Goal: Task Accomplishment & Management: Use online tool/utility

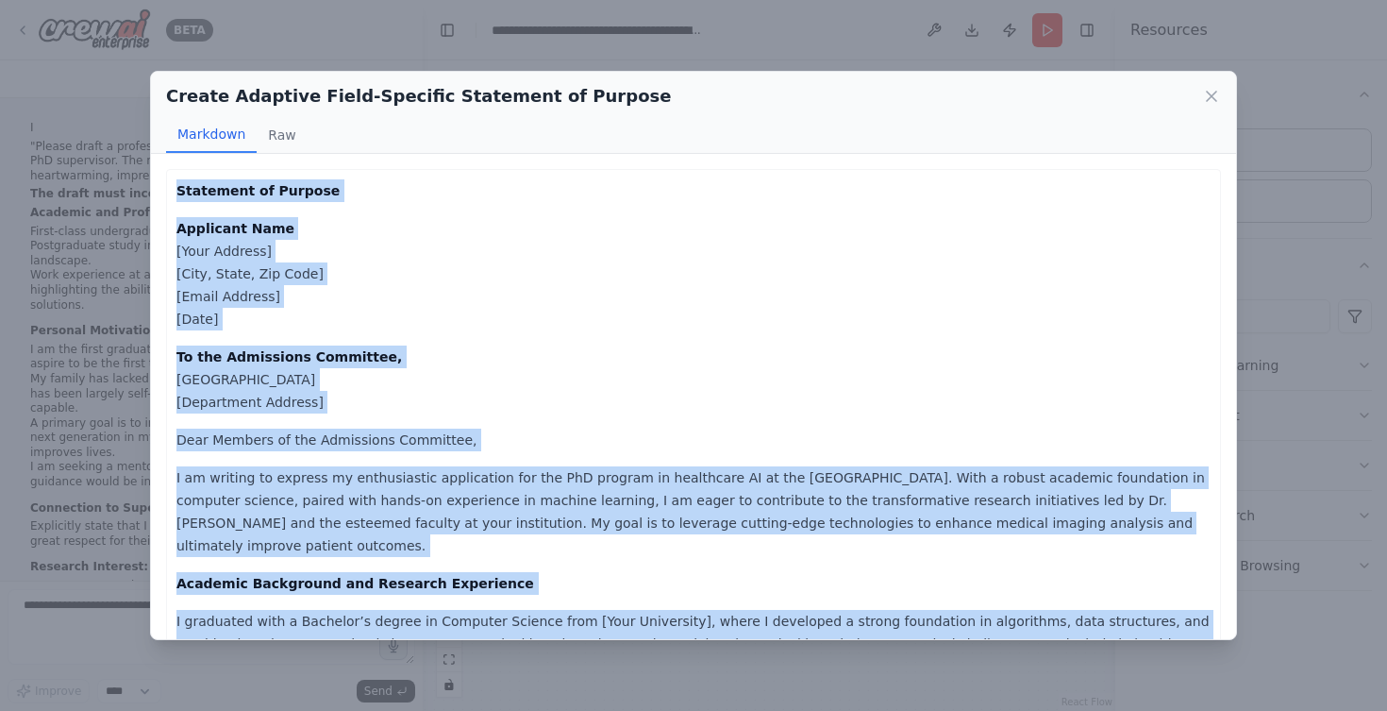
scroll to position [846, 0]
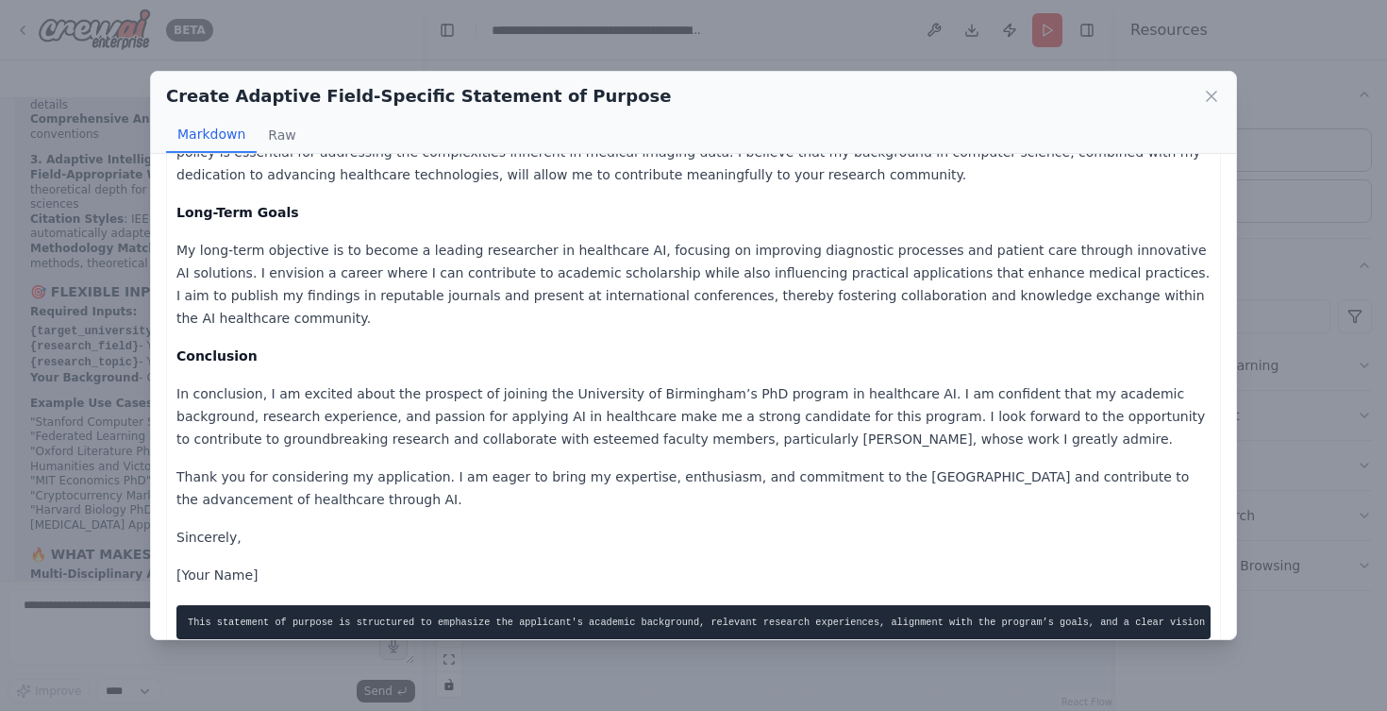
click at [108, 92] on div "Create Adaptive Field-Specific Statement of Purpose Markdown Raw Statement of P…" at bounding box center [693, 355] width 1387 height 711
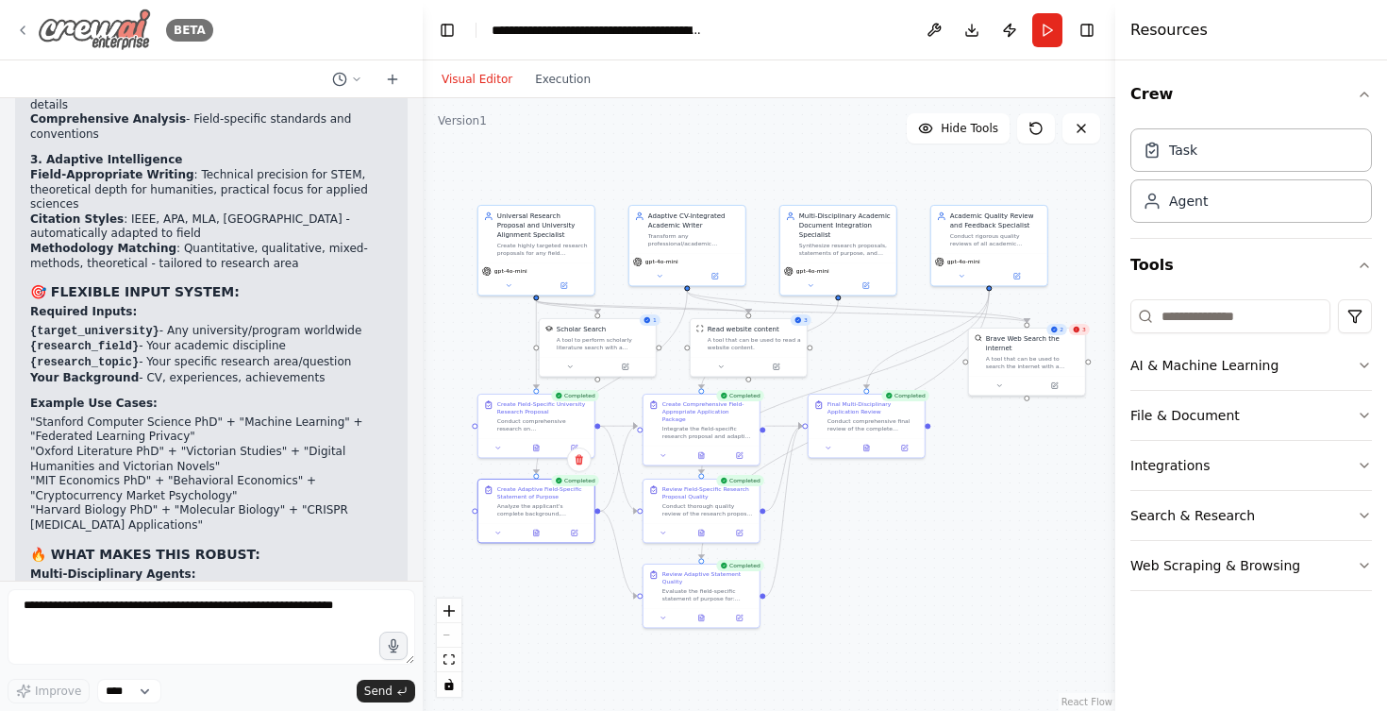
click at [33, 25] on div "BETA" at bounding box center [114, 29] width 198 height 42
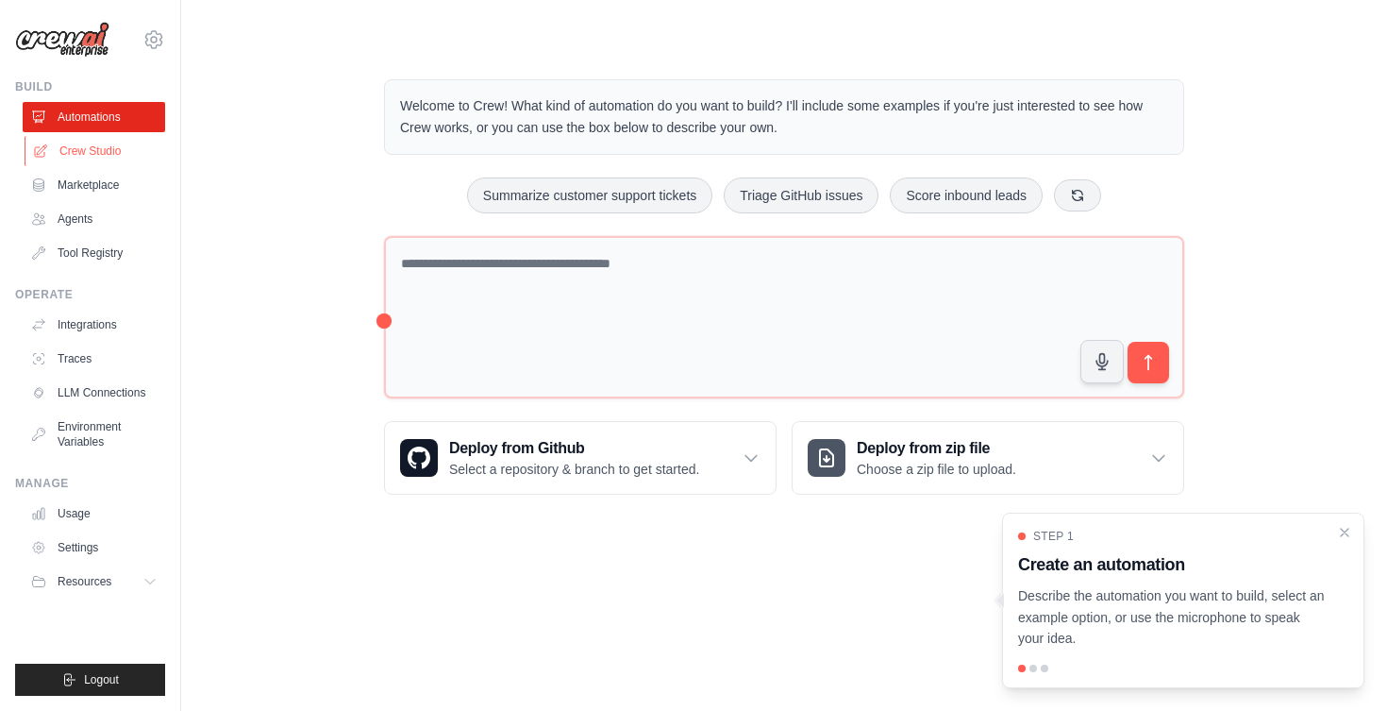
click at [95, 159] on link "Crew Studio" at bounding box center [96, 151] width 142 height 30
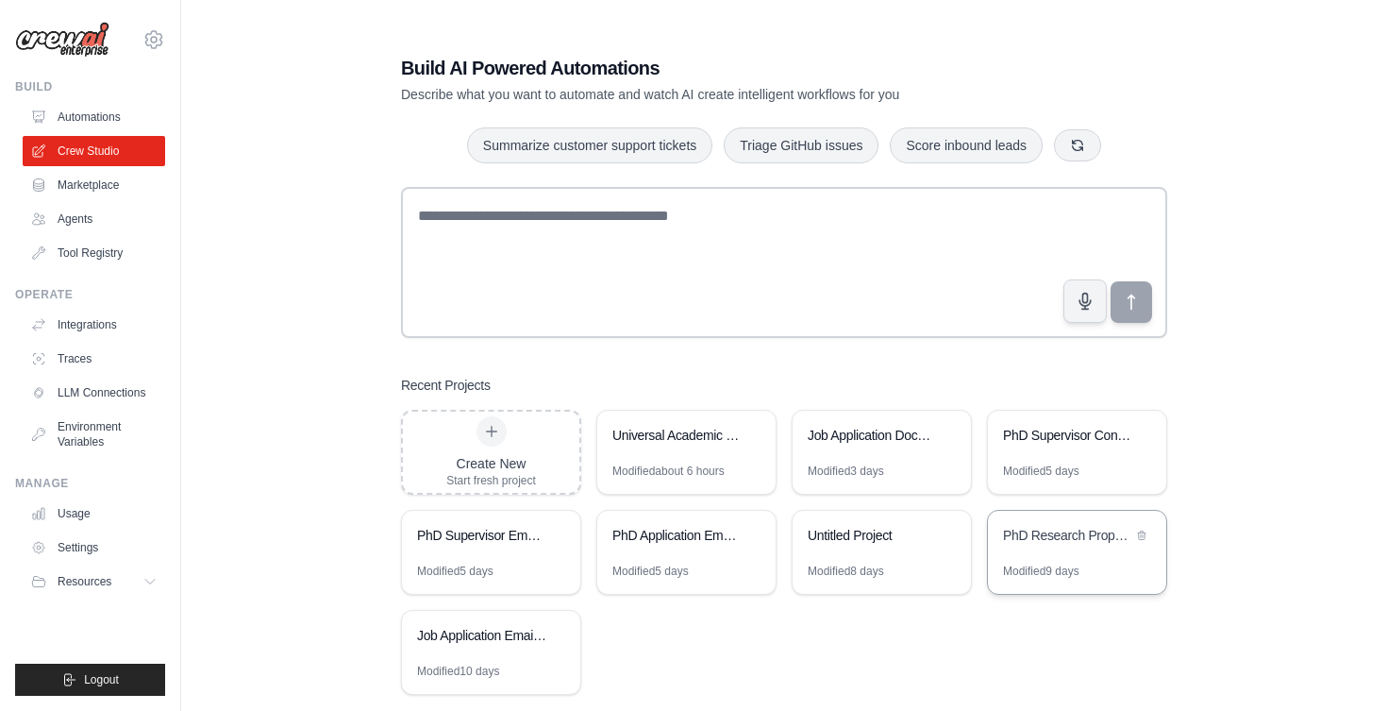
click at [1050, 550] on div "PhD Research Proposal Generator for UK Universities" at bounding box center [1077, 537] width 178 height 53
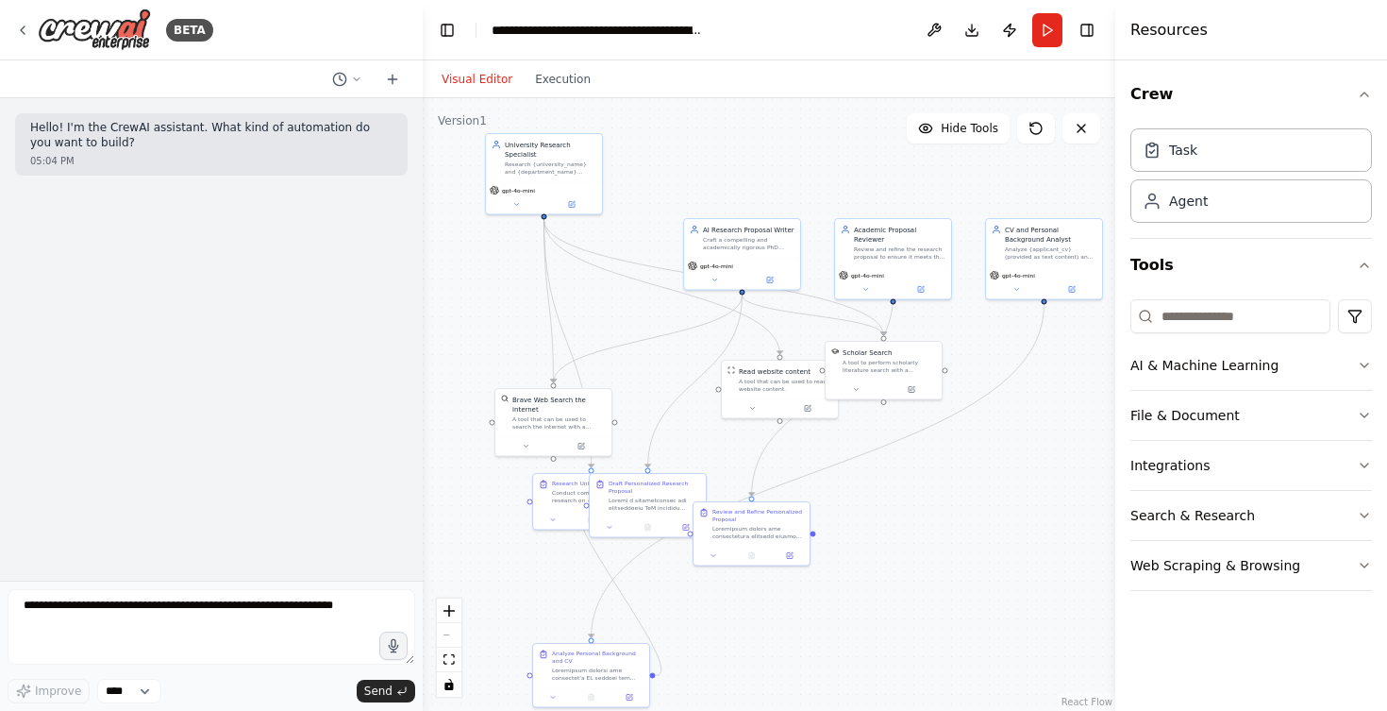
drag, startPoint x: 833, startPoint y: 444, endPoint x: 678, endPoint y: 340, distance: 186.3
click at [678, 340] on div ".deletable-edge-delete-btn { width: 20px; height: 20px; border: 0px solid #ffff…" at bounding box center [769, 404] width 693 height 612
click at [1041, 37] on button "Run" at bounding box center [1047, 30] width 30 height 34
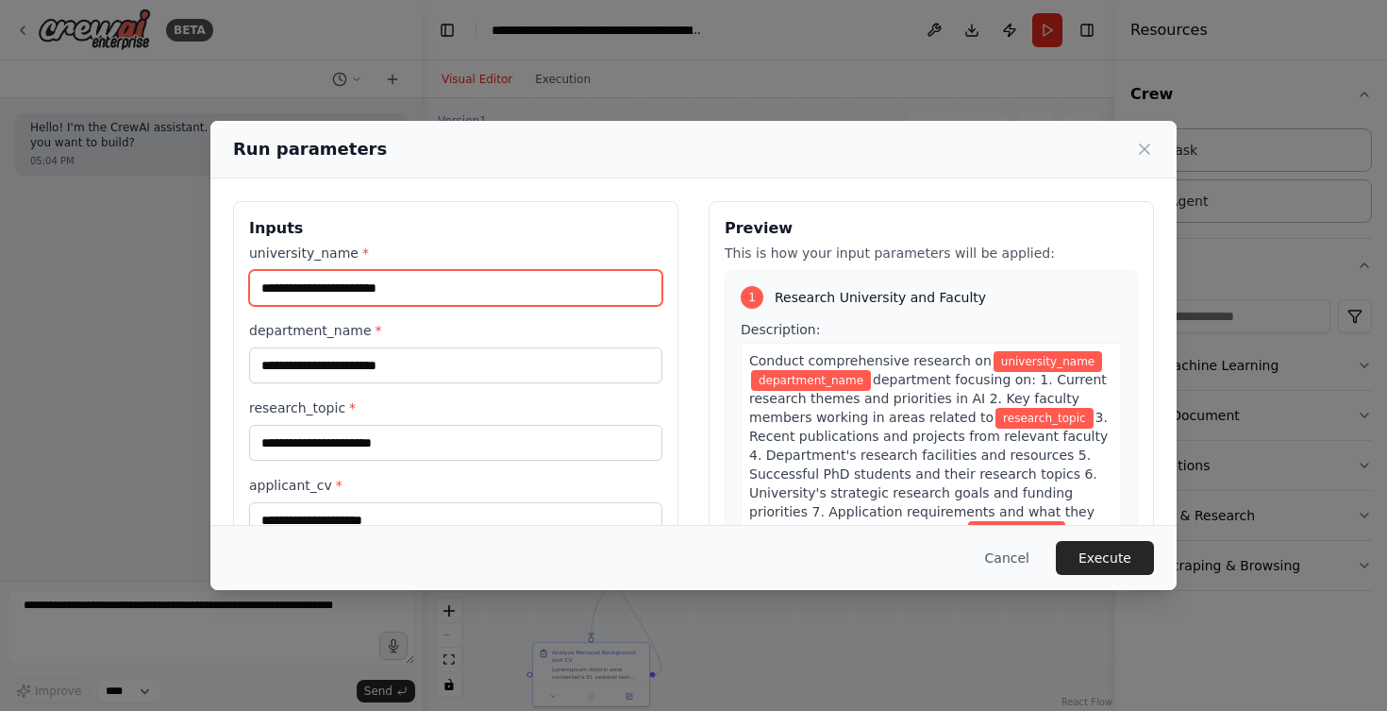
click at [501, 290] on input "university_name *" at bounding box center [455, 288] width 413 height 36
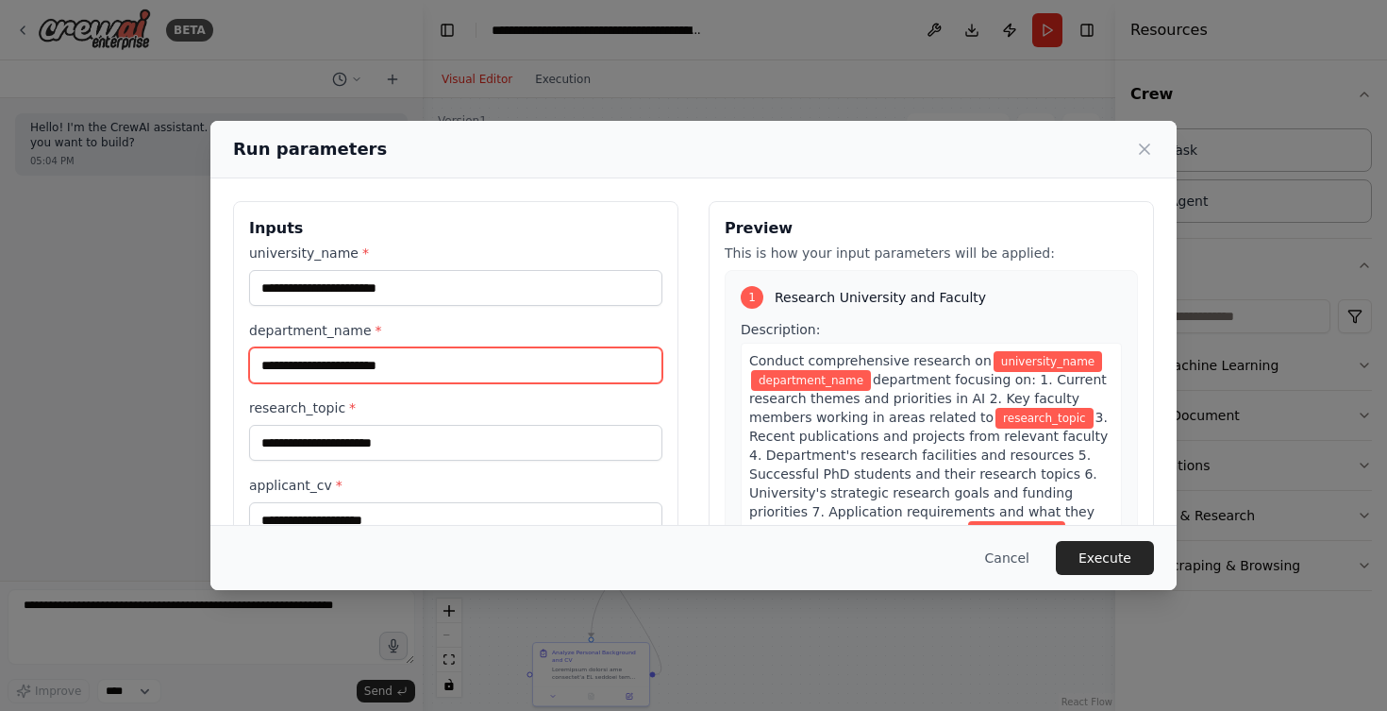
click at [449, 363] on input "department_name *" at bounding box center [455, 365] width 413 height 36
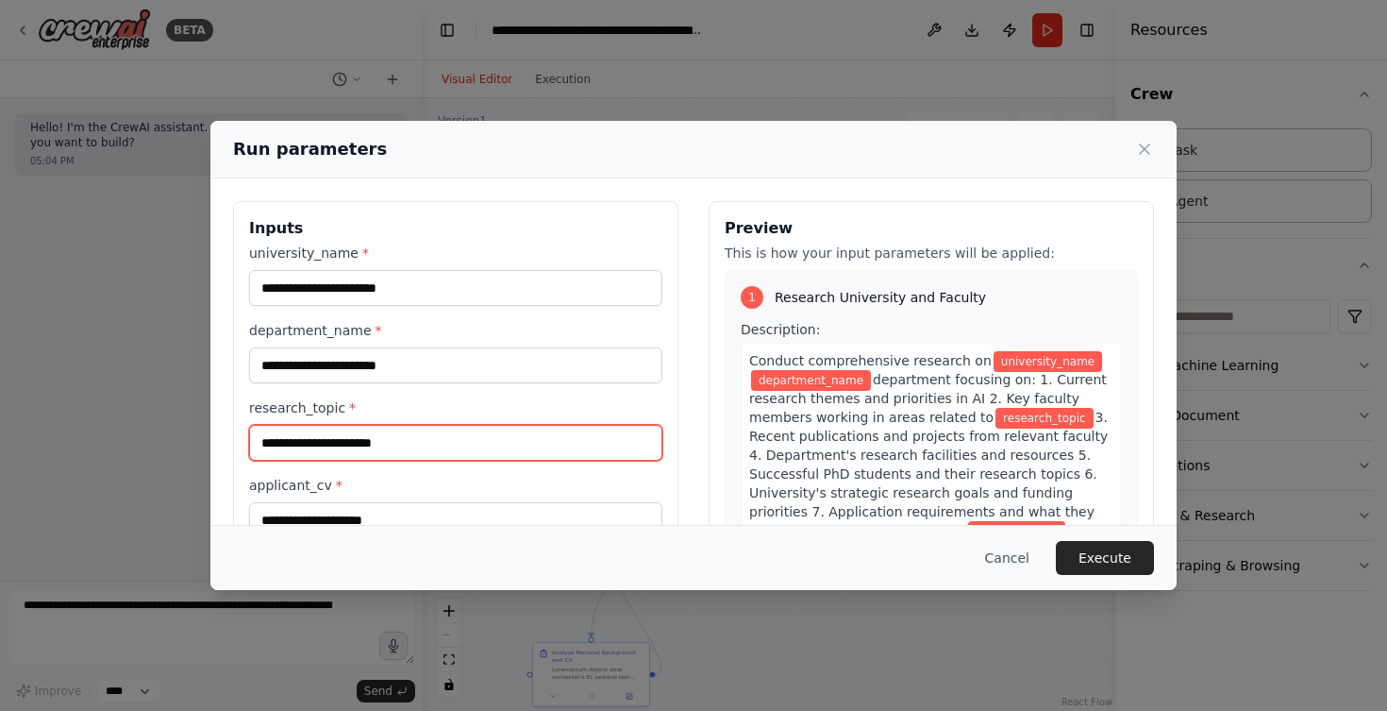
click at [436, 431] on input "research_topic *" at bounding box center [455, 443] width 413 height 36
paste input "**********"
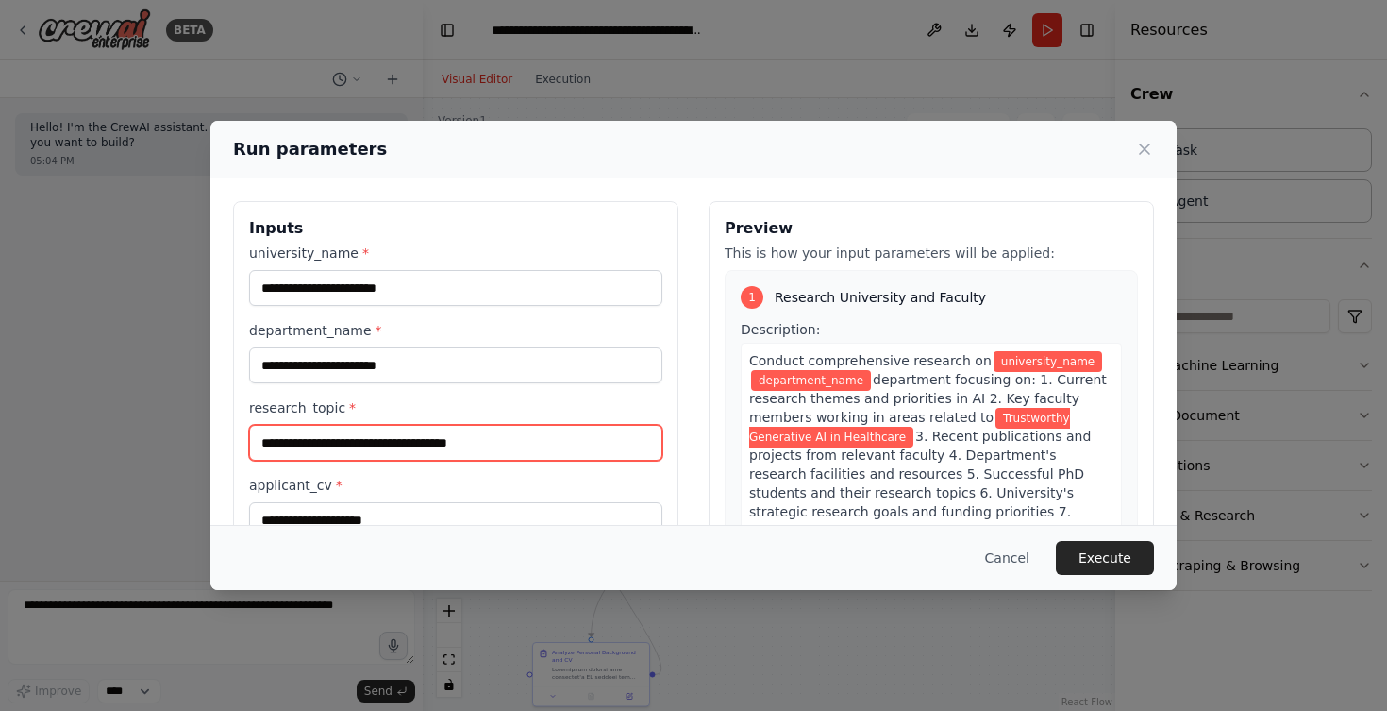
type input "**********"
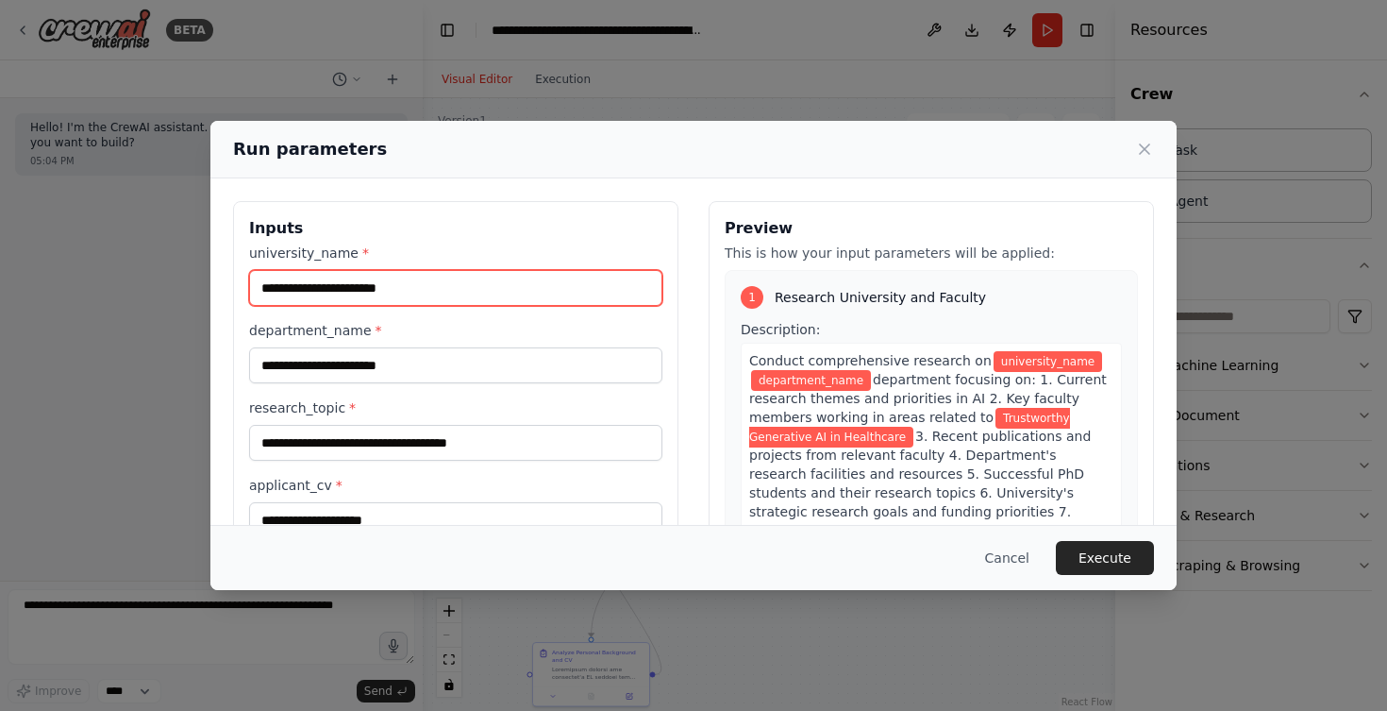
click at [494, 304] on input "university_name *" at bounding box center [455, 288] width 413 height 36
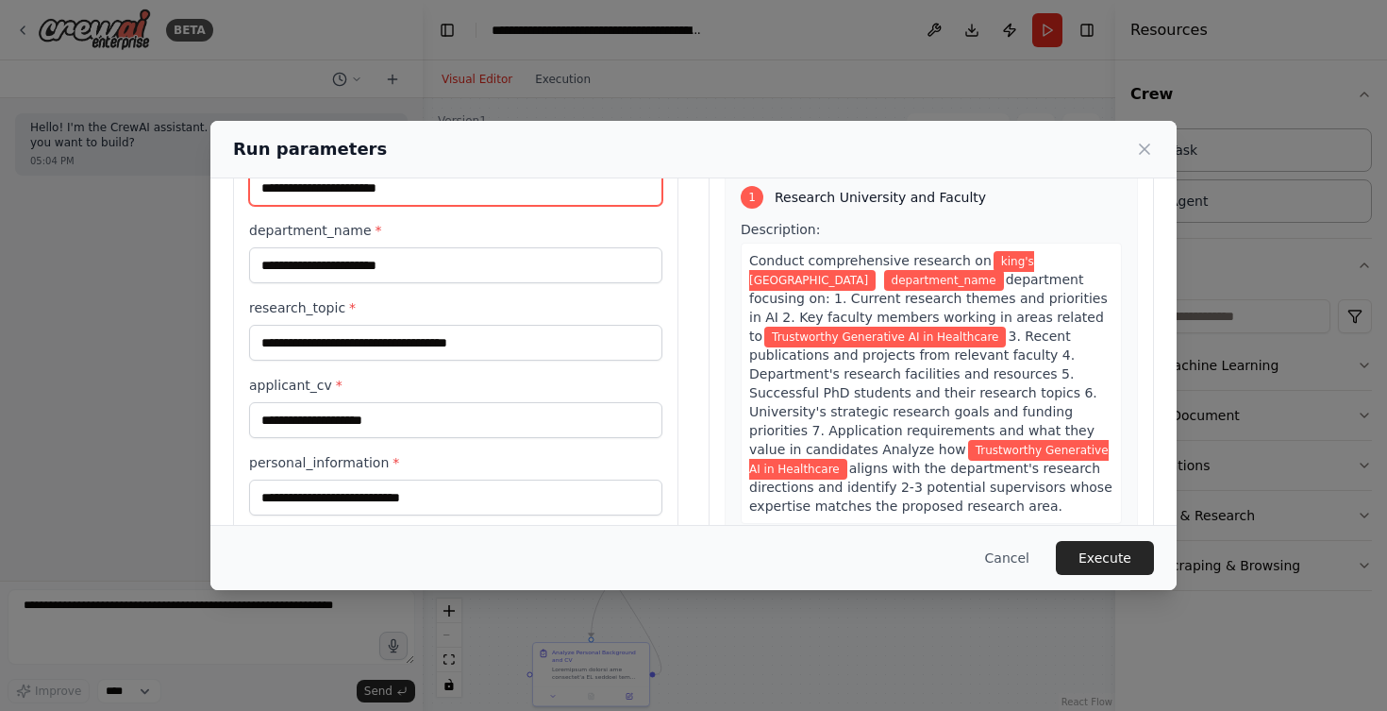
scroll to position [101, 0]
type input "**********"
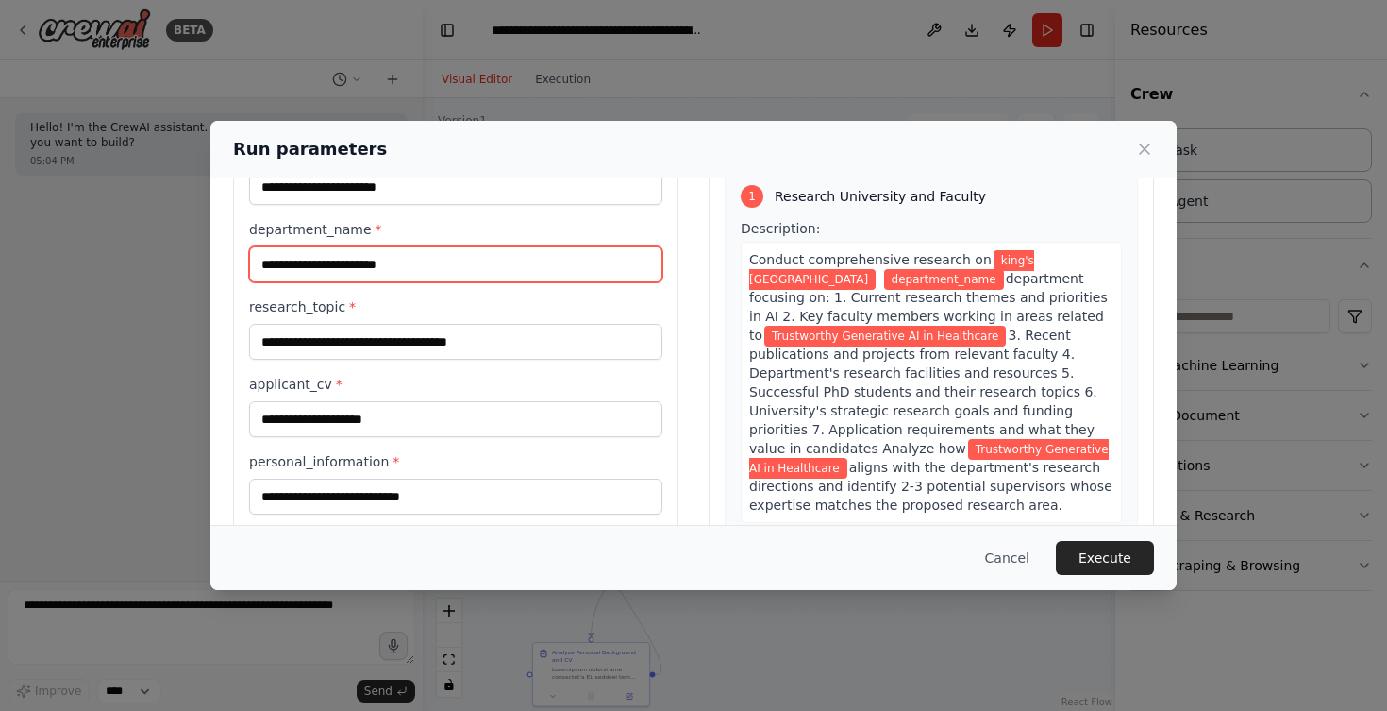
click at [394, 264] on input "department_name *" at bounding box center [455, 264] width 413 height 36
paste input "**********"
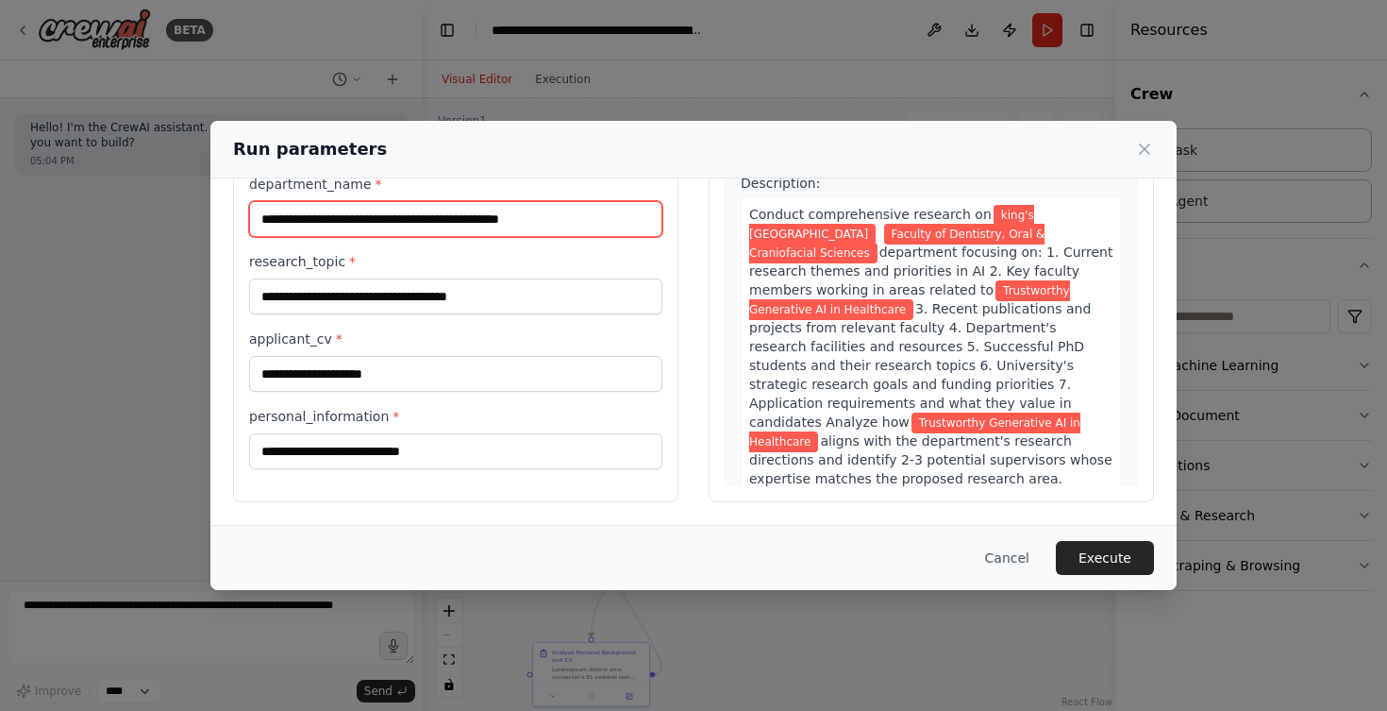
scroll to position [146, 0]
type input "**********"
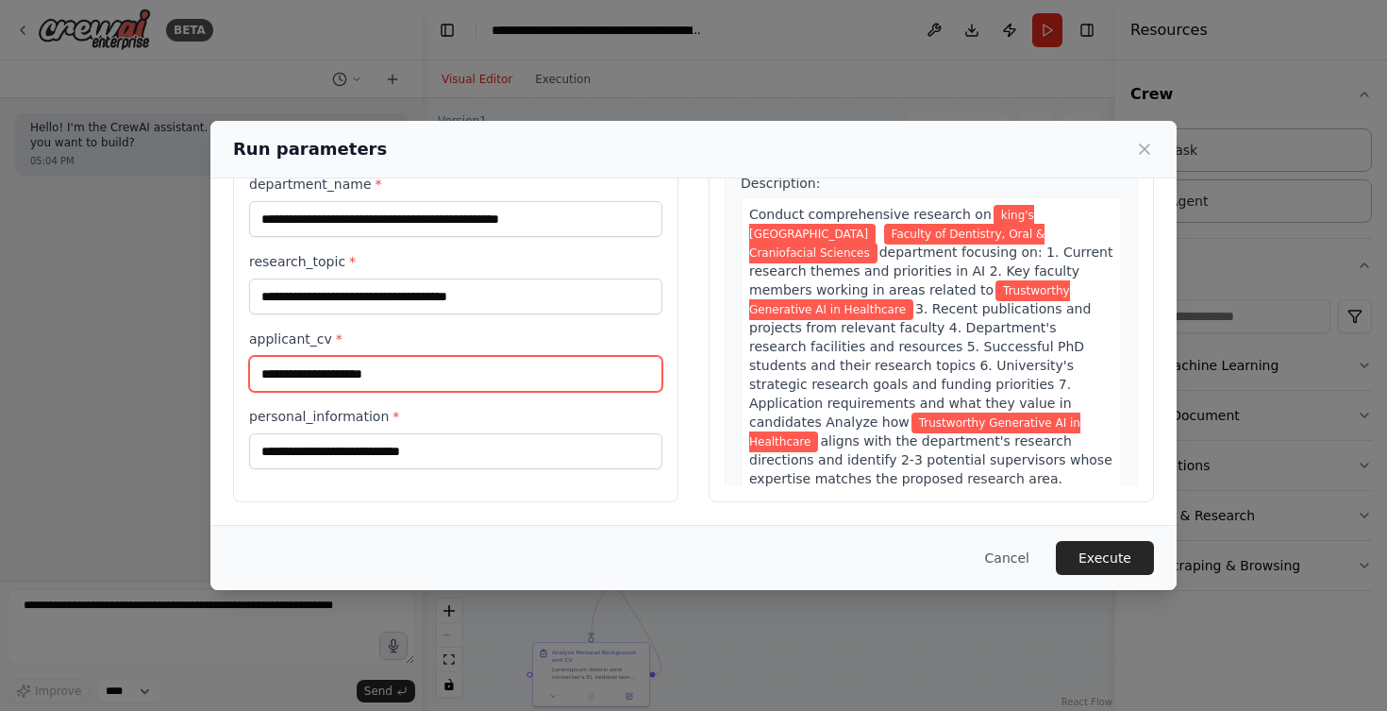
click at [410, 380] on input "applicant_cv *" at bounding box center [455, 374] width 413 height 36
paste input "**********"
type input "**********"
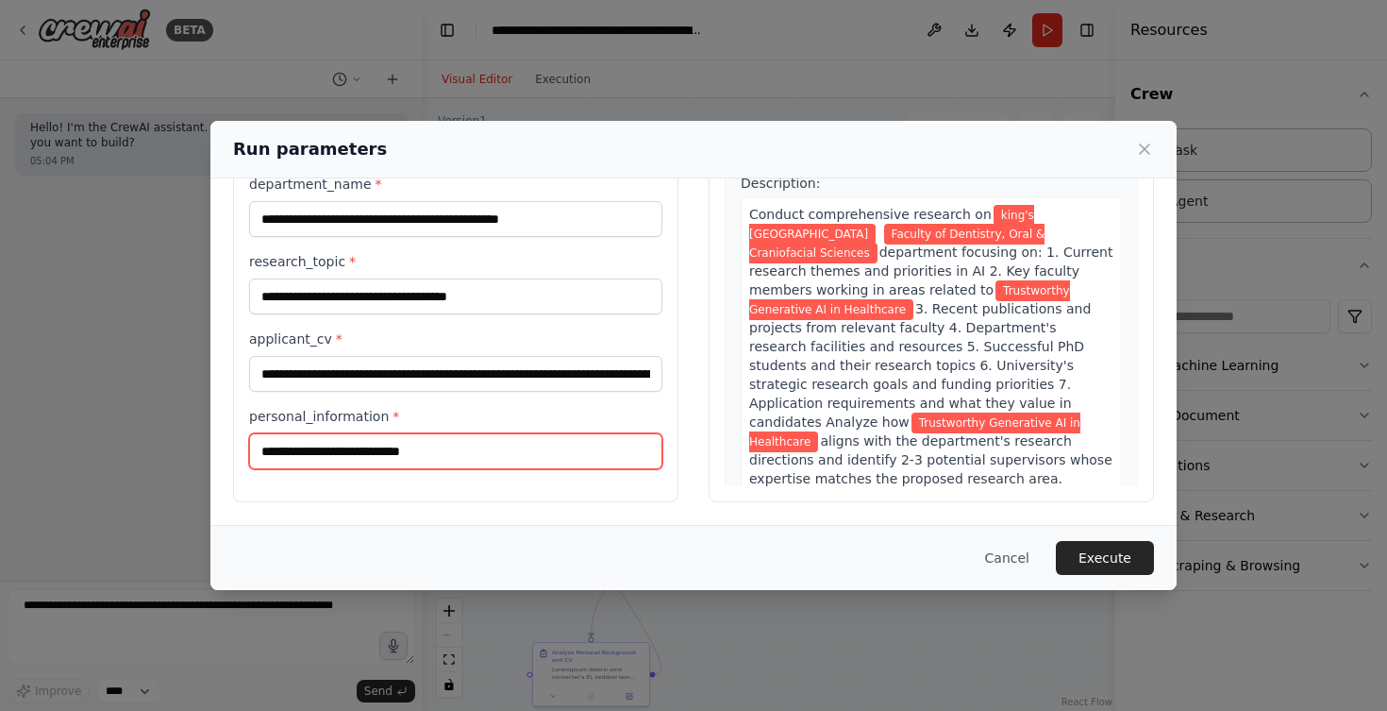
click at [416, 451] on input "personal_information *" at bounding box center [455, 451] width 413 height 36
click at [421, 452] on input "personal_information *" at bounding box center [455, 451] width 413 height 36
paste input "**********"
type input "**********"
click at [282, 449] on input "**********" at bounding box center [455, 451] width 413 height 36
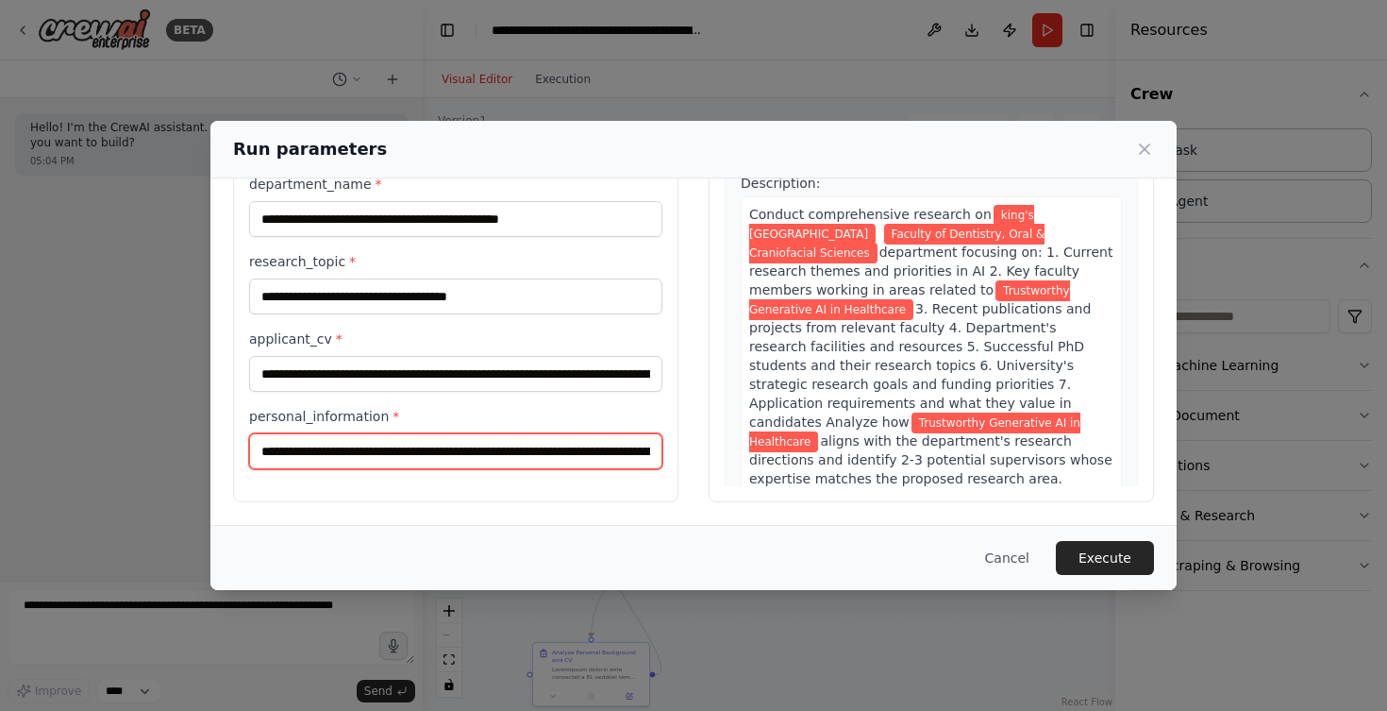
drag, startPoint x: 274, startPoint y: 449, endPoint x: 188, endPoint y: 450, distance: 85.9
click at [188, 450] on div "**********" at bounding box center [693, 355] width 1387 height 711
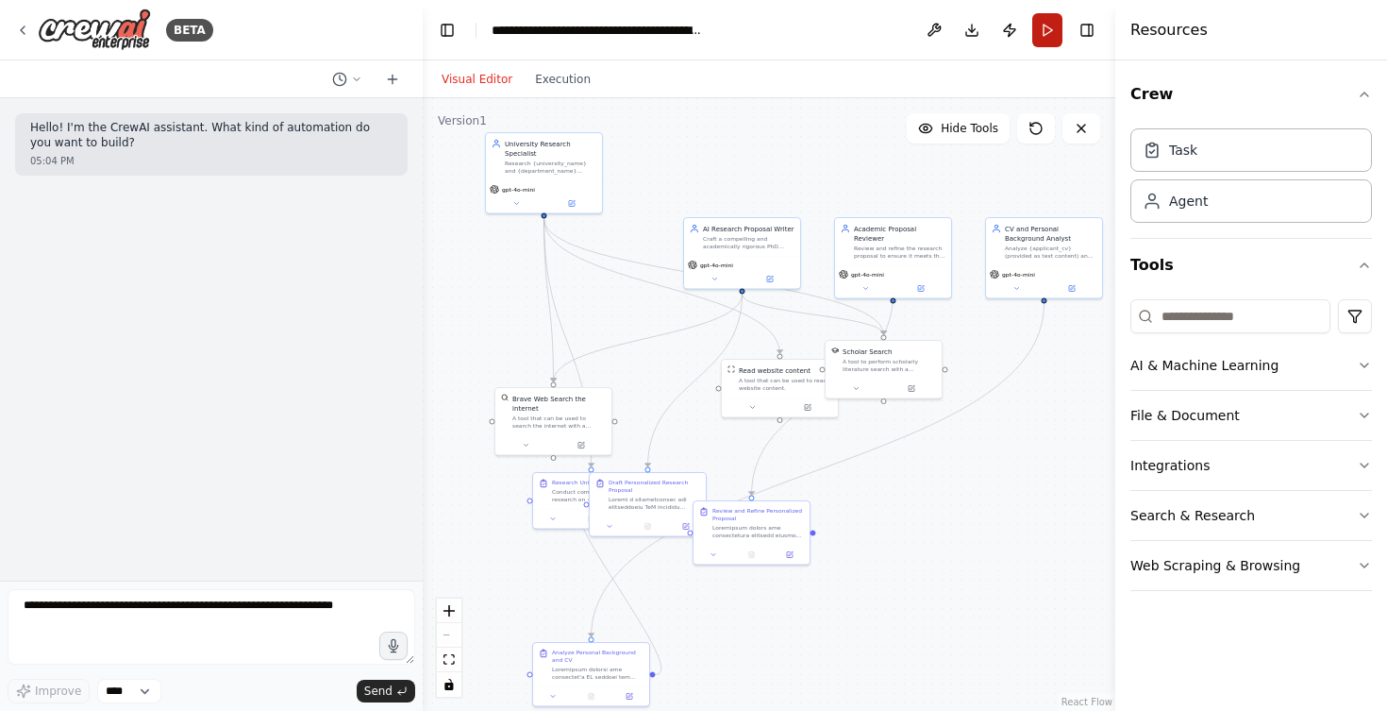
click at [1048, 30] on button "Run" at bounding box center [1047, 30] width 30 height 34
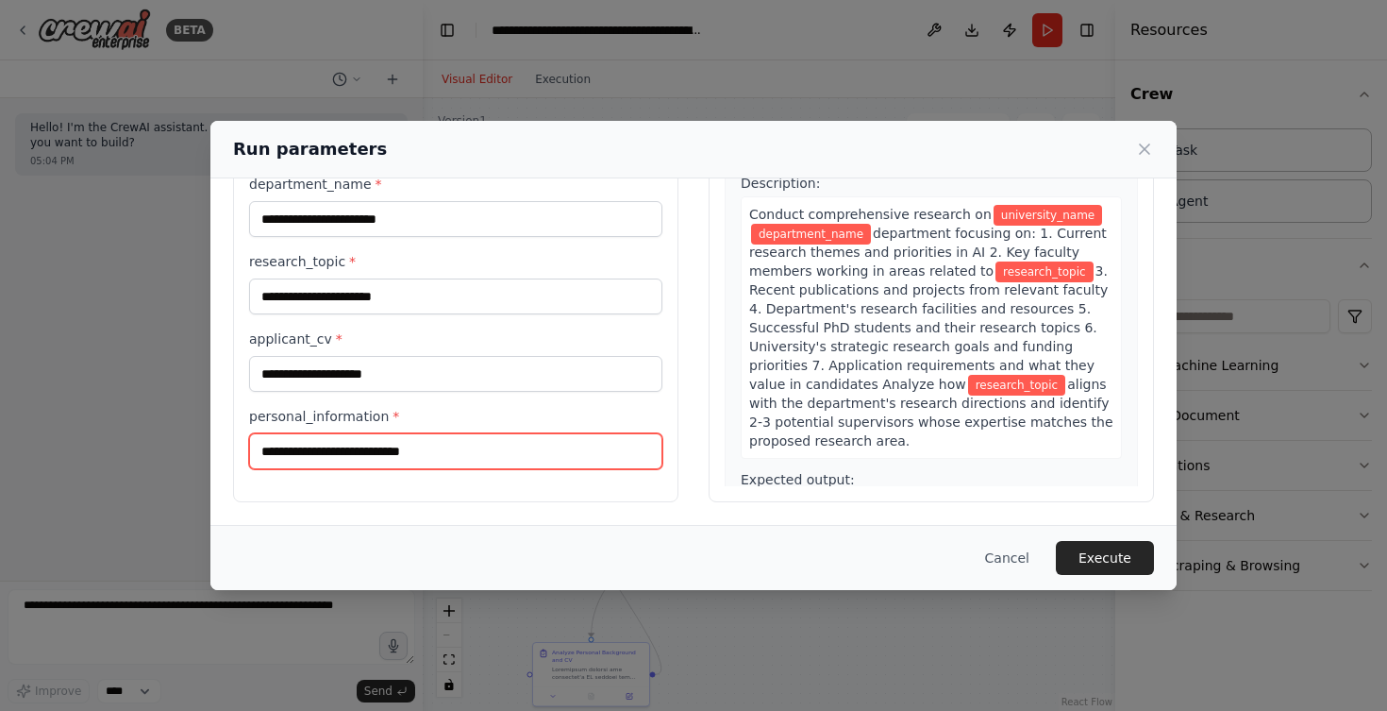
click at [331, 448] on input "personal_information *" at bounding box center [455, 451] width 413 height 36
click at [286, 455] on input "personal_information *" at bounding box center [455, 451] width 413 height 36
click at [426, 448] on input "personal_information *" at bounding box center [455, 451] width 413 height 36
paste input "**********"
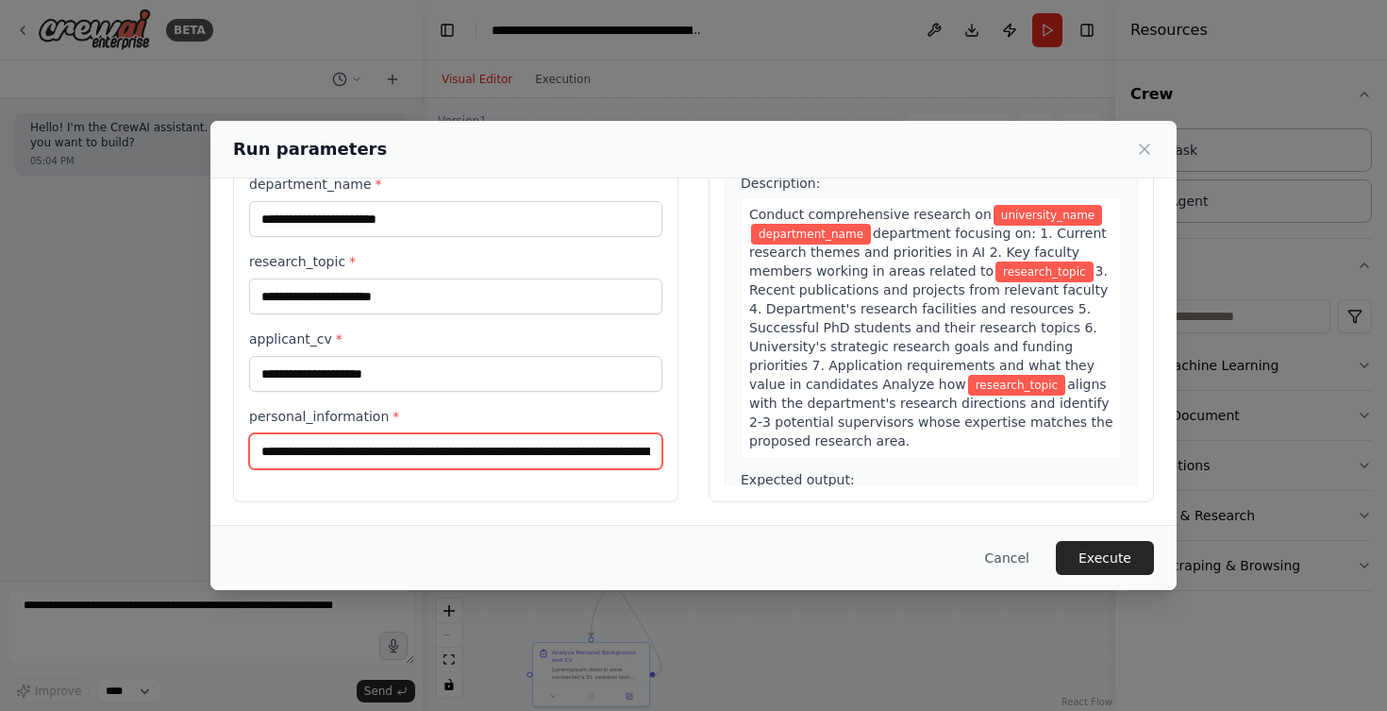
type input "**********"
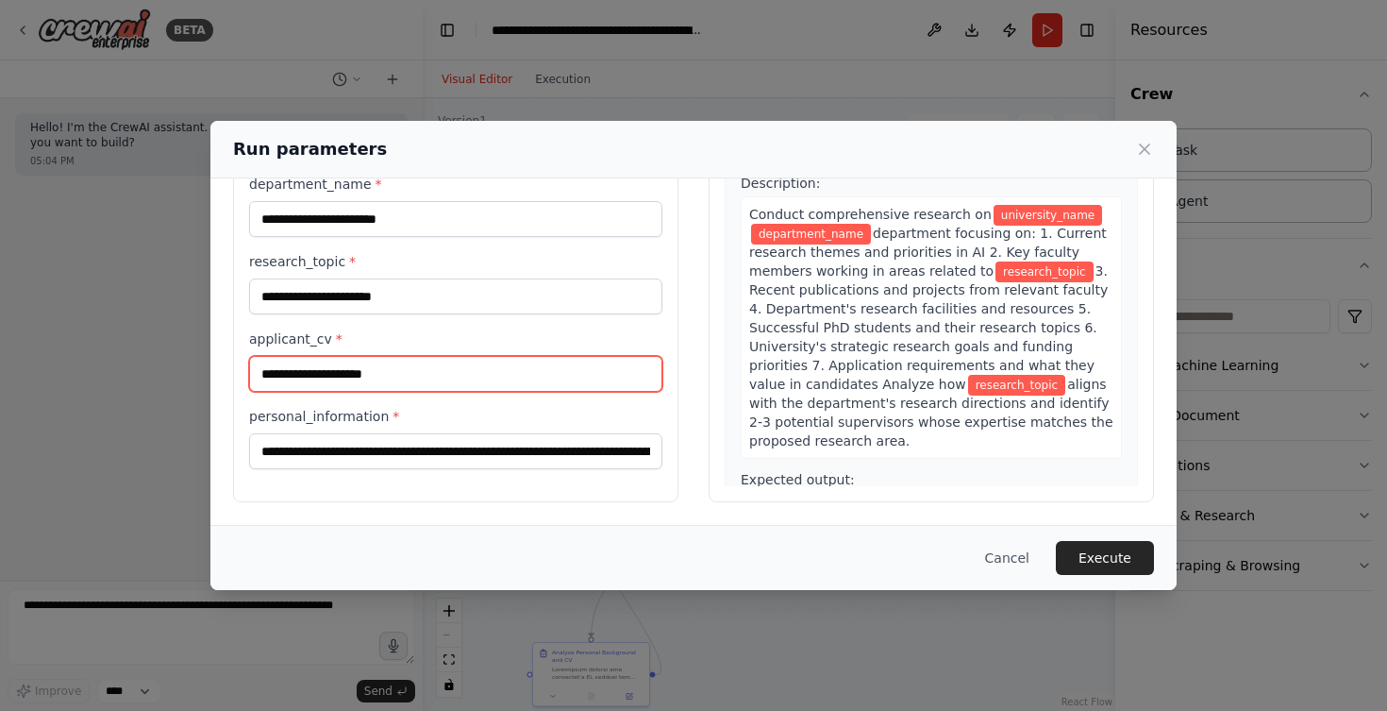
click at [481, 374] on input "applicant_cv *" at bounding box center [455, 374] width 413 height 36
click at [486, 371] on input "applicant_cv *" at bounding box center [455, 374] width 413 height 36
paste input "**********"
type input "**********"
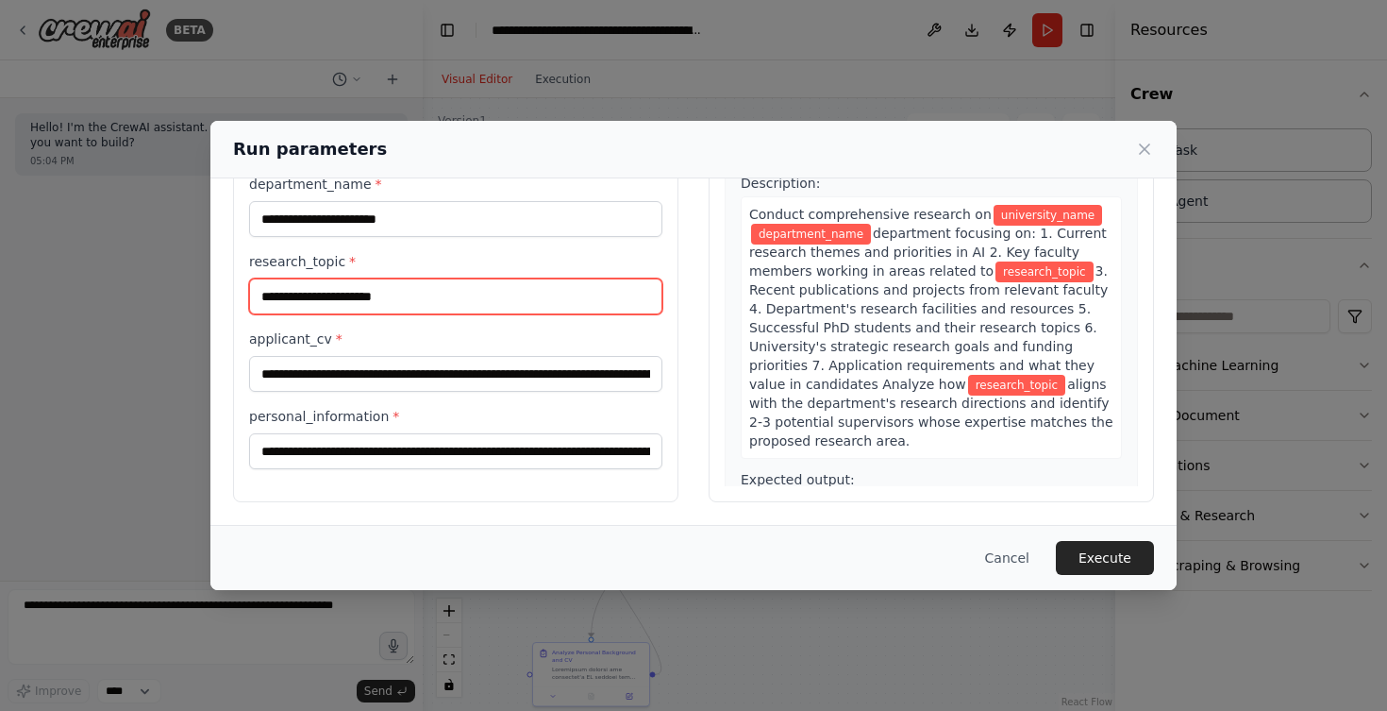
click at [409, 301] on input "research_topic *" at bounding box center [455, 296] width 413 height 36
paste input "**********"
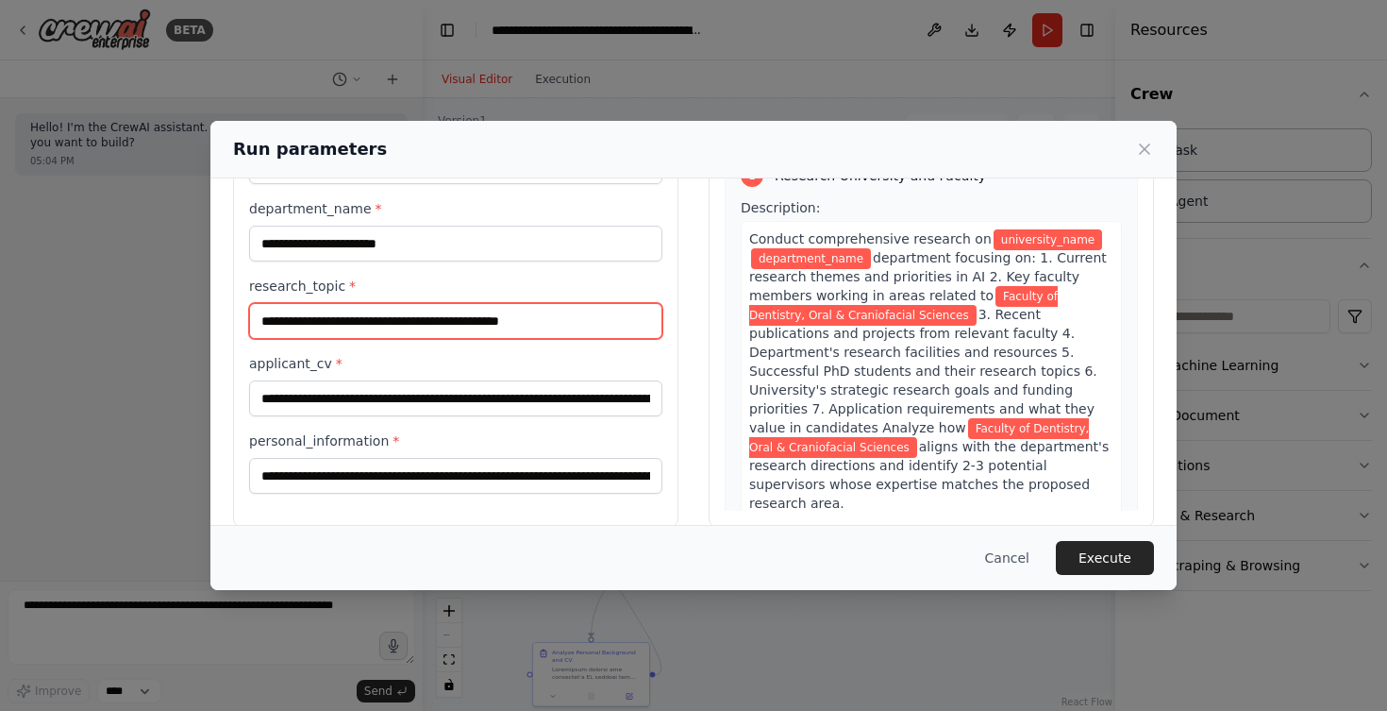
scroll to position [110, 0]
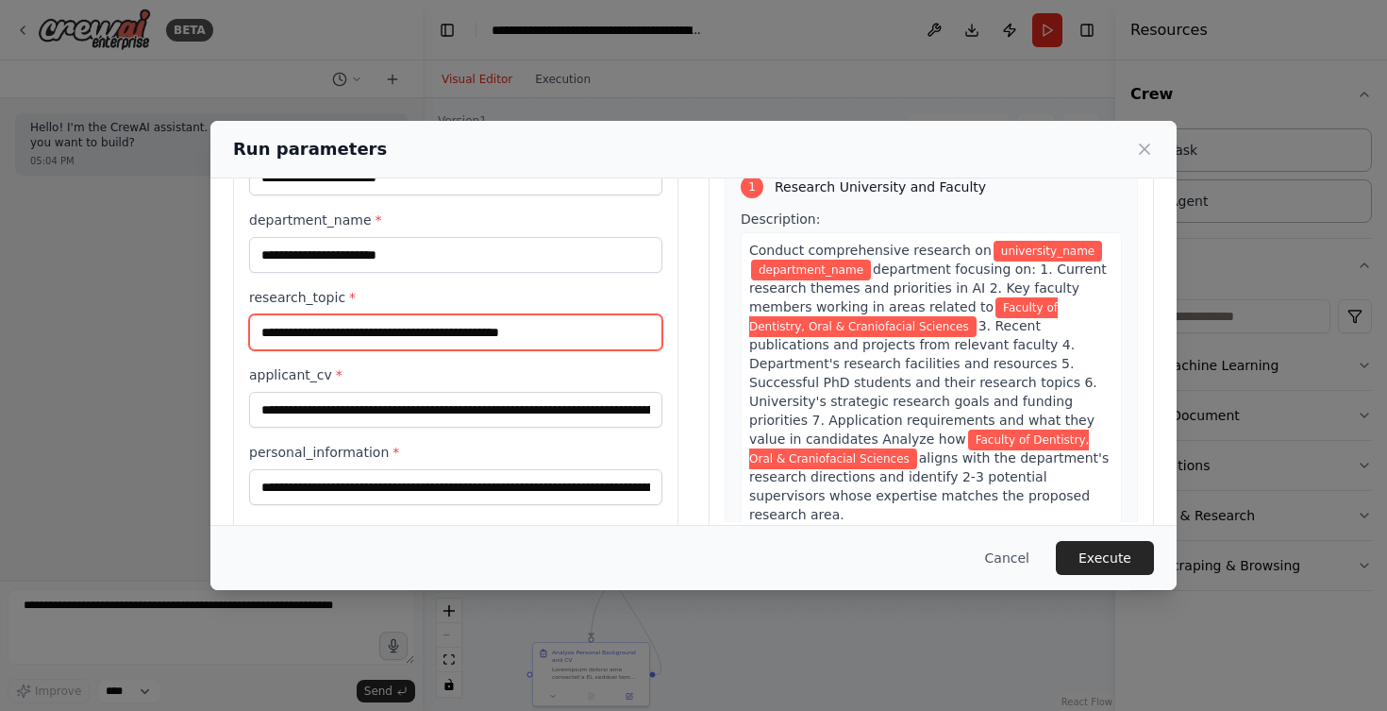
type input "**********"
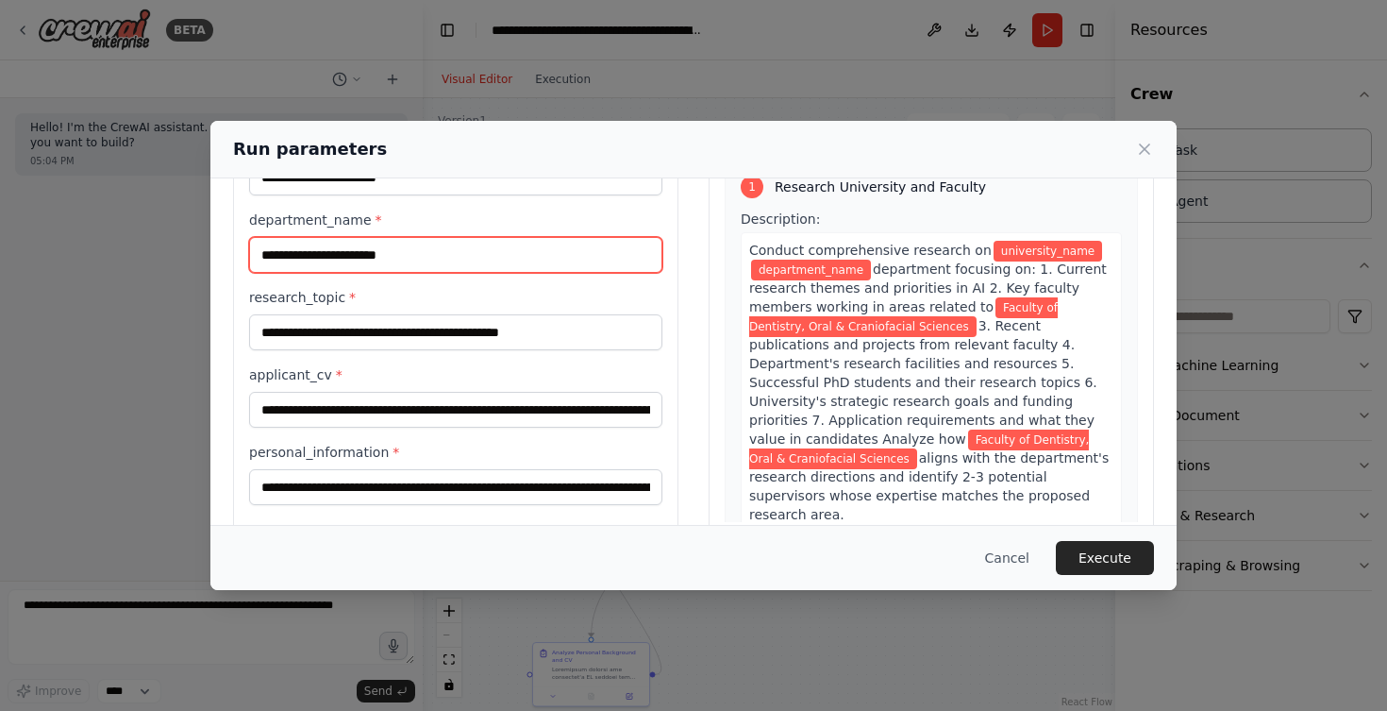
click at [395, 258] on input "department_name *" at bounding box center [455, 255] width 413 height 36
paste input "**********"
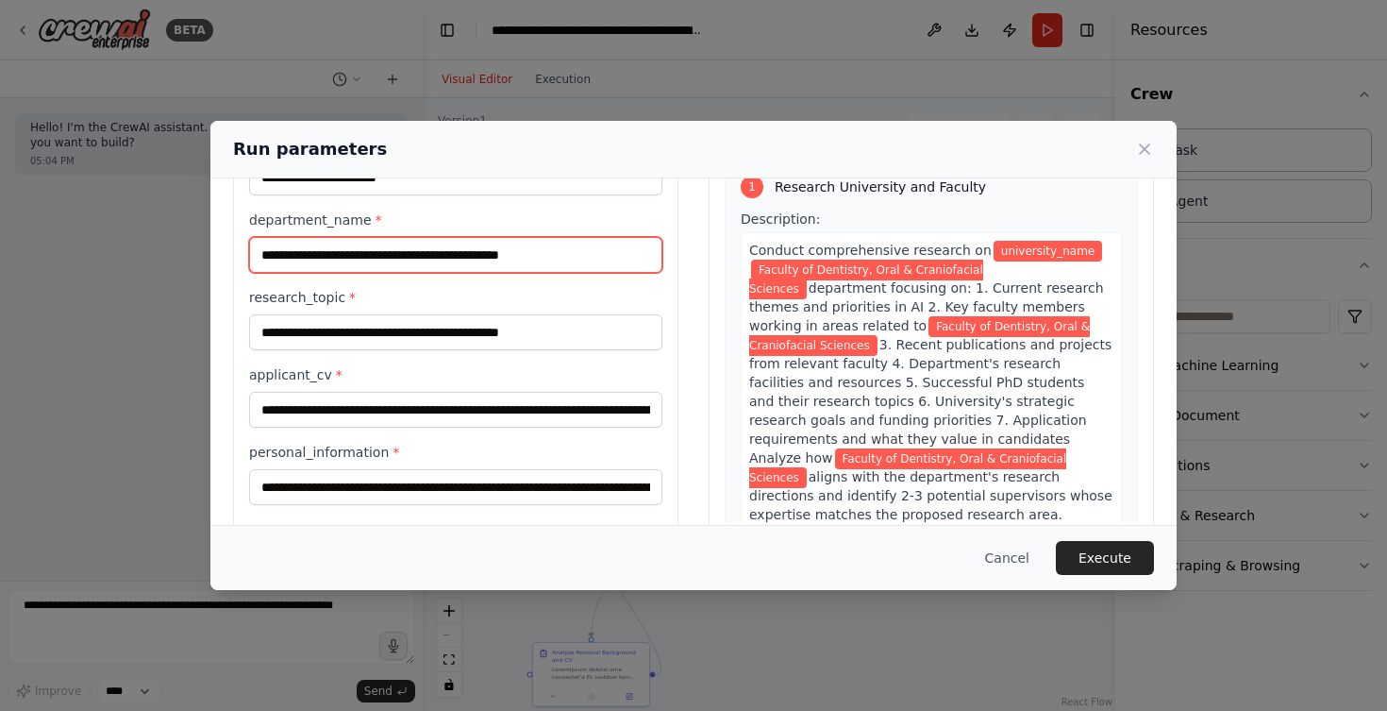
type input "**********"
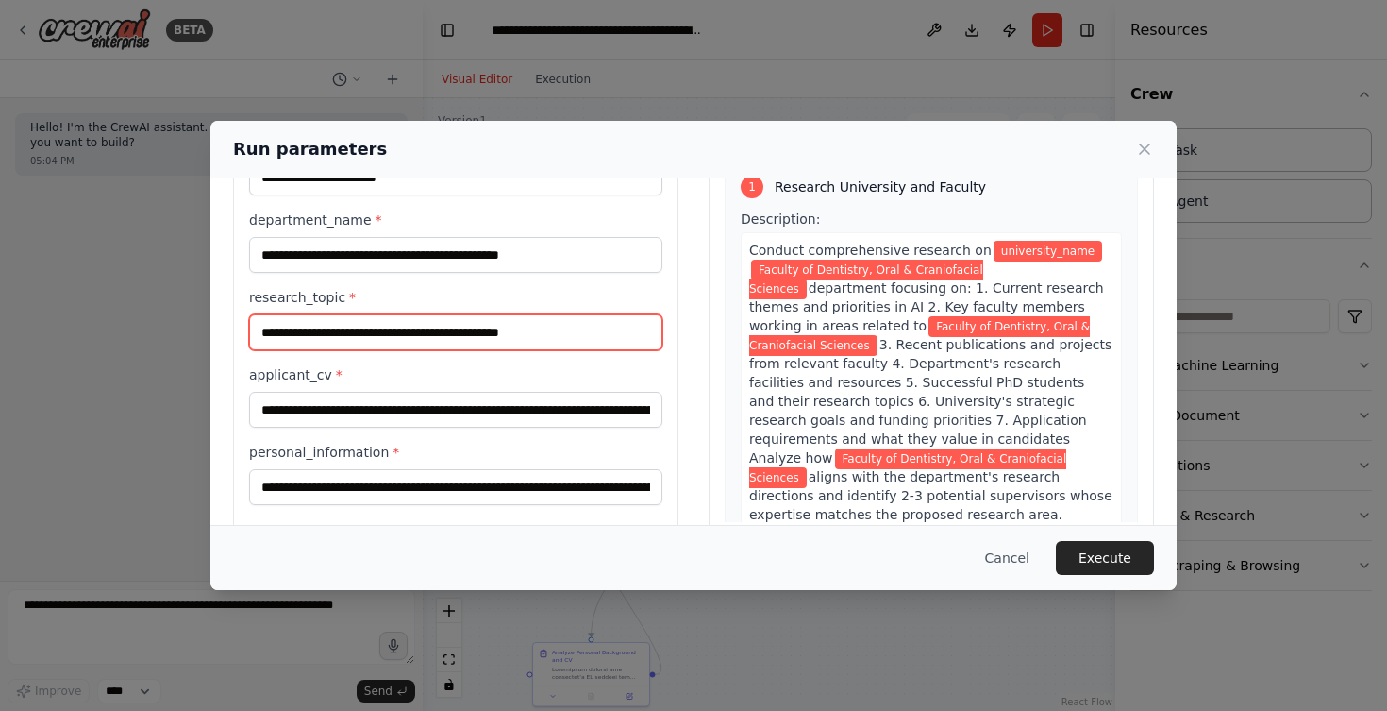
click at [444, 342] on input "**********" at bounding box center [455, 332] width 413 height 36
paste input "text"
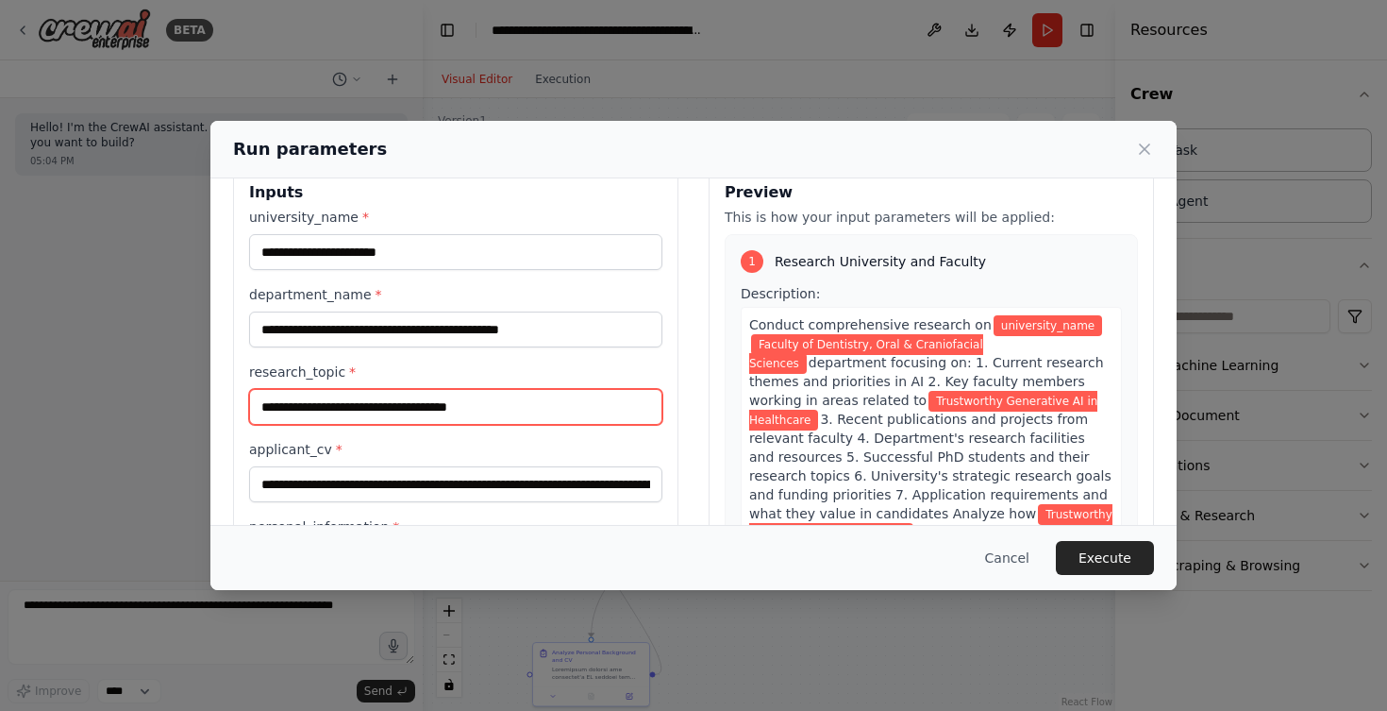
scroll to position [34, 0]
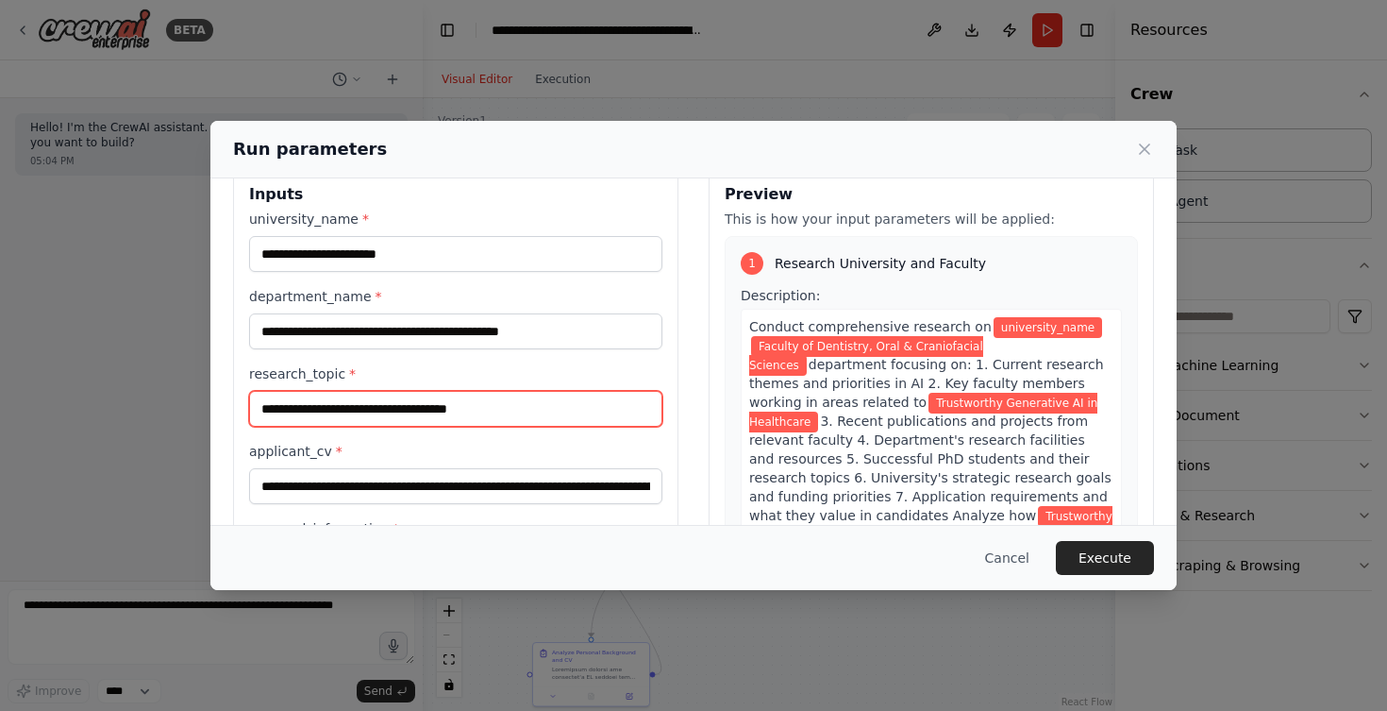
type input "**********"
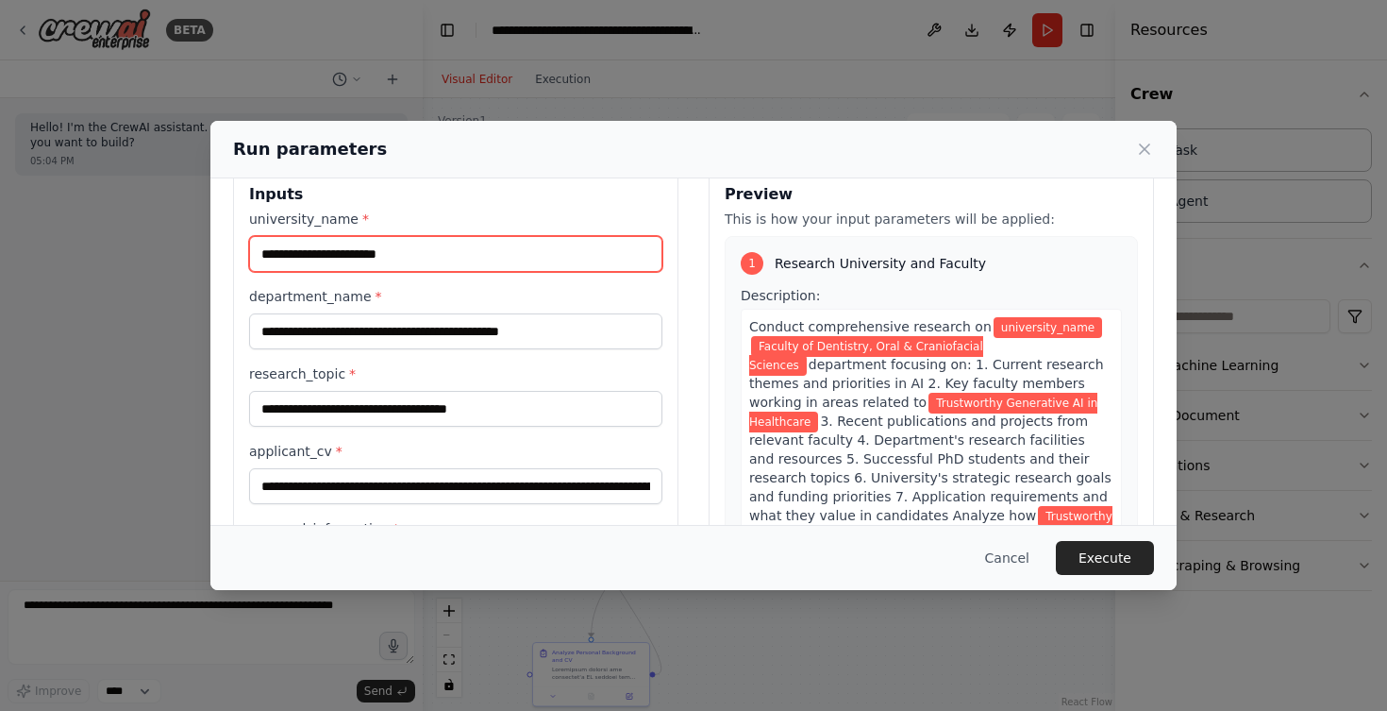
click at [379, 260] on input "university_name *" at bounding box center [455, 254] width 413 height 36
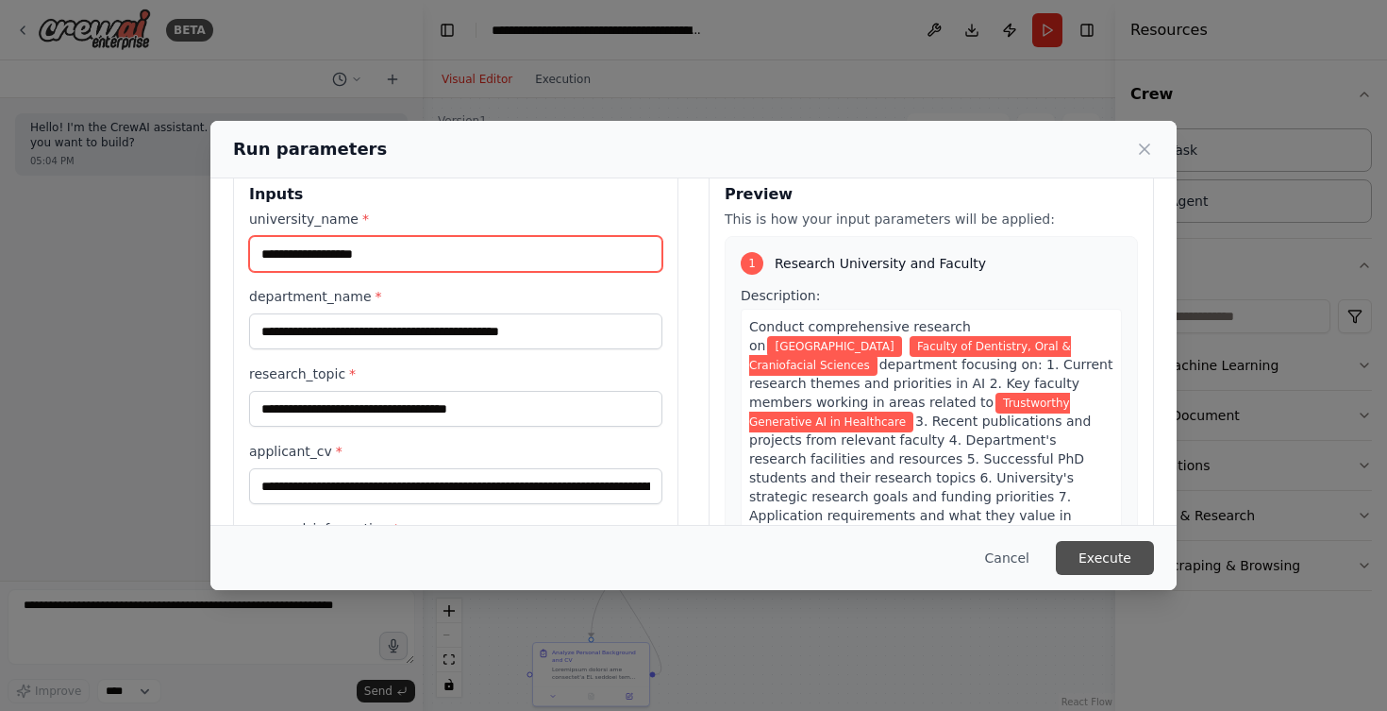
type input "**********"
click at [1100, 560] on button "Execute" at bounding box center [1105, 558] width 98 height 34
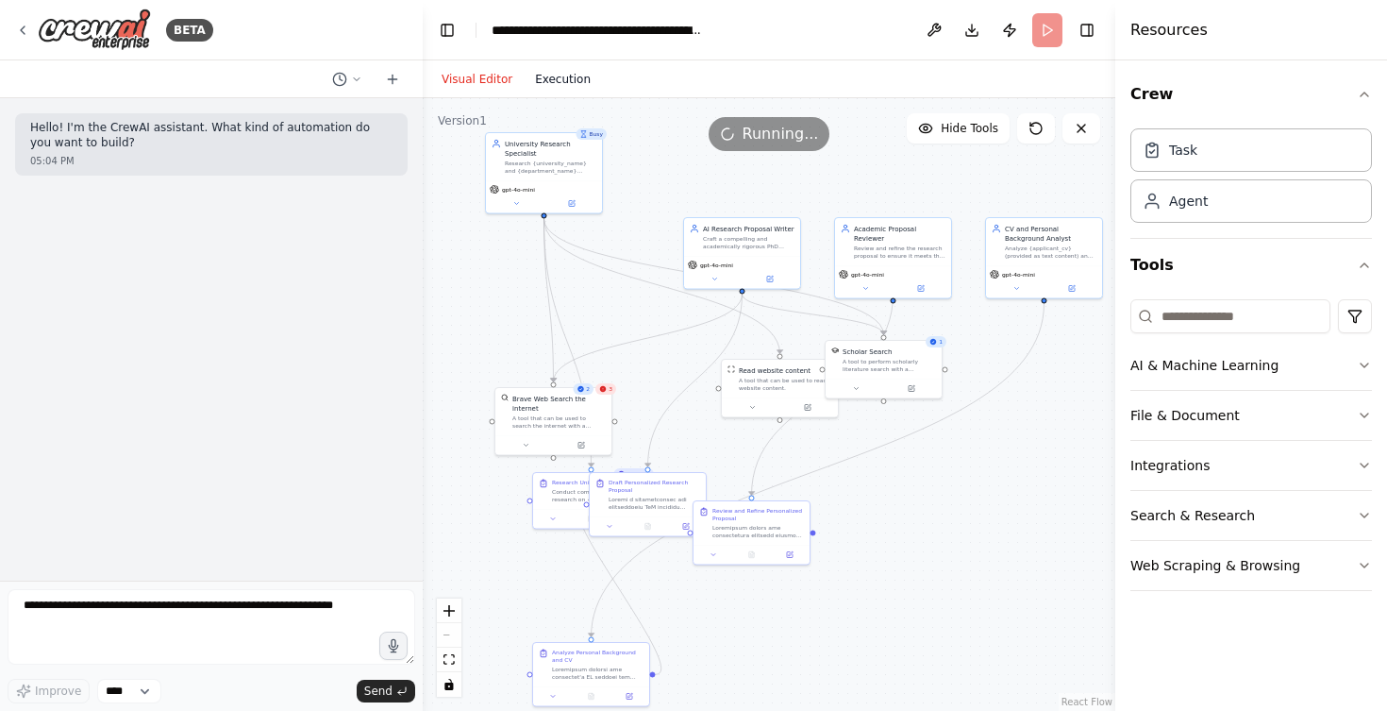
click at [561, 83] on button "Execution" at bounding box center [563, 79] width 78 height 23
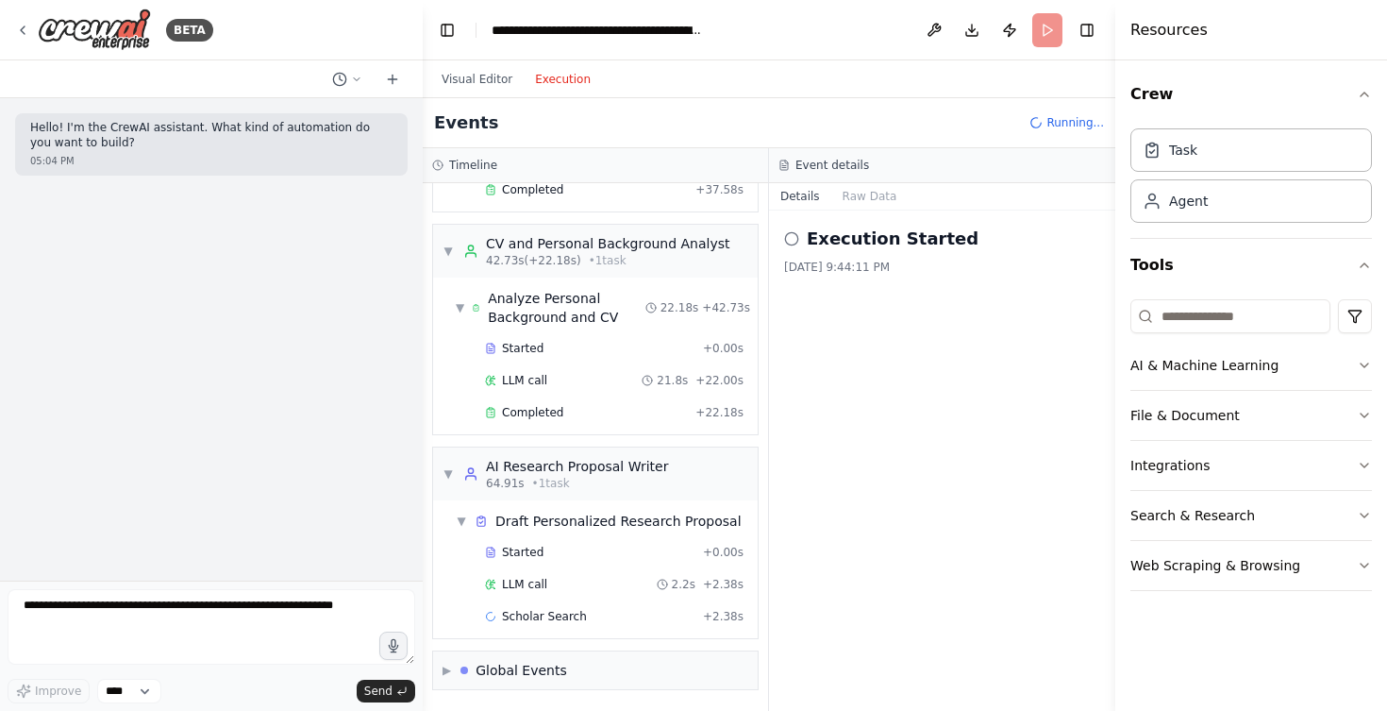
scroll to position [892, 0]
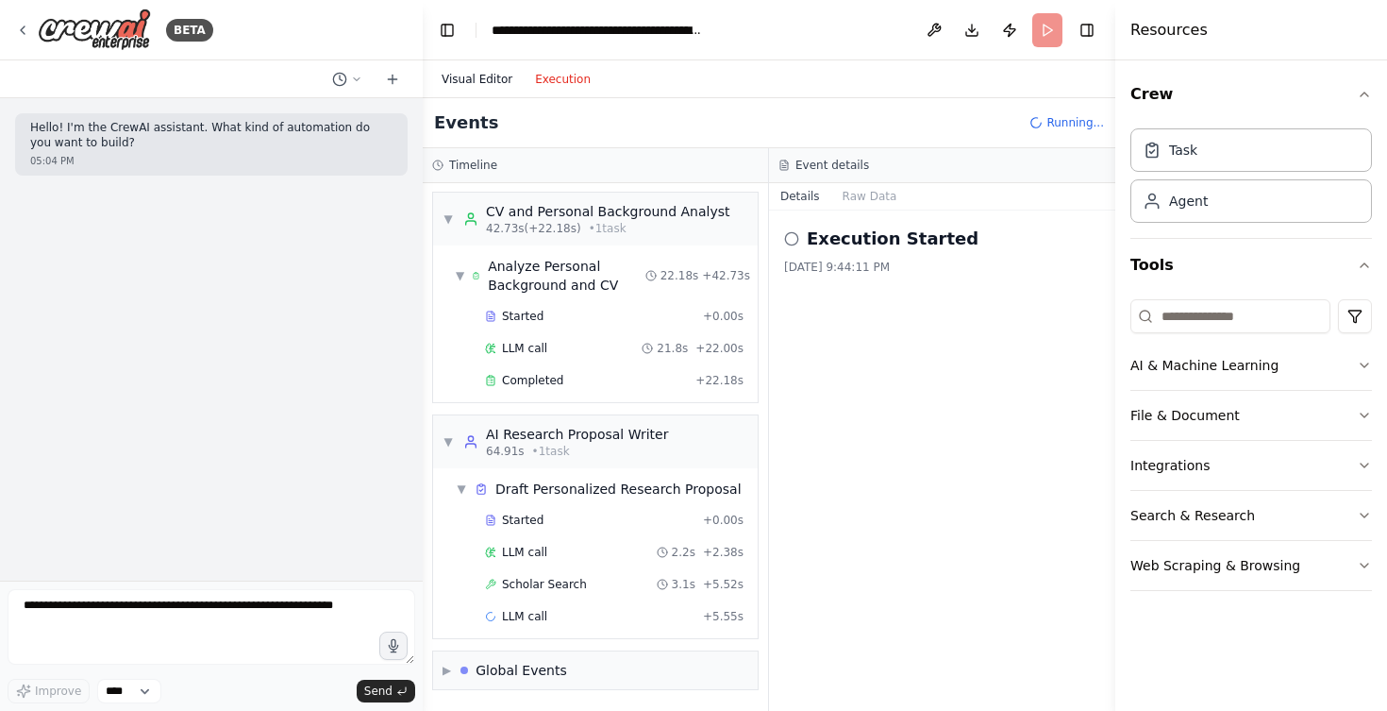
click at [494, 75] on button "Visual Editor" at bounding box center [476, 79] width 93 height 23
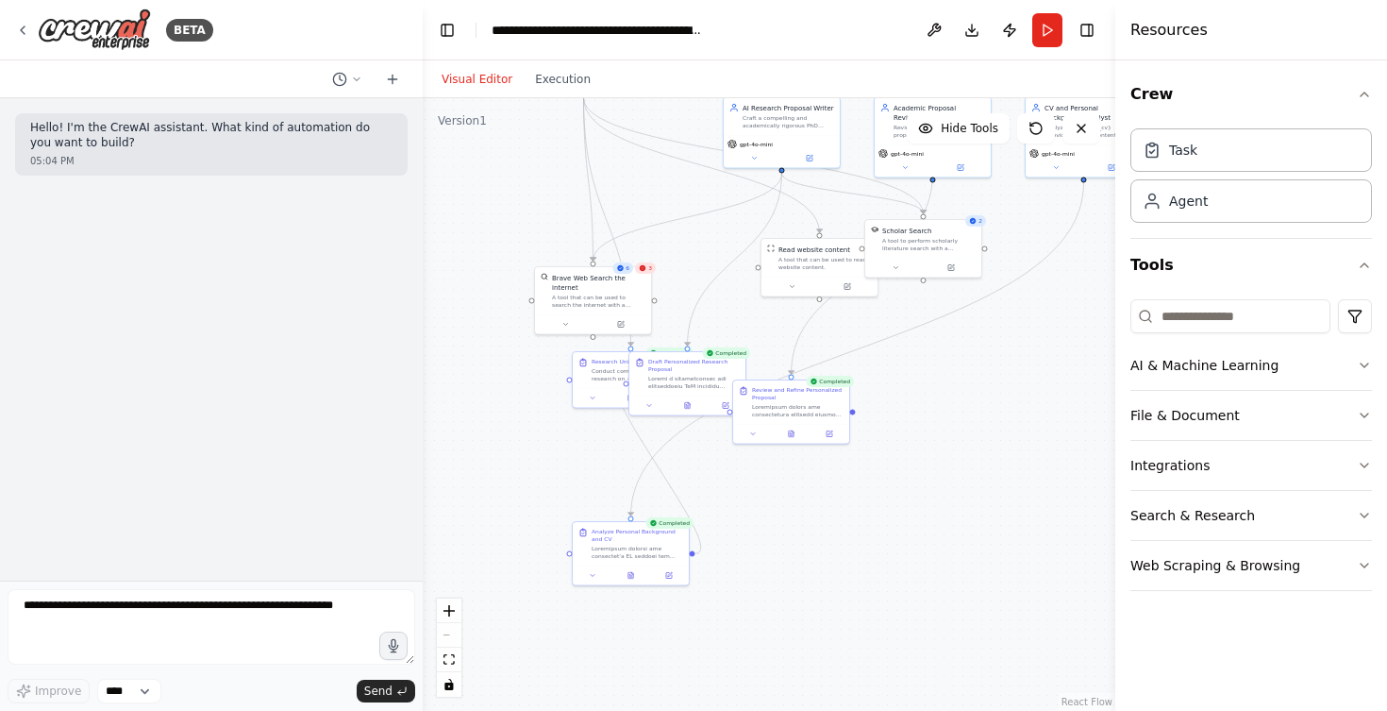
drag, startPoint x: 726, startPoint y: 612, endPoint x: 773, endPoint y: 518, distance: 105.5
click at [773, 518] on div ".deletable-edge-delete-btn { width: 20px; height: 20px; border: 0px solid #ffff…" at bounding box center [769, 404] width 693 height 612
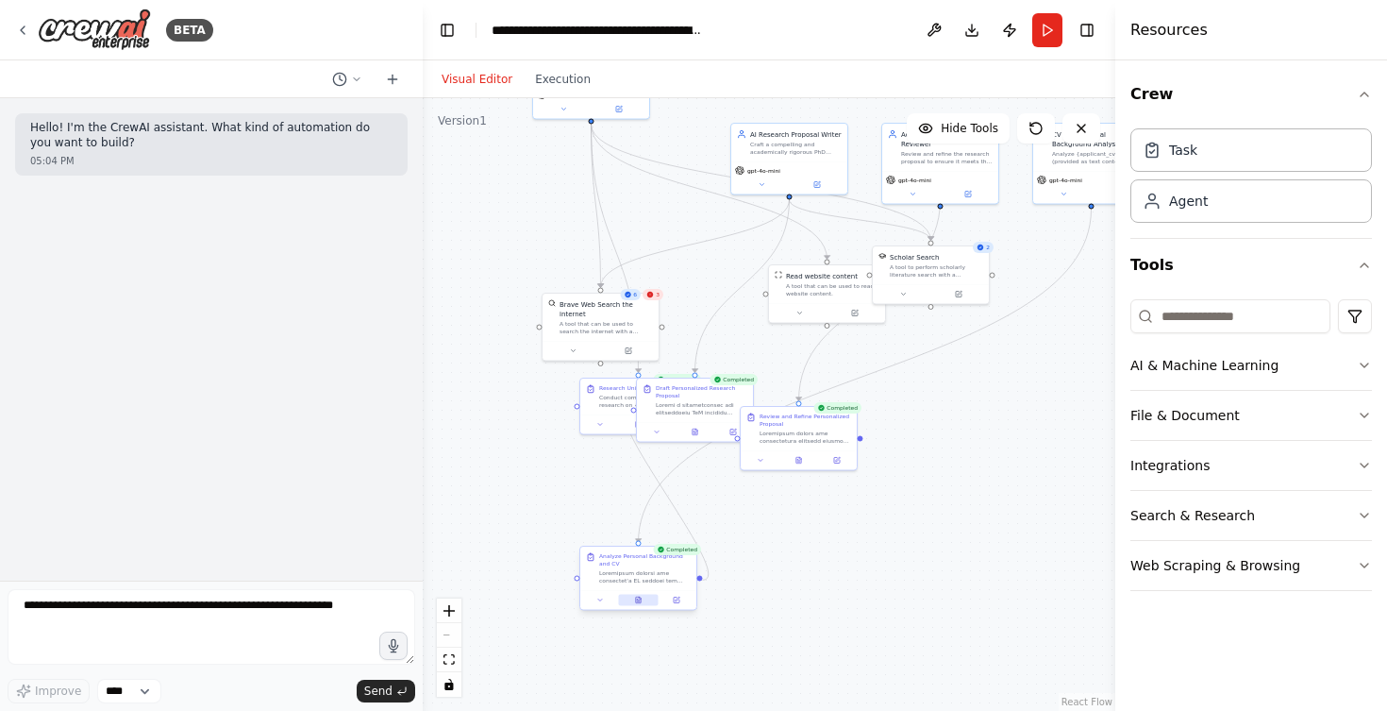
click at [640, 597] on icon at bounding box center [638, 599] width 5 height 7
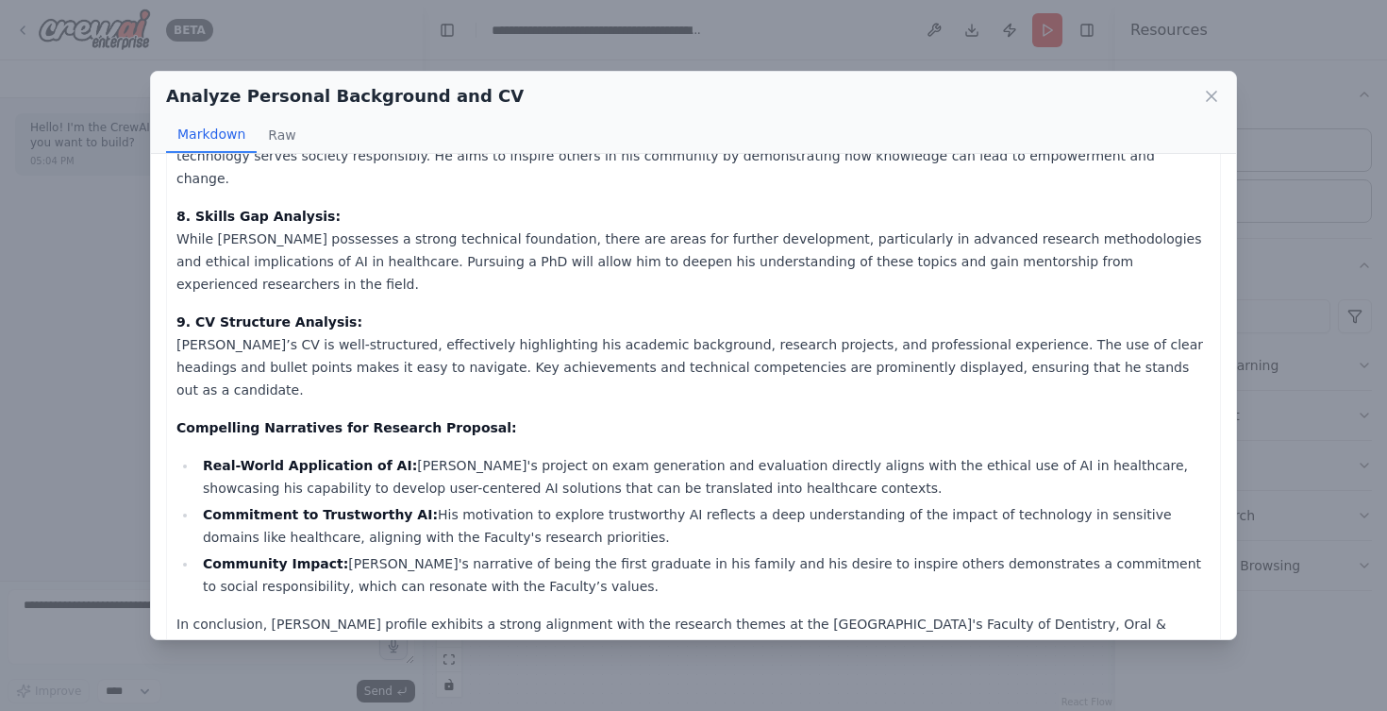
scroll to position [0, 0]
click at [84, 285] on div "Analyze Personal Background and CV Markdown Raw Comprehensive Personal Profile …" at bounding box center [693, 355] width 1387 height 711
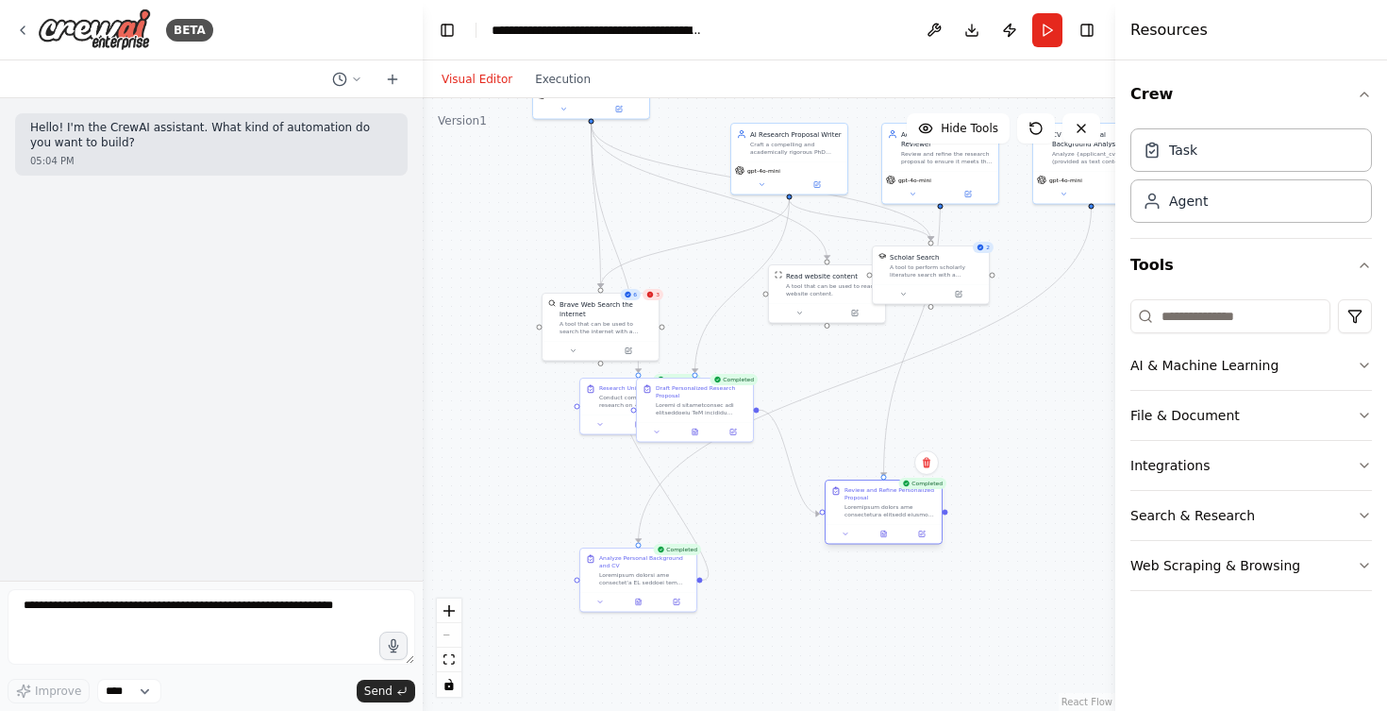
drag, startPoint x: 782, startPoint y: 431, endPoint x: 856, endPoint y: 506, distance: 104.8
click at [861, 507] on div at bounding box center [891, 510] width 92 height 15
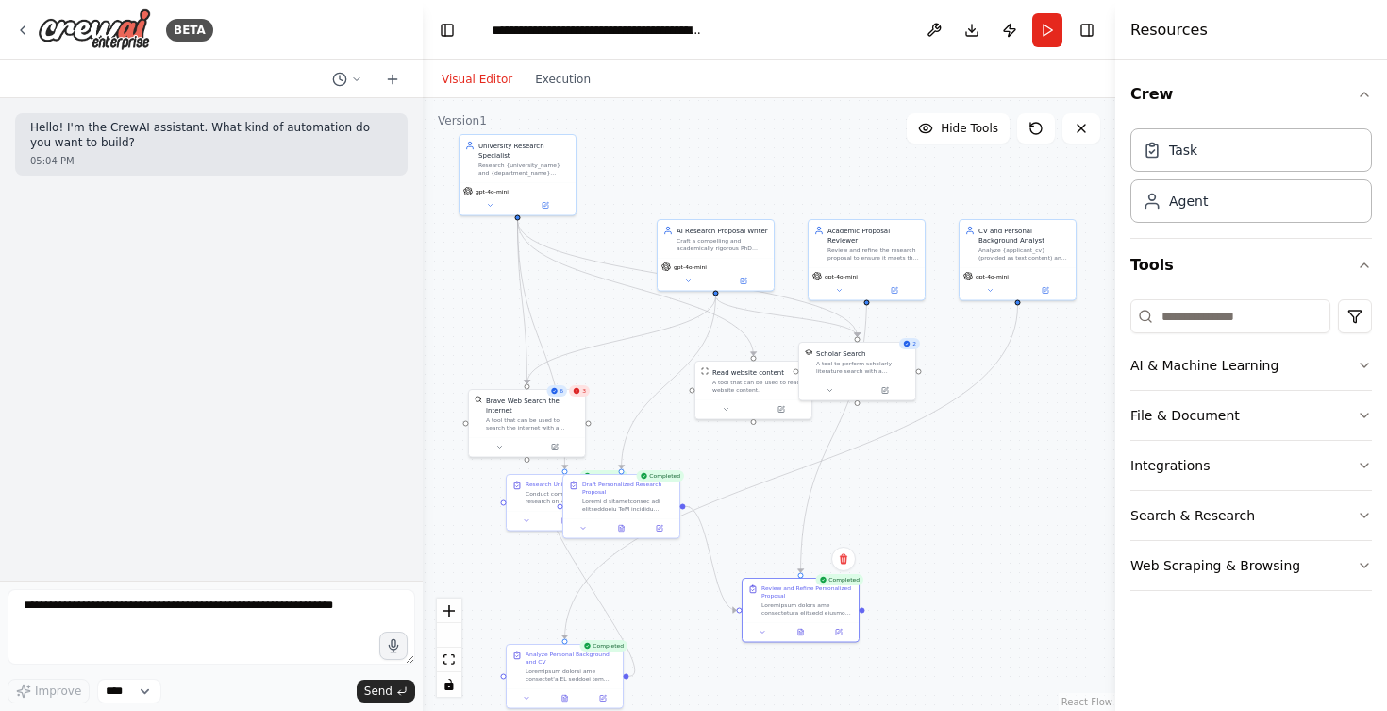
drag, startPoint x: 948, startPoint y: 383, endPoint x: 875, endPoint y: 479, distance: 121.2
click at [875, 479] on div ".deletable-edge-delete-btn { width: 20px; height: 20px; border: 0px solid #ffff…" at bounding box center [769, 404] width 693 height 612
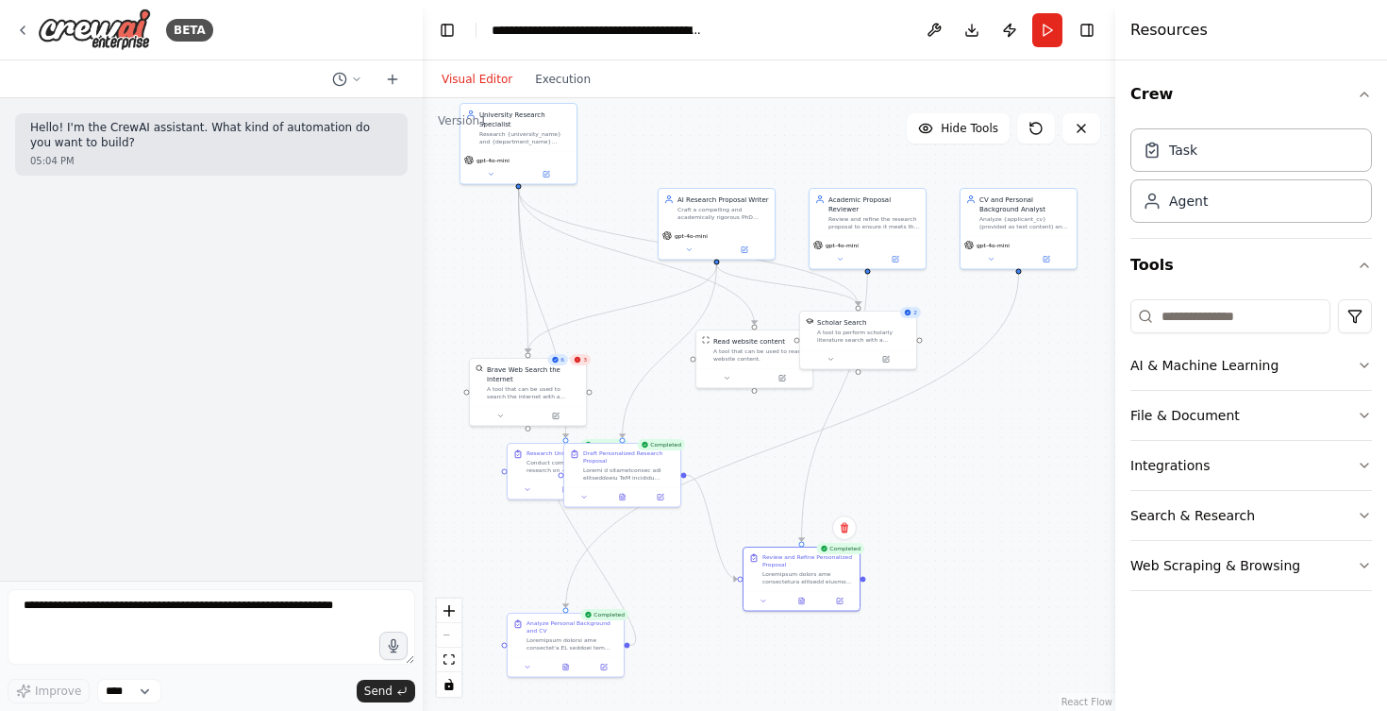
drag, startPoint x: 882, startPoint y: 477, endPoint x: 891, endPoint y: 375, distance: 102.3
click at [891, 375] on div ".deletable-edge-delete-btn { width: 20px; height: 20px; border: 0px solid #ffff…" at bounding box center [769, 404] width 693 height 612
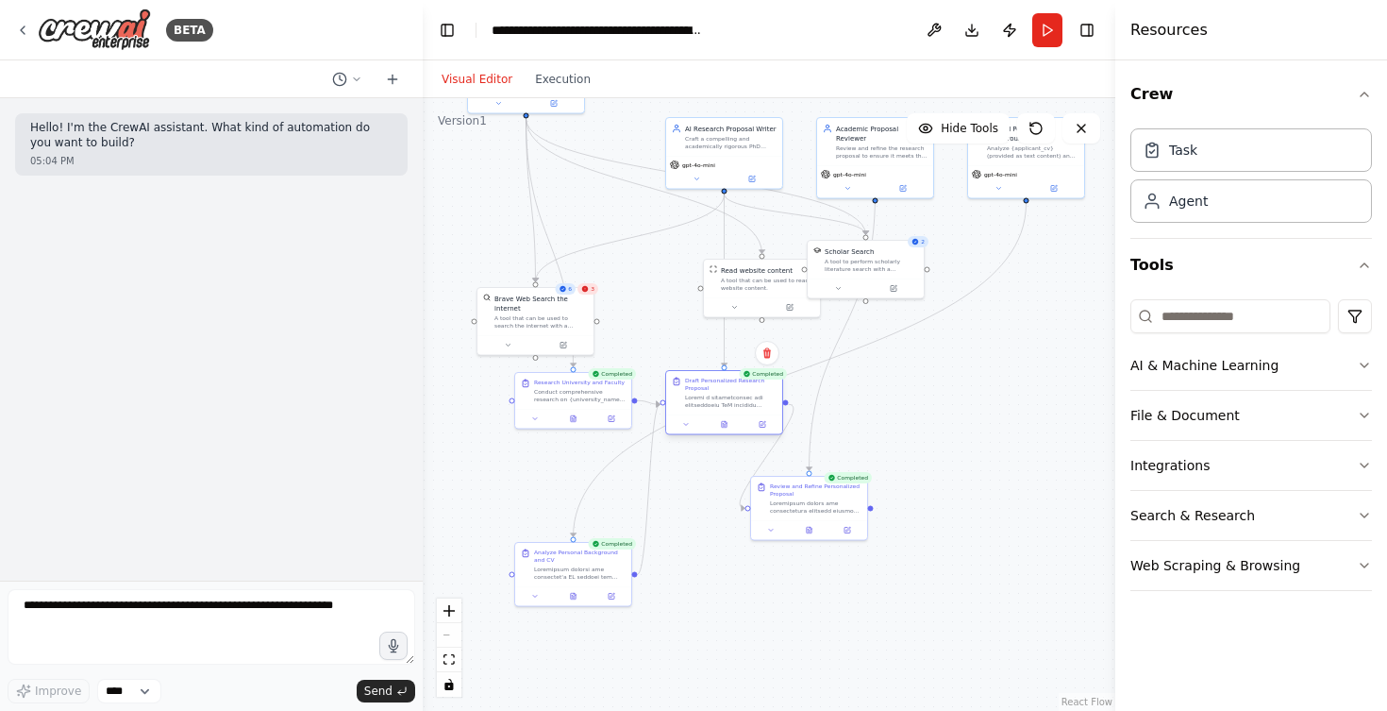
drag, startPoint x: 645, startPoint y: 396, endPoint x: 735, endPoint y: 394, distance: 90.6
click at [735, 394] on div at bounding box center [731, 401] width 92 height 15
drag, startPoint x: 813, startPoint y: 505, endPoint x: 861, endPoint y: 506, distance: 47.2
click at [862, 505] on div at bounding box center [863, 504] width 92 height 15
click at [858, 530] on icon at bounding box center [856, 528] width 5 height 7
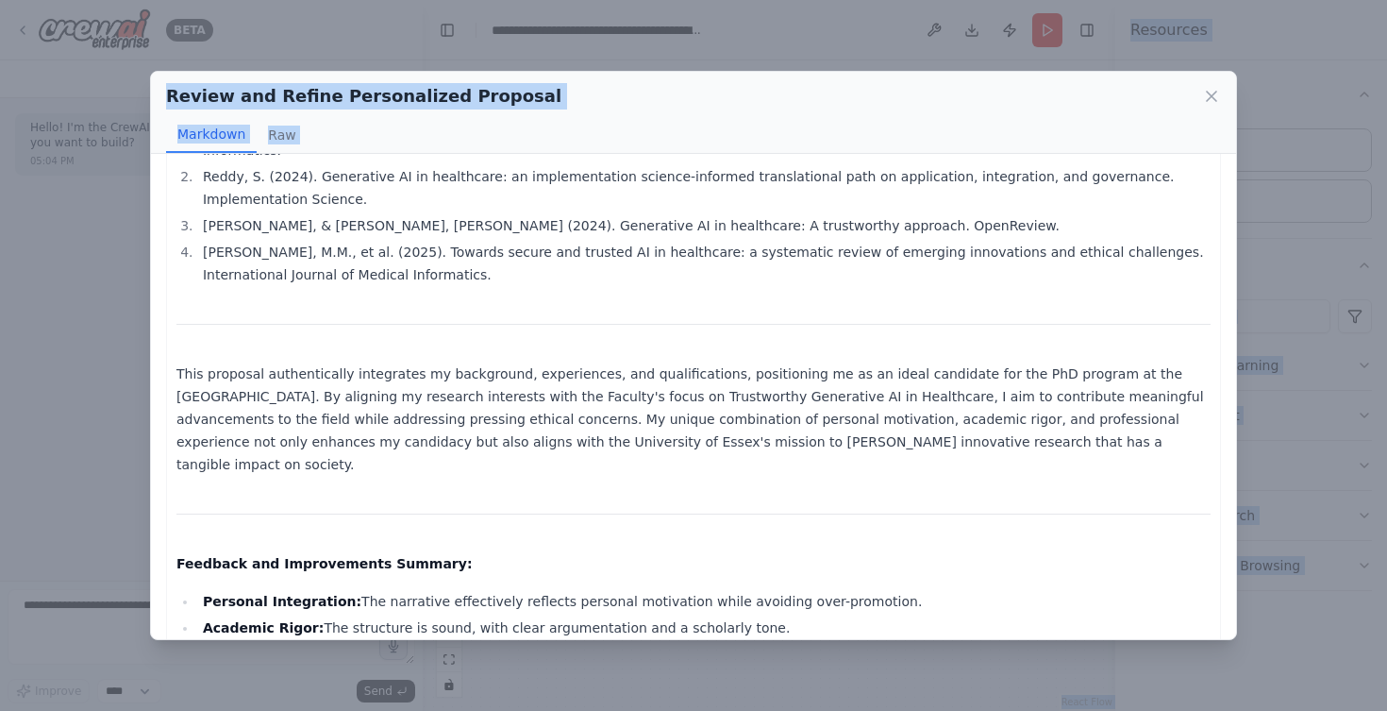
scroll to position [1959, 0]
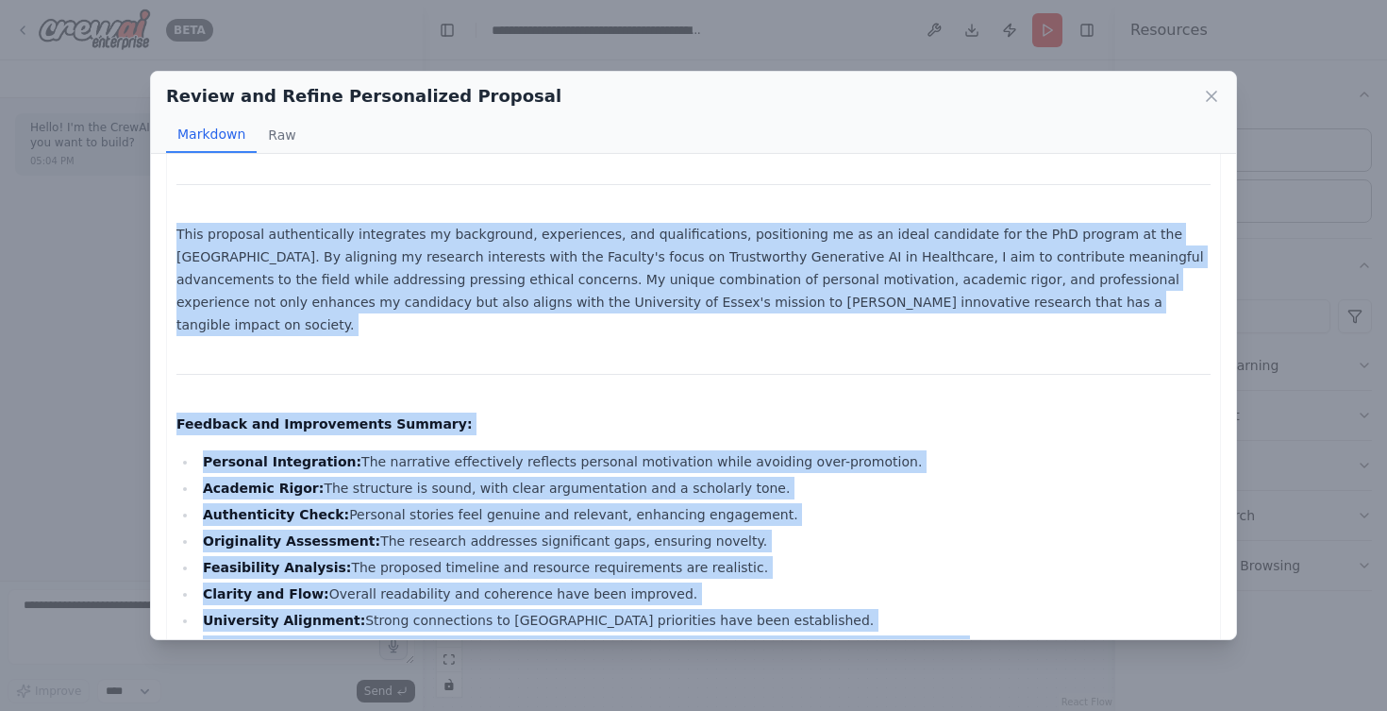
drag, startPoint x: 176, startPoint y: 234, endPoint x: 450, endPoint y: 687, distance: 529.7
click at [450, 687] on div "Review and Refine Personalized Proposal Markdown Raw PhD Research Proposal: Tru…" at bounding box center [693, 355] width 1387 height 711
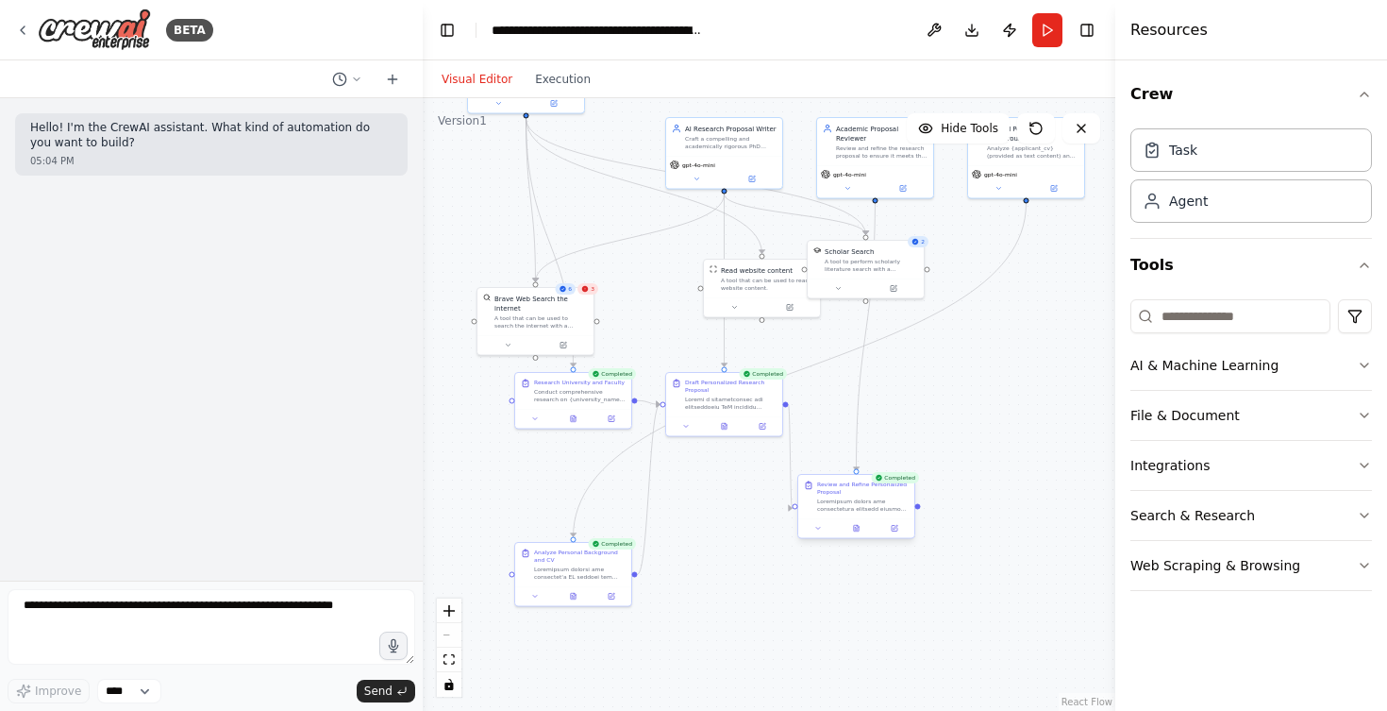
click at [853, 535] on div at bounding box center [856, 528] width 116 height 20
click at [857, 529] on icon at bounding box center [856, 529] width 3 height 0
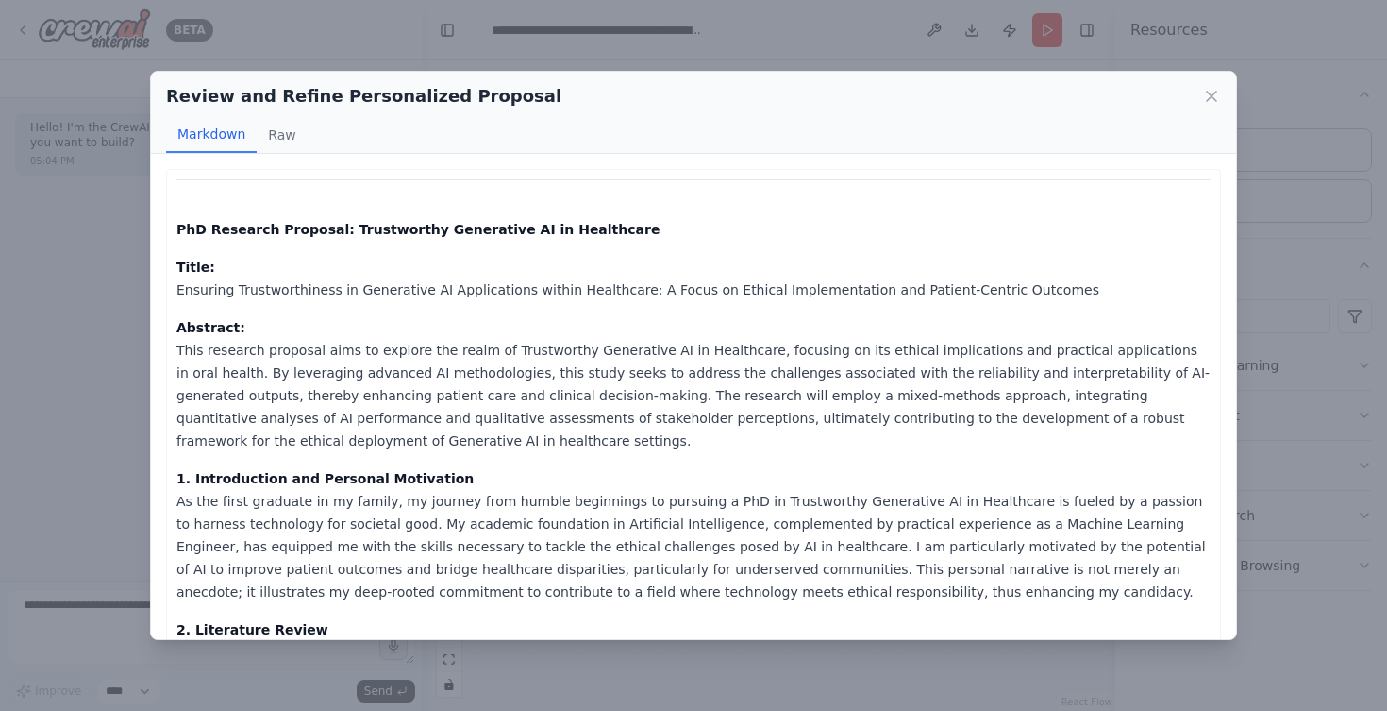
click at [501, 444] on p "Abstract: This research proposal aims to explore the realm of Trustworthy Gener…" at bounding box center [693, 384] width 1034 height 136
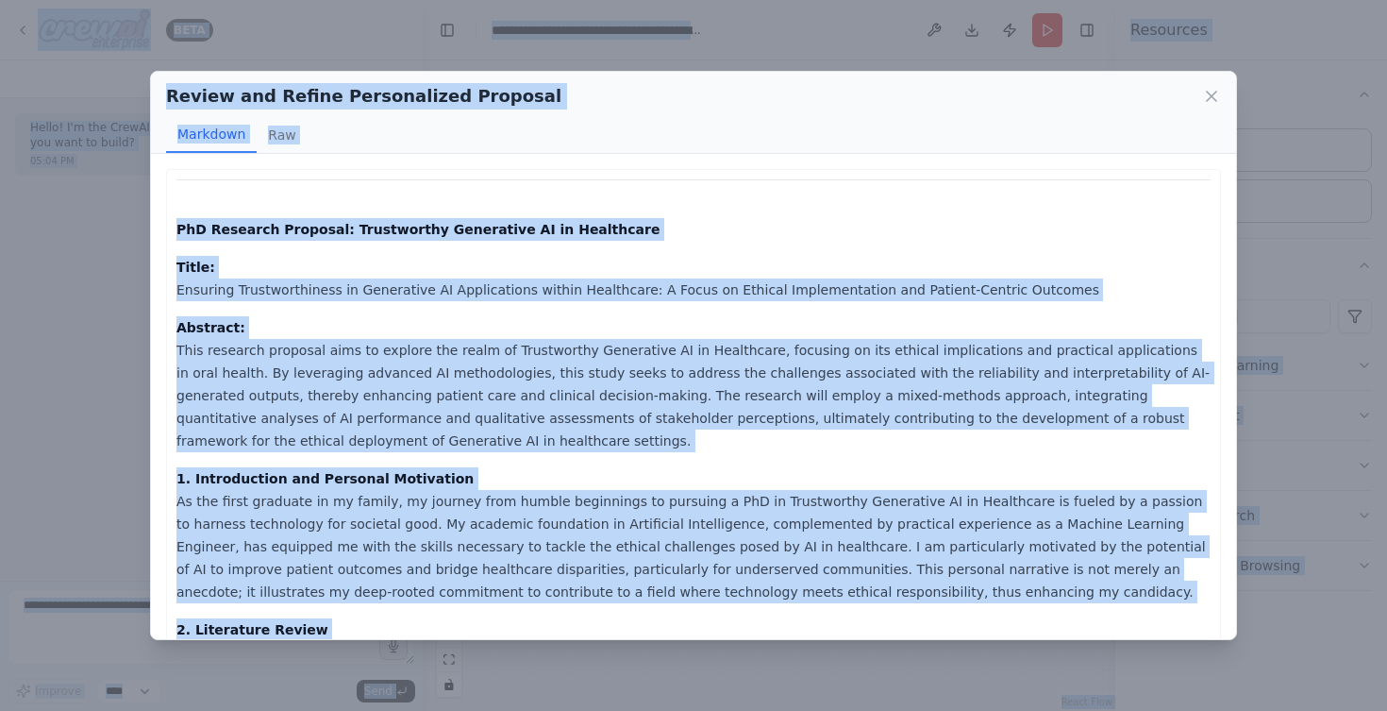
click at [501, 444] on p "Abstract: This research proposal aims to explore the realm of Trustworthy Gener…" at bounding box center [693, 384] width 1034 height 136
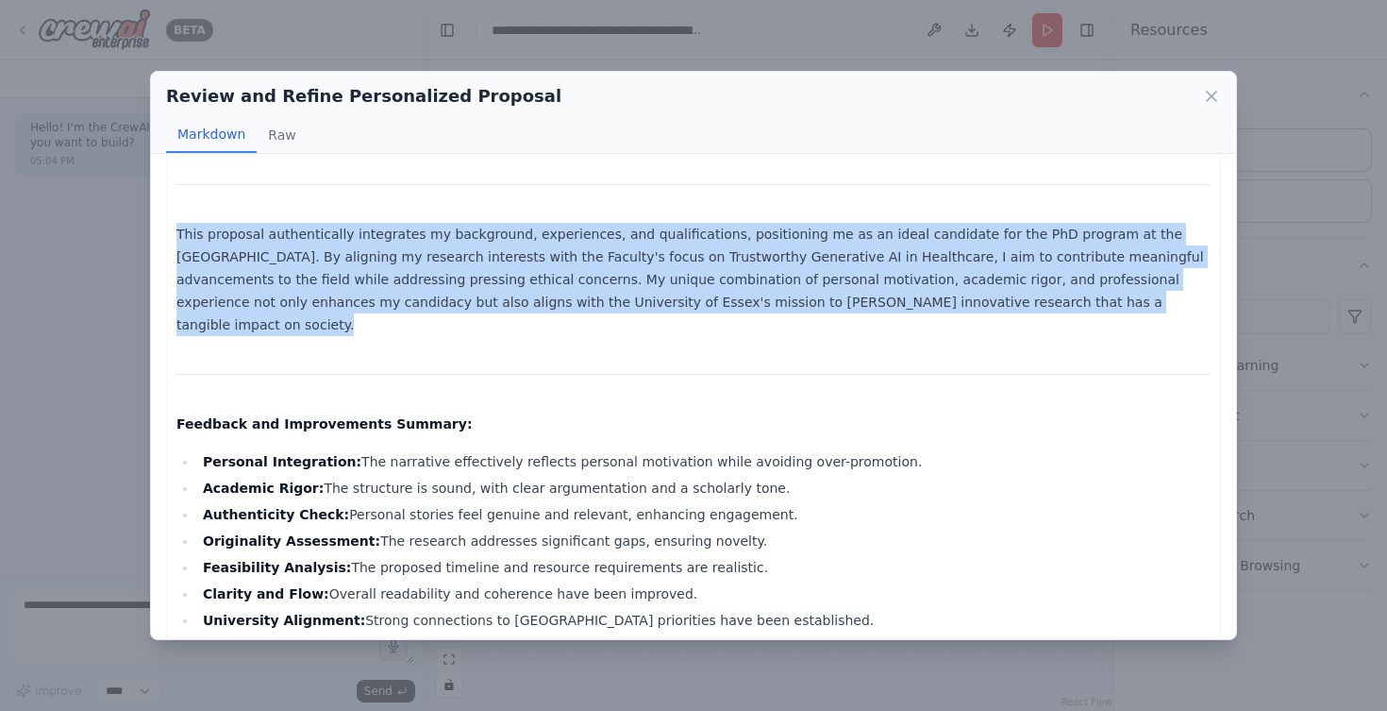
copy div "PhD Research Proposal: Trustworthy Generative AI in Healthcare Title: Ensuring …"
drag, startPoint x: 175, startPoint y: 184, endPoint x: 413, endPoint y: 212, distance: 240.4
click at [1216, 100] on icon at bounding box center [1211, 96] width 19 height 19
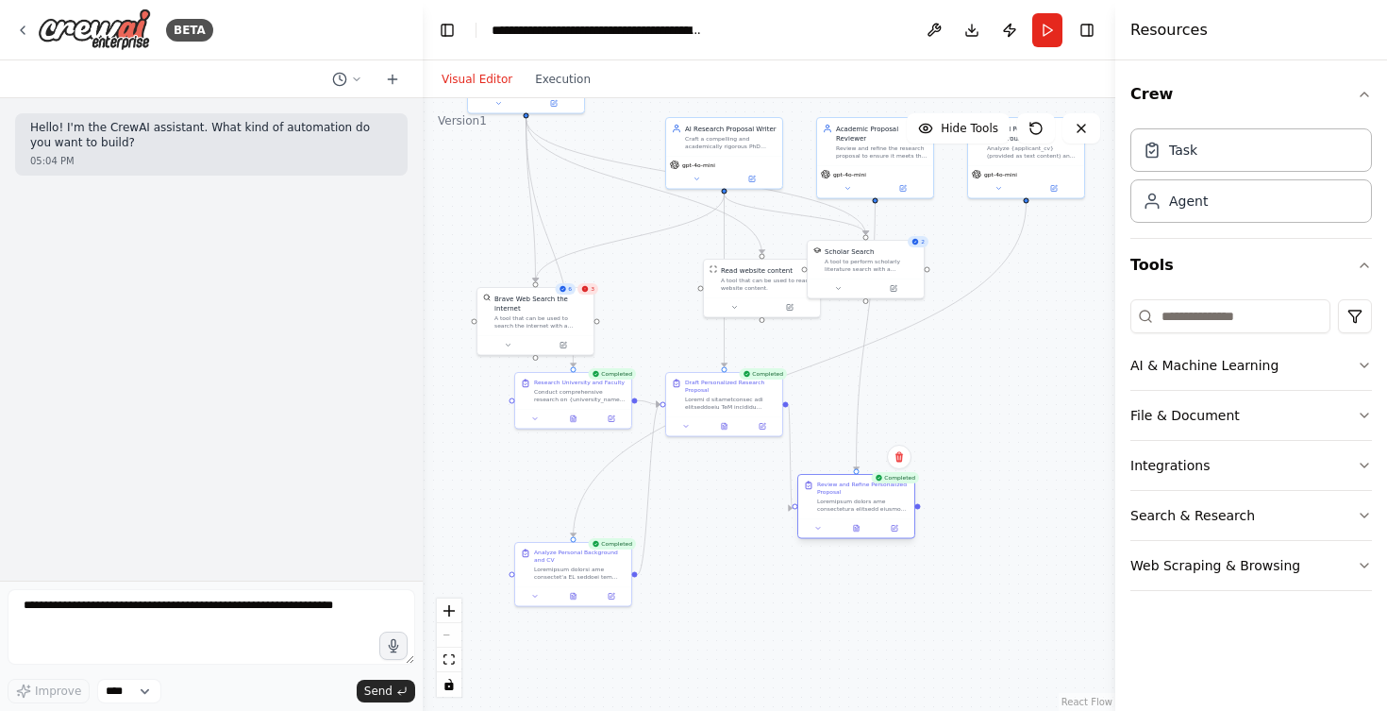
click at [854, 537] on div at bounding box center [856, 528] width 116 height 20
click at [857, 531] on icon at bounding box center [856, 528] width 5 height 7
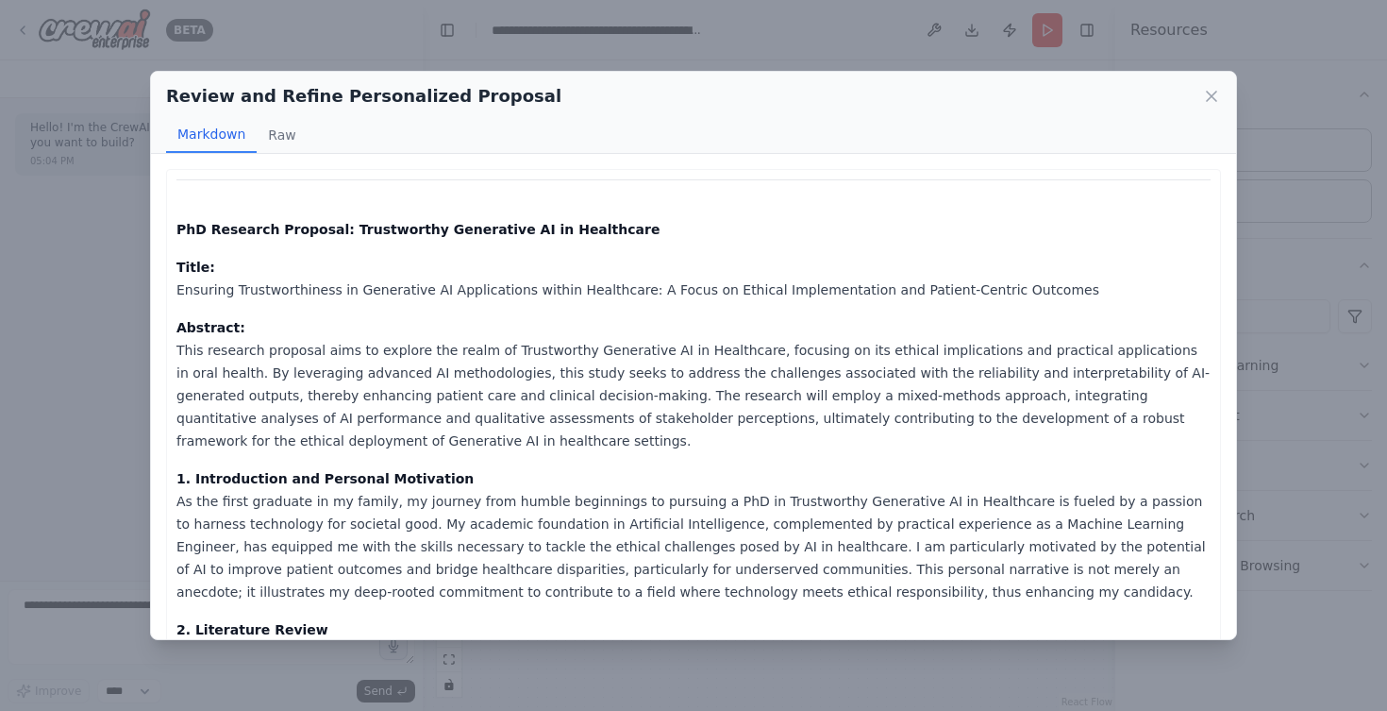
click at [456, 293] on p "Title: Ensuring Trustworthiness in Generative AI Applications within Healthcare…" at bounding box center [693, 278] width 1034 height 45
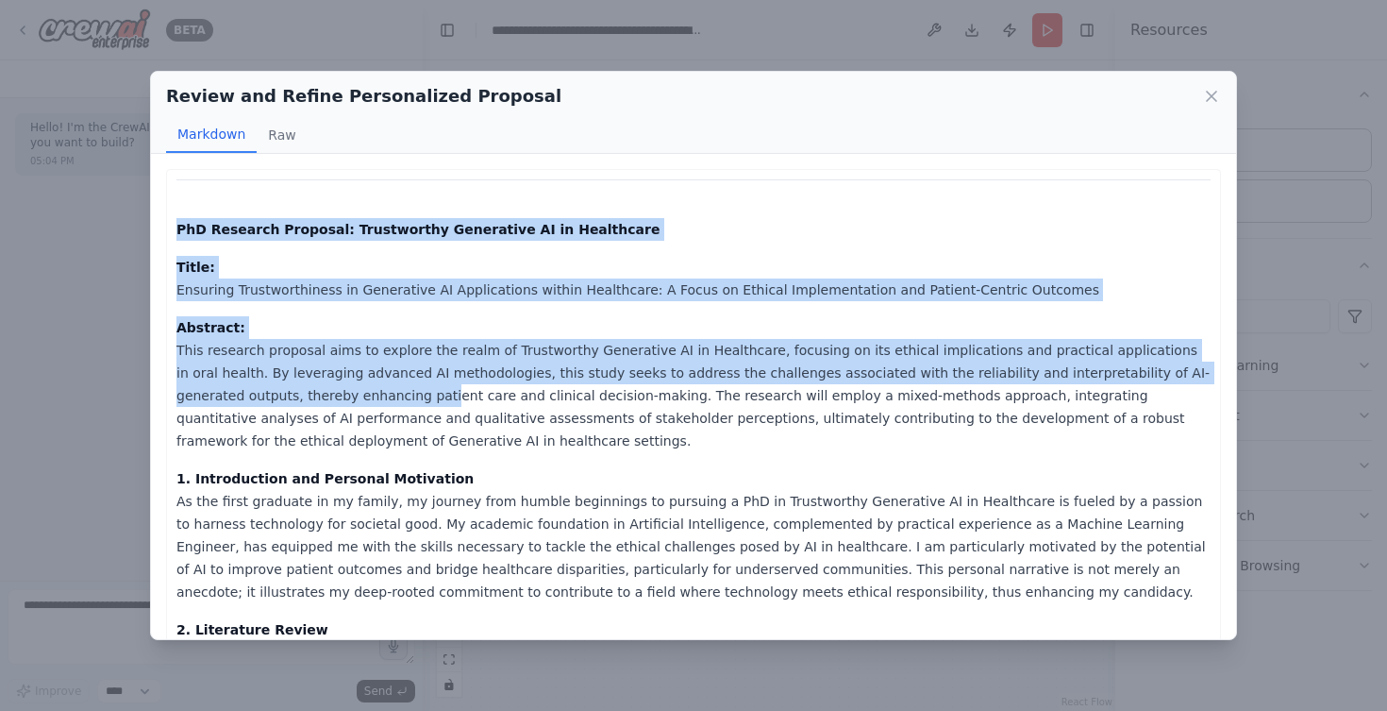
drag, startPoint x: 177, startPoint y: 228, endPoint x: 267, endPoint y: 387, distance: 182.1
click at [244, 293] on p "Title: Ensuring Trustworthiness in Generative AI Applications within Healthcare…" at bounding box center [693, 278] width 1034 height 45
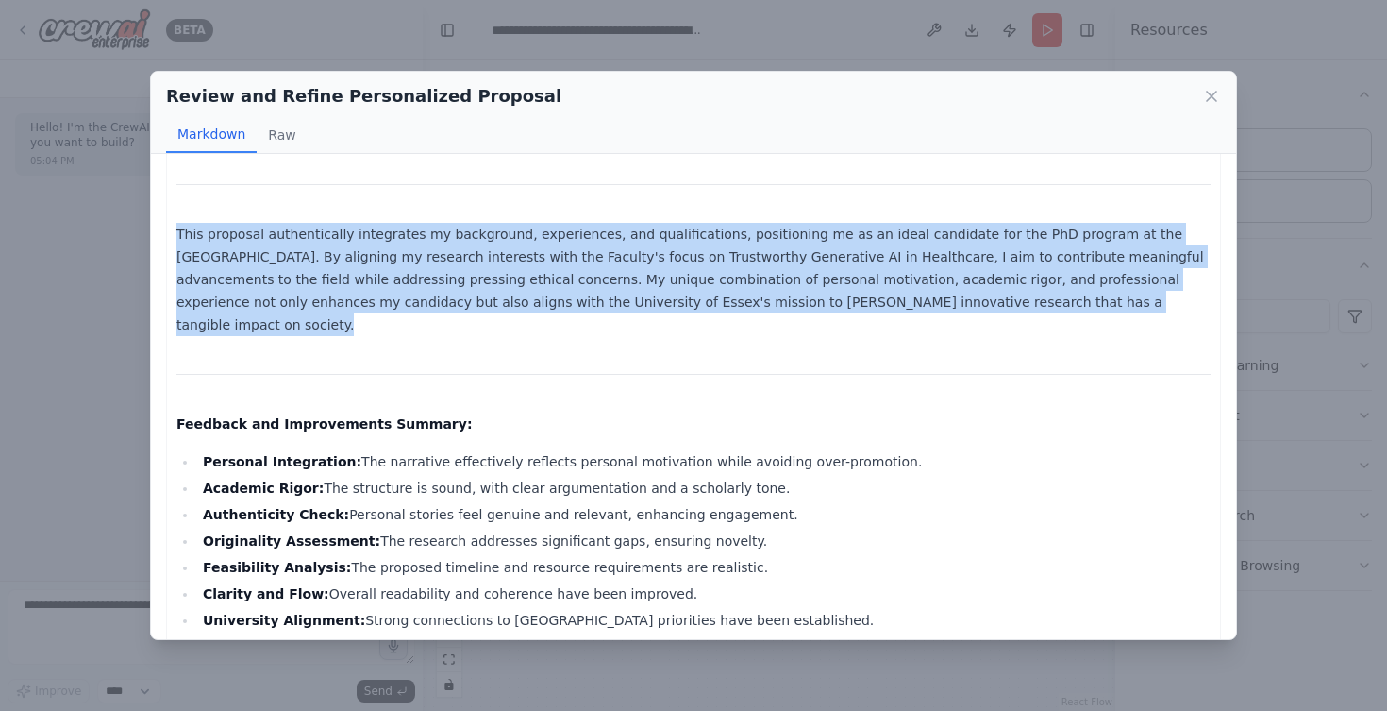
drag, startPoint x: 178, startPoint y: 228, endPoint x: 447, endPoint y: 224, distance: 269.0
copy div "PhD Research Proposal: Trustworthy Generative AI in Healthcare Title: Ensuring …"
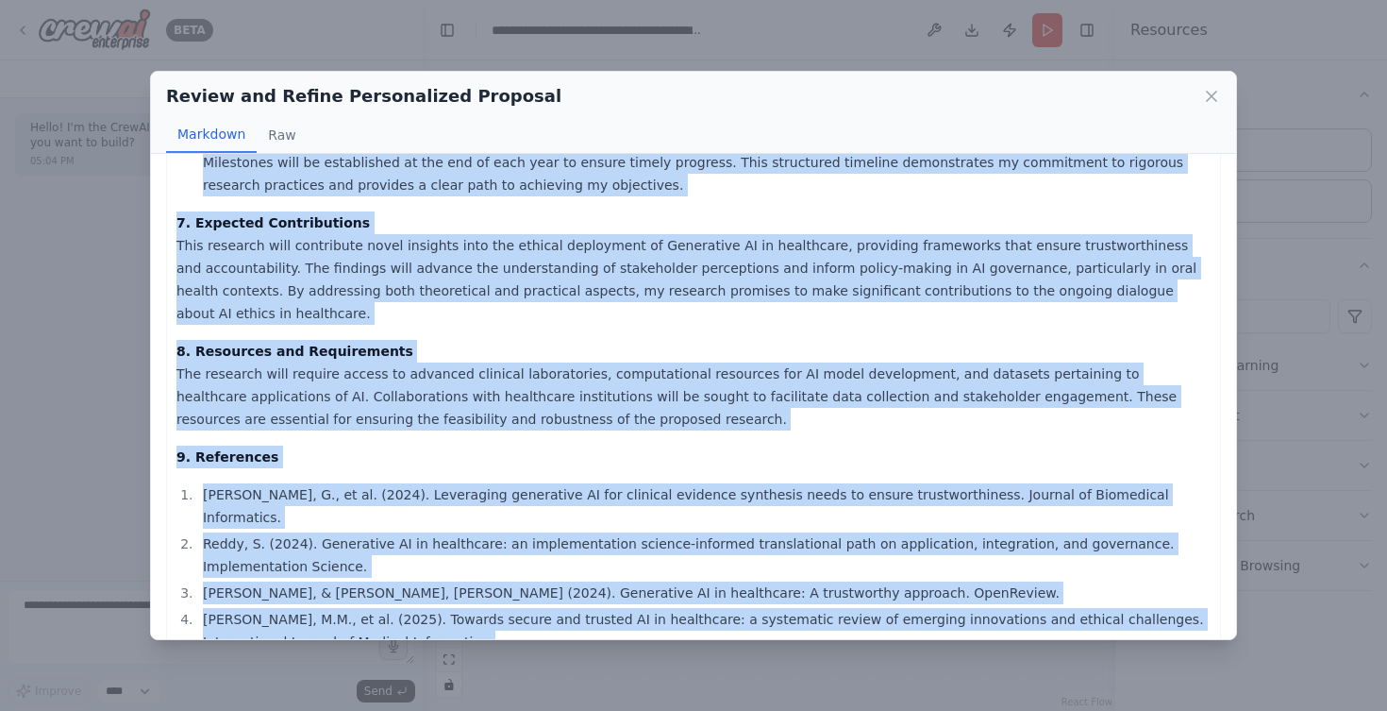
scroll to position [1453, 0]
click at [131, 314] on div "Review and Refine Personalized Proposal Markdown Raw PhD Research Proposal: Tru…" at bounding box center [693, 355] width 1387 height 711
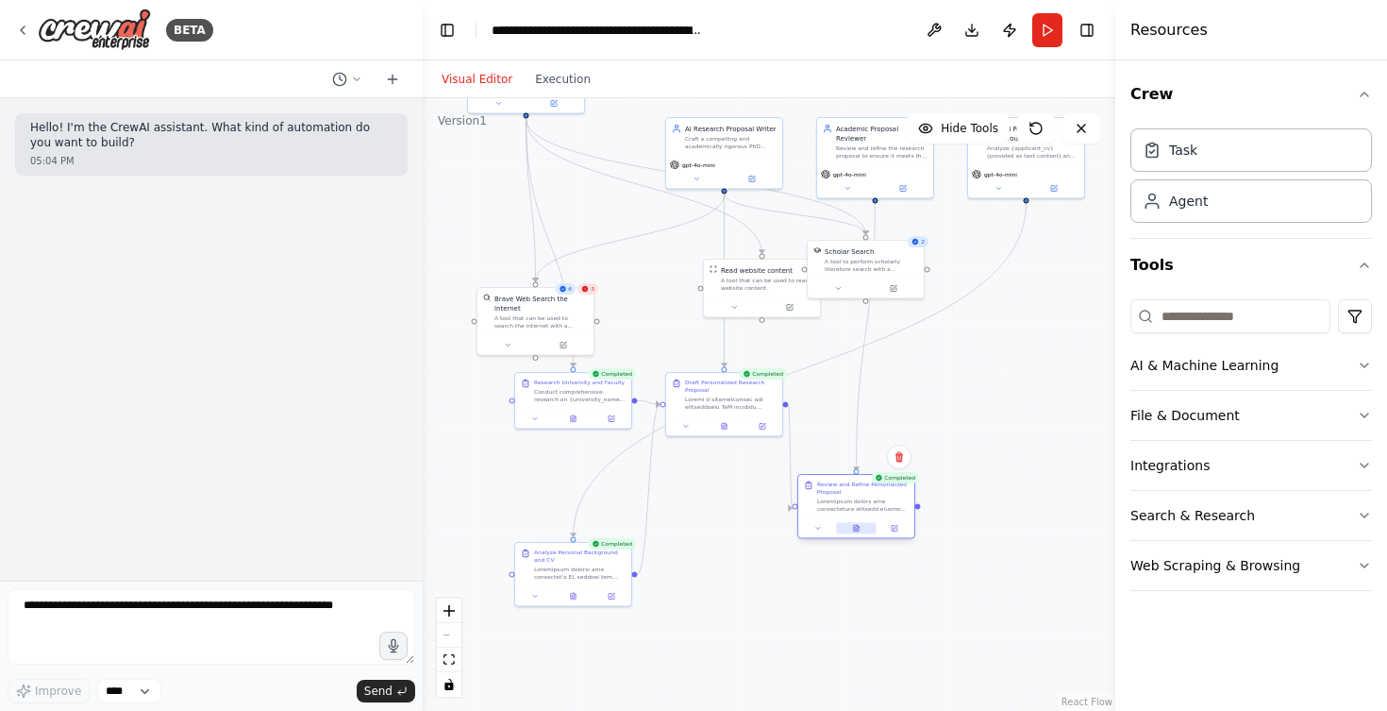
click at [862, 533] on button at bounding box center [856, 528] width 40 height 11
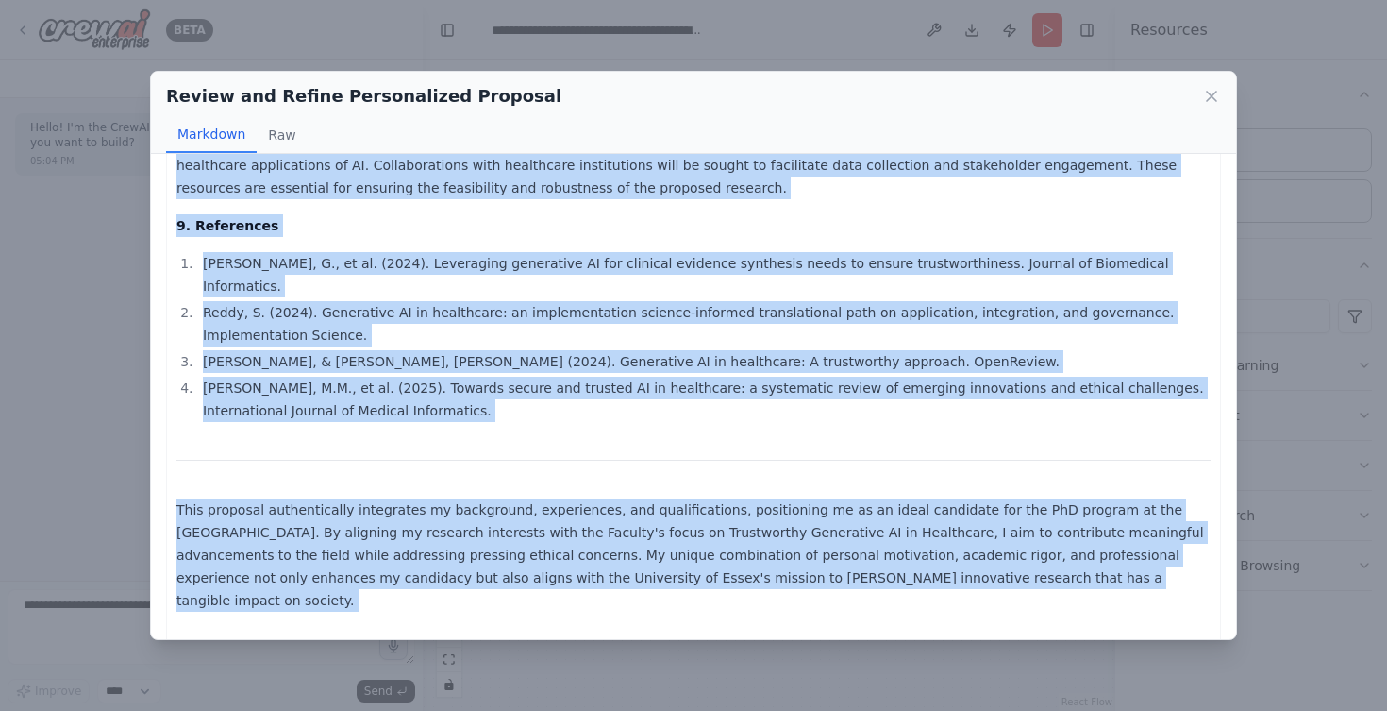
scroll to position [1797, 0]
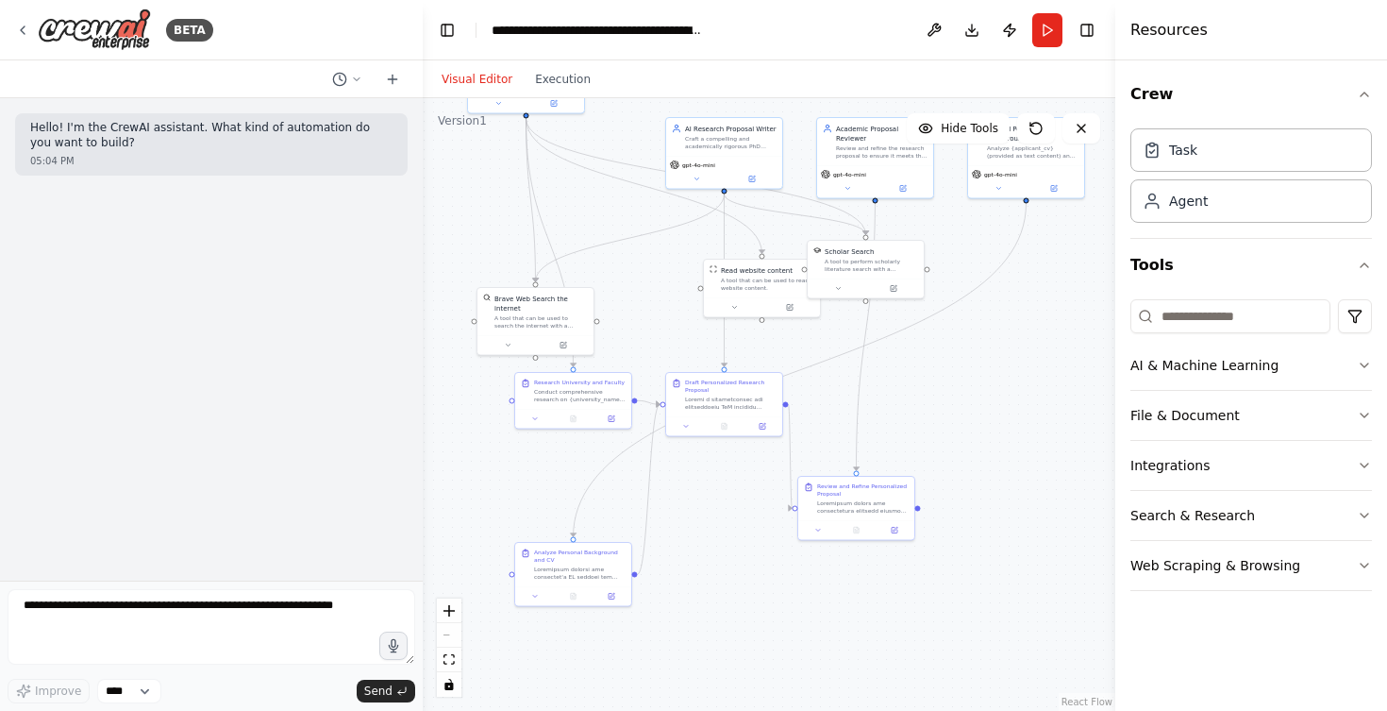
drag, startPoint x: 179, startPoint y: 237, endPoint x: 405, endPoint y: 234, distance: 225.6
click at [830, 390] on div ".deletable-edge-delete-btn { width: 20px; height: 20px; border: 0px solid #ffff…" at bounding box center [769, 404] width 693 height 612
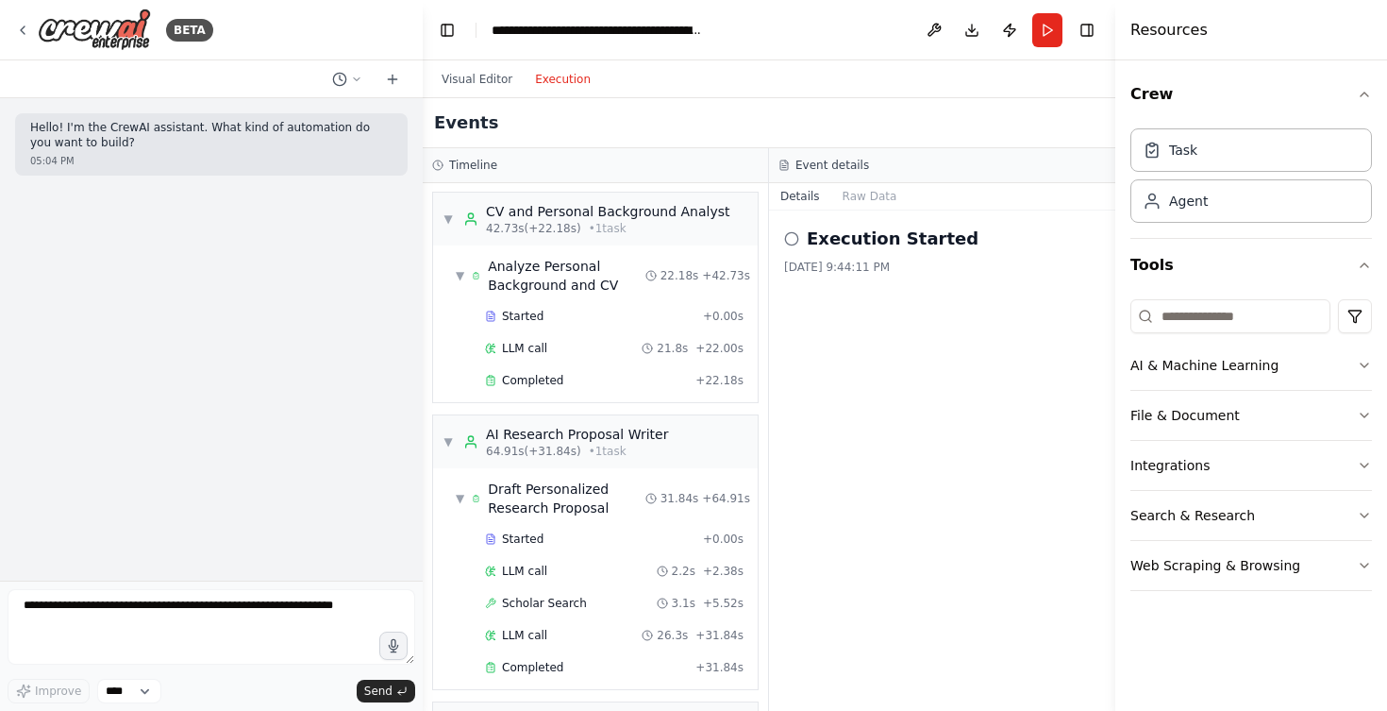
click at [563, 77] on button "Execution" at bounding box center [563, 79] width 78 height 23
click at [564, 213] on div "CV and Personal Background Analyst" at bounding box center [608, 211] width 244 height 19
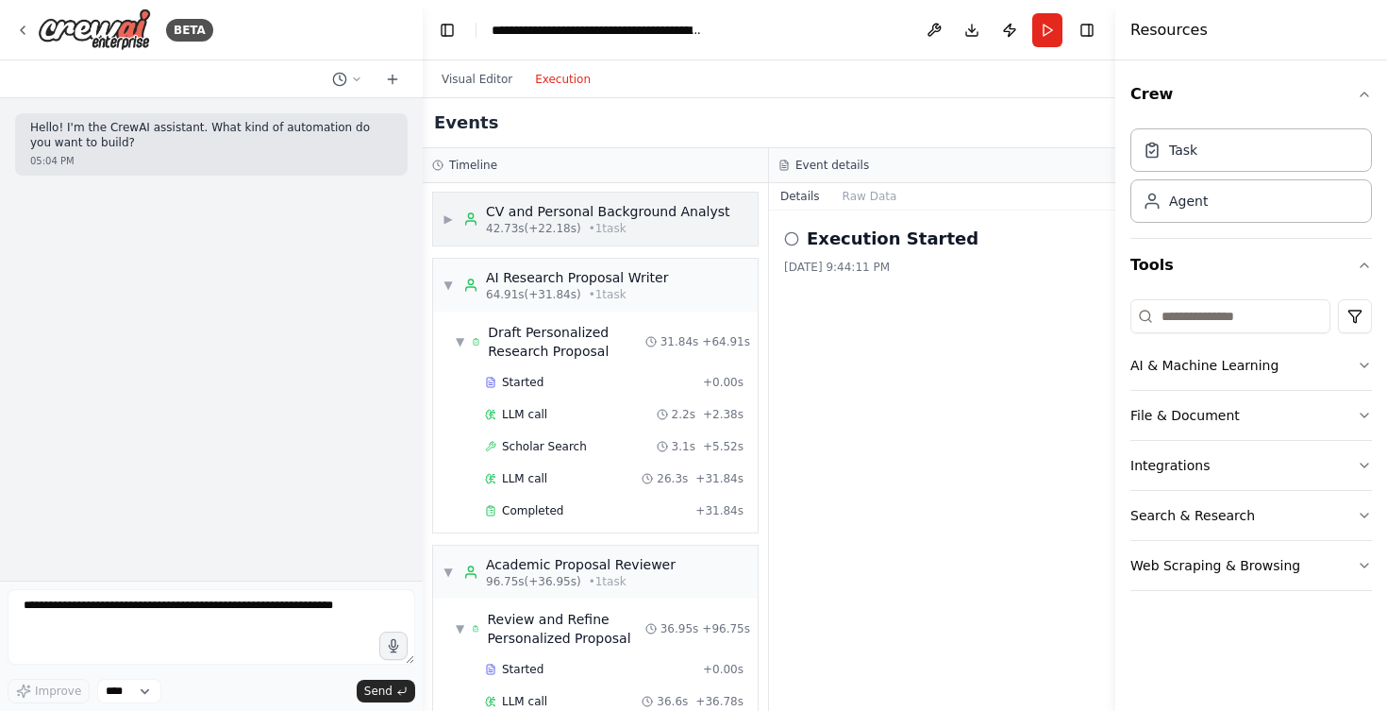
click at [564, 213] on div "CV and Personal Background Analyst" at bounding box center [608, 211] width 244 height 19
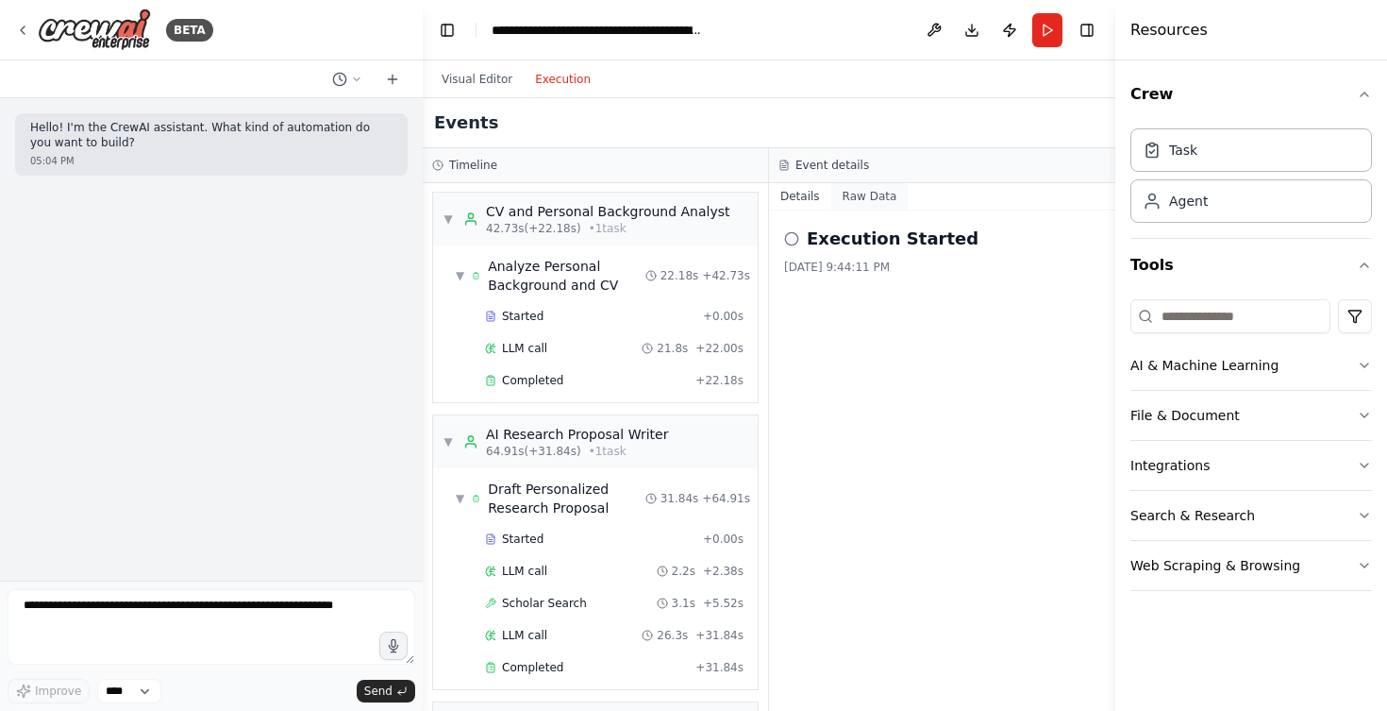
click at [871, 201] on button "Raw Data" at bounding box center [869, 196] width 77 height 26
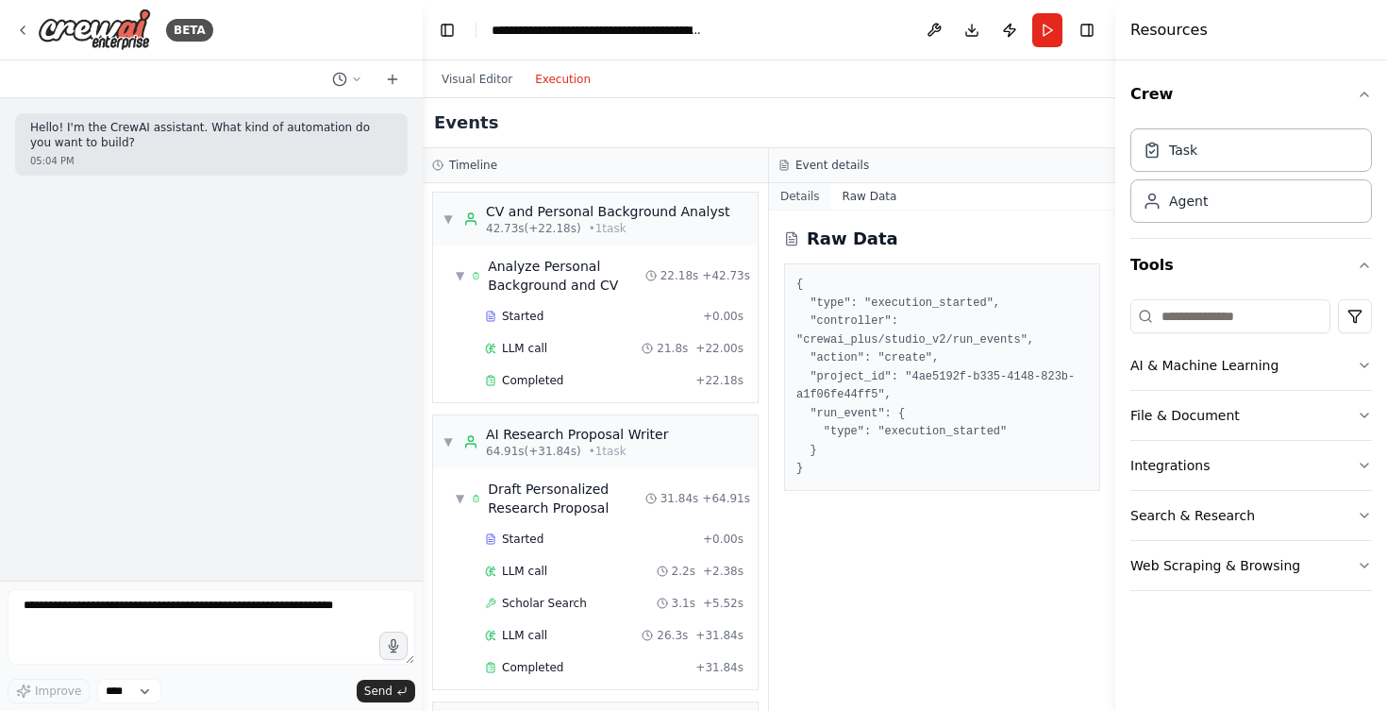
click at [794, 193] on button "Details" at bounding box center [800, 196] width 62 height 26
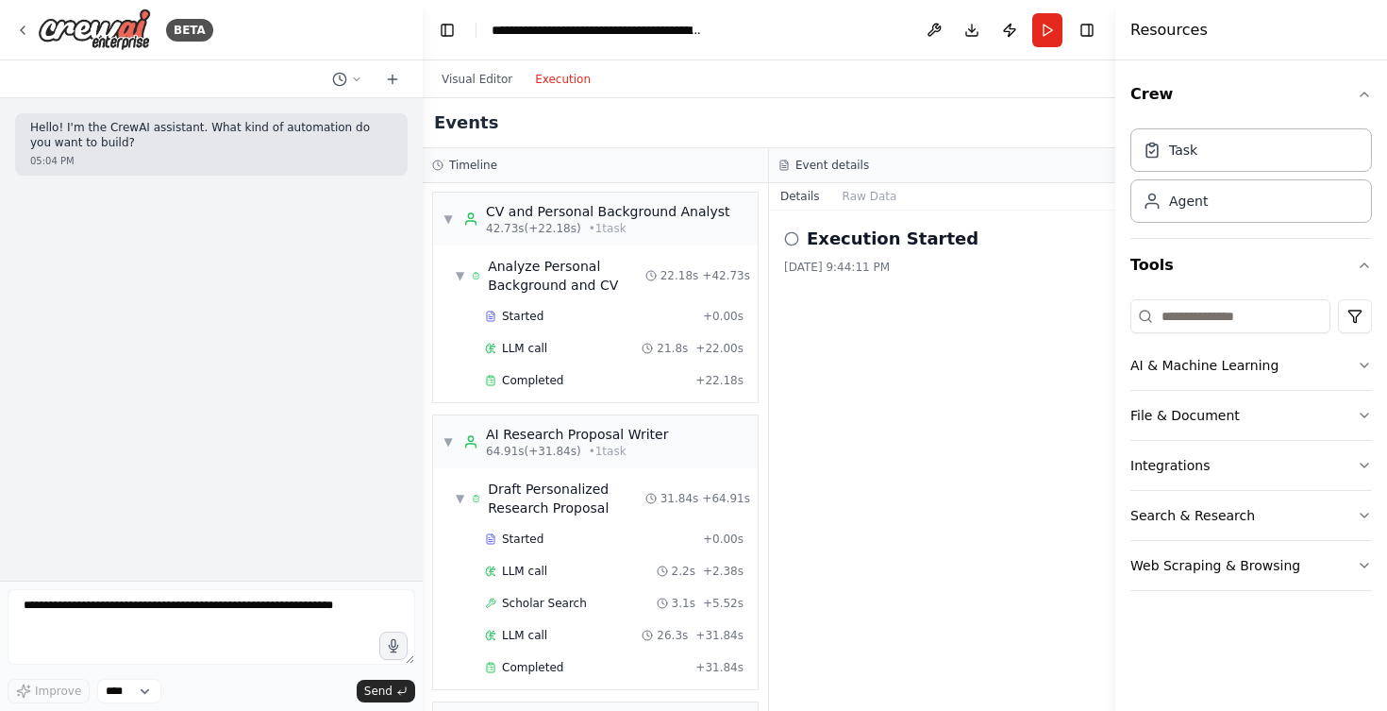
click at [831, 162] on h3 "Event details" at bounding box center [832, 165] width 74 height 15
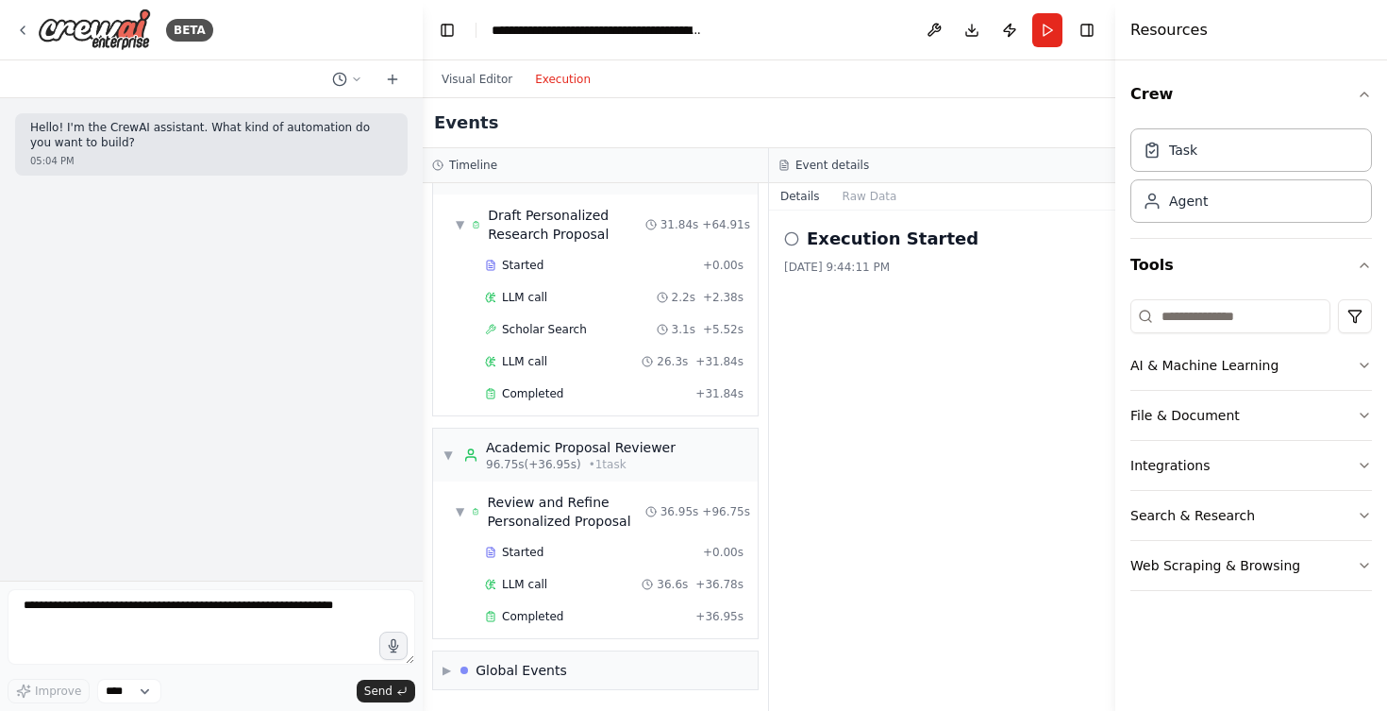
scroll to position [1165, 0]
click at [553, 508] on div "Review and Refine Personalized Proposal" at bounding box center [566, 512] width 158 height 38
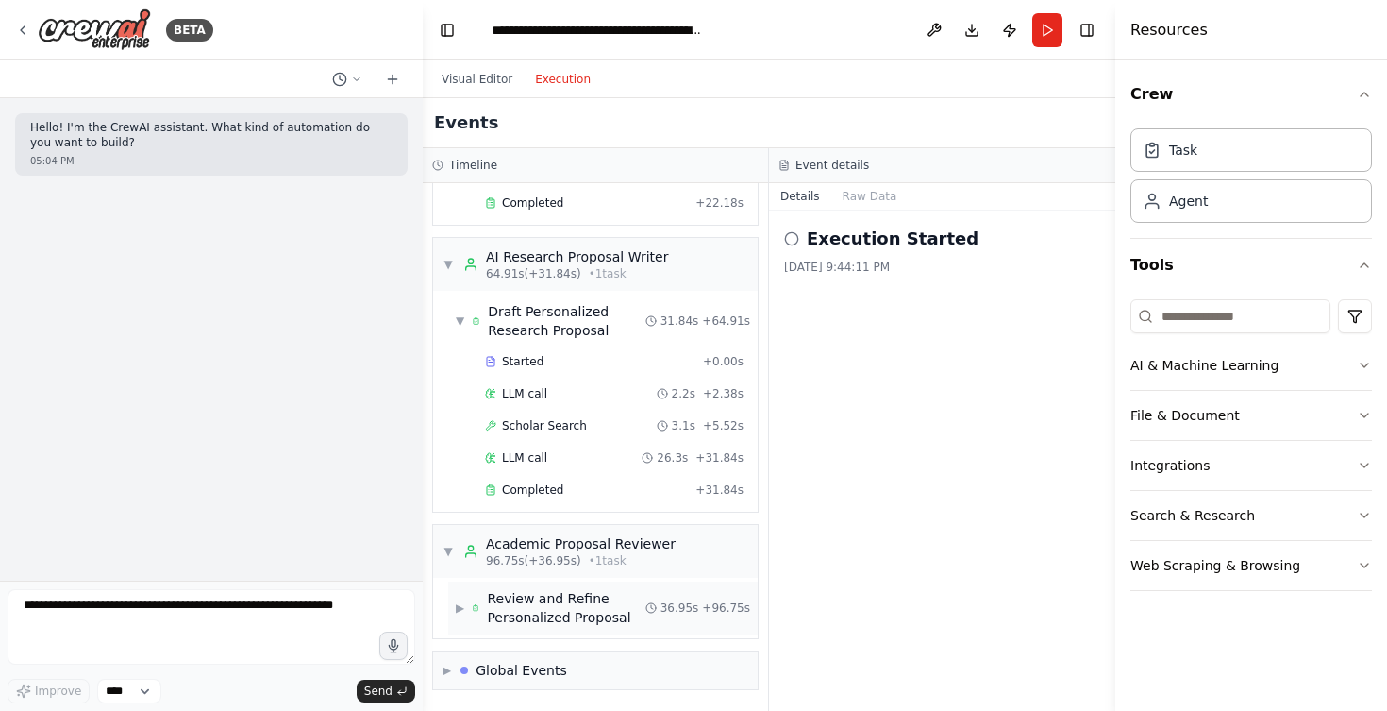
click at [551, 601] on div "Review and Refine Personalized Proposal" at bounding box center [566, 608] width 158 height 38
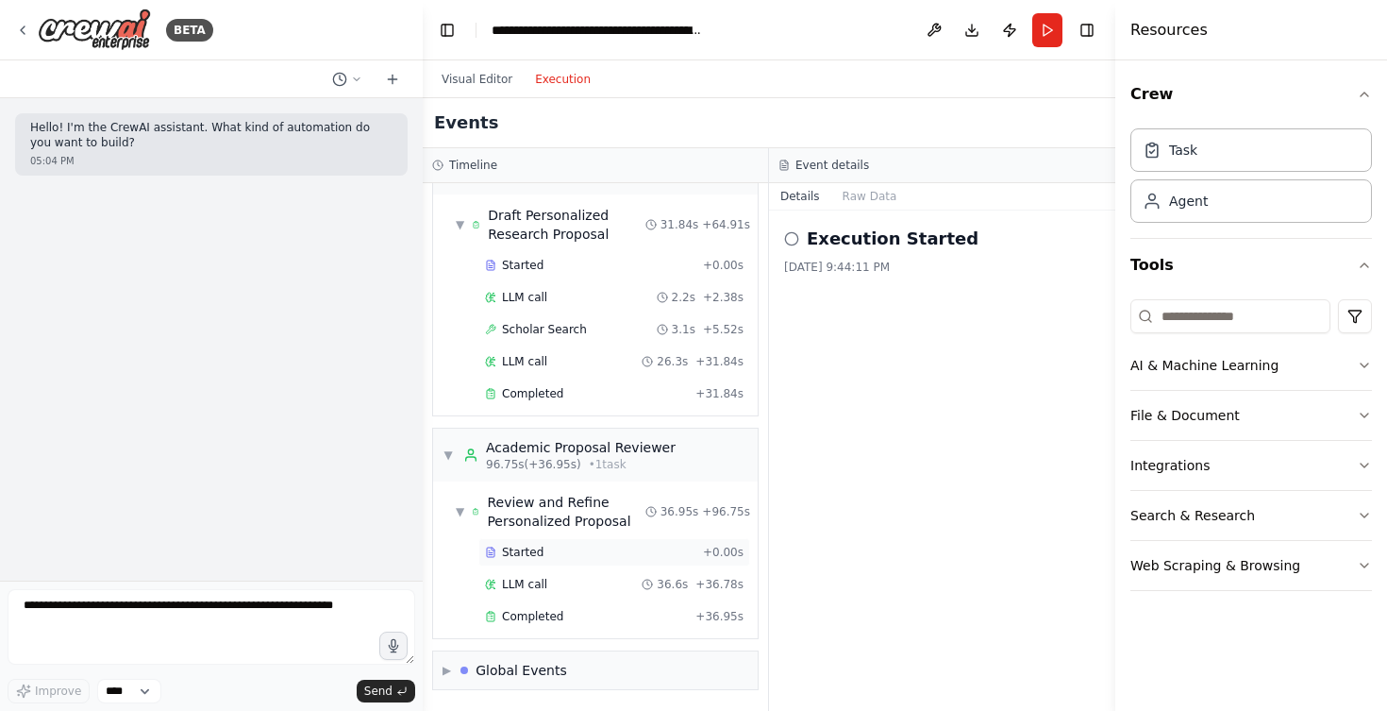
scroll to position [1165, 0]
click at [565, 627] on div "Completed + 36.95s" at bounding box center [614, 616] width 272 height 28
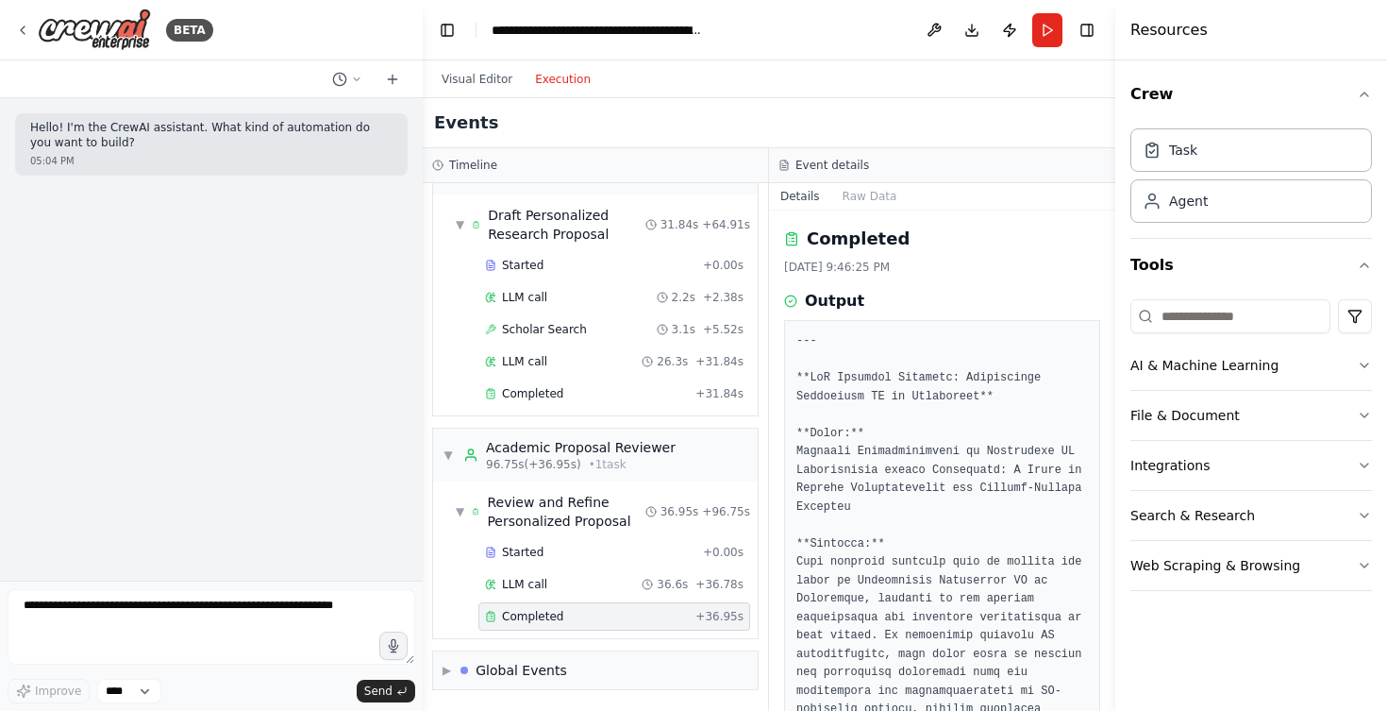
scroll to position [76, 0]
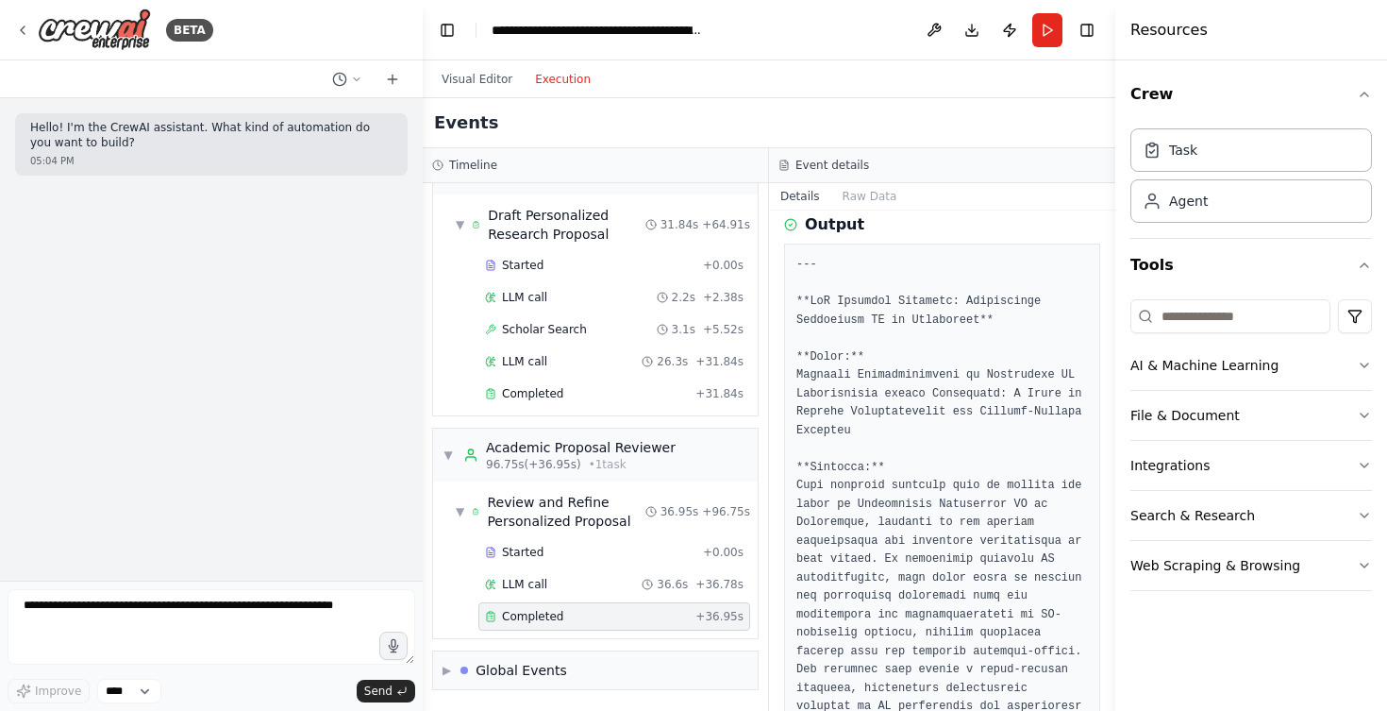
click at [862, 184] on button "Raw Data" at bounding box center [869, 196] width 77 height 26
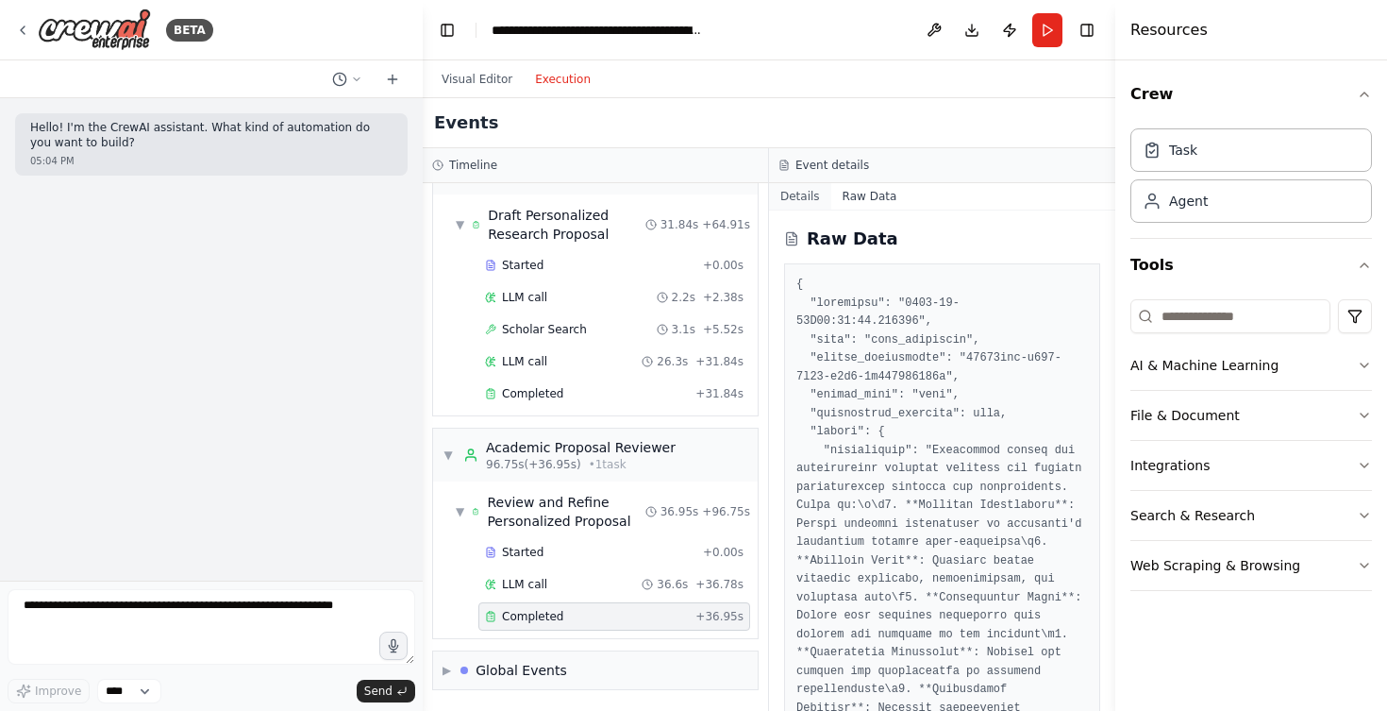
click at [802, 199] on button "Details" at bounding box center [800, 196] width 62 height 26
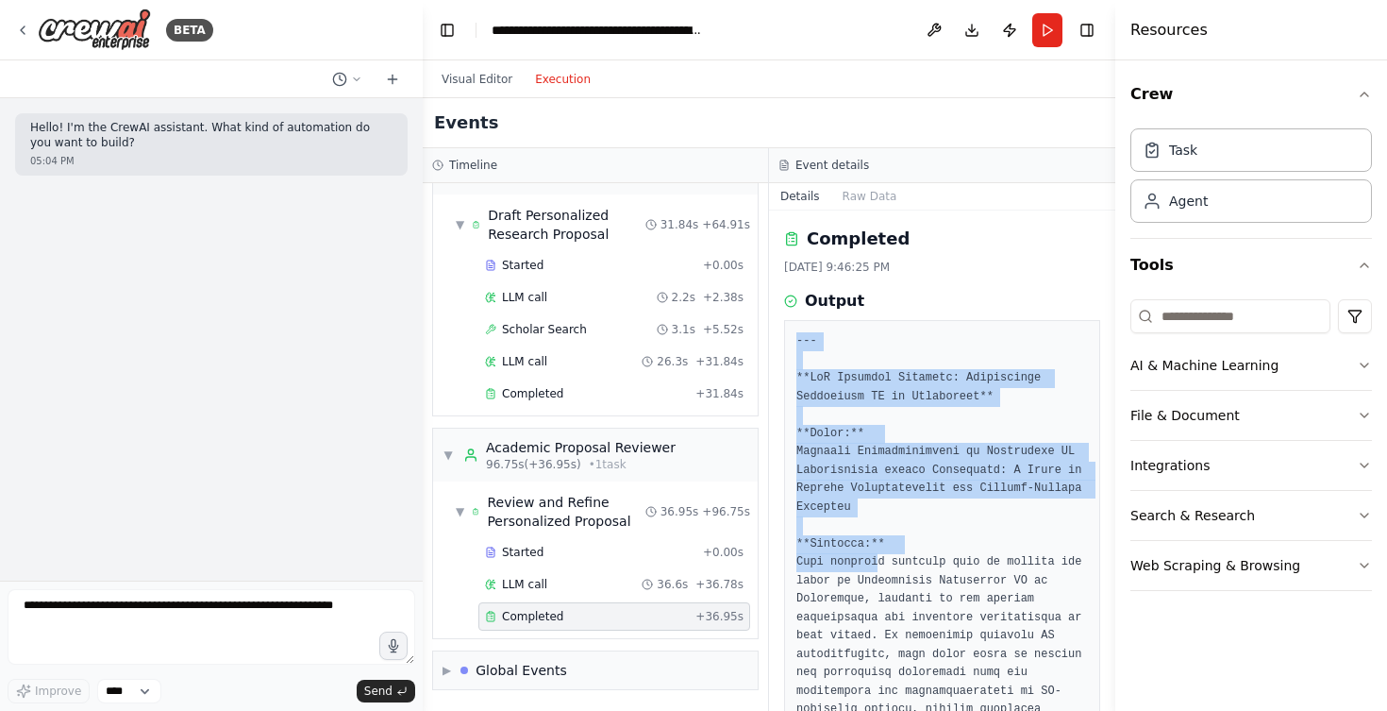
drag, startPoint x: 798, startPoint y: 344, endPoint x: 882, endPoint y: 549, distance: 221.3
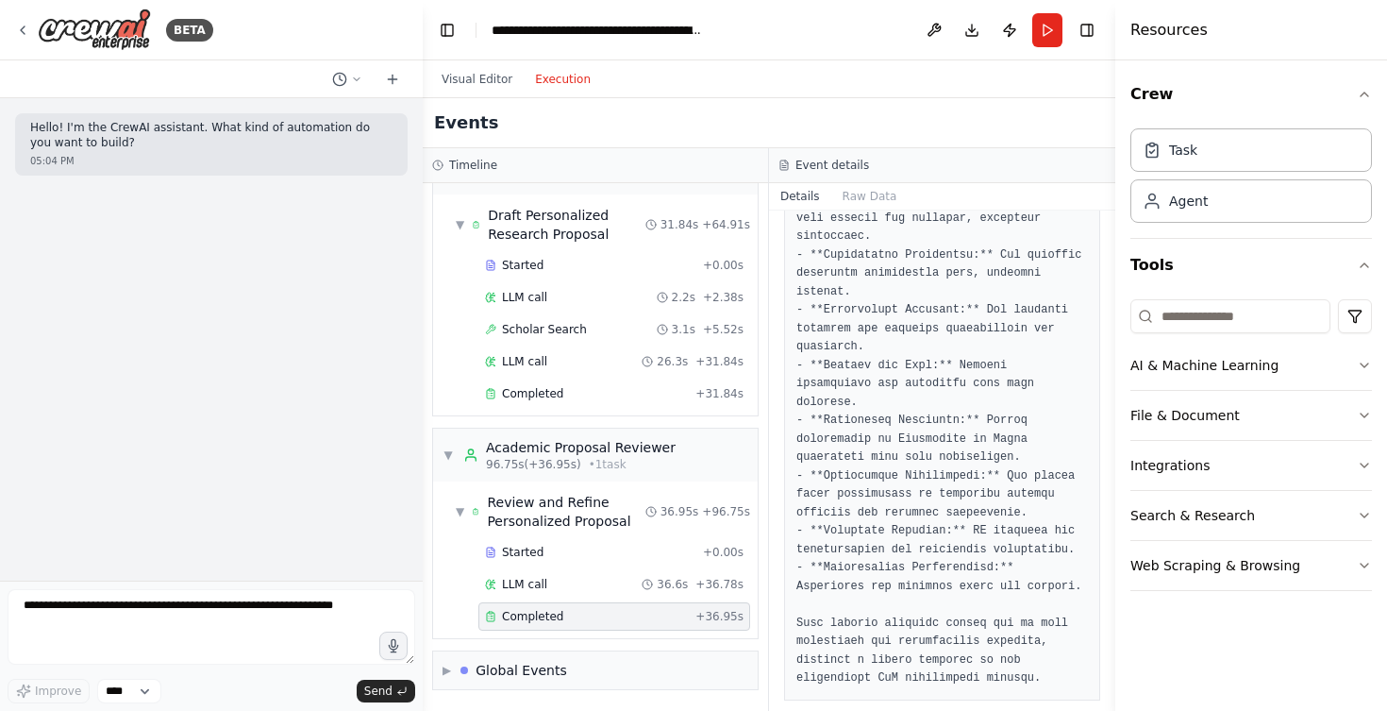
scroll to position [0, 0]
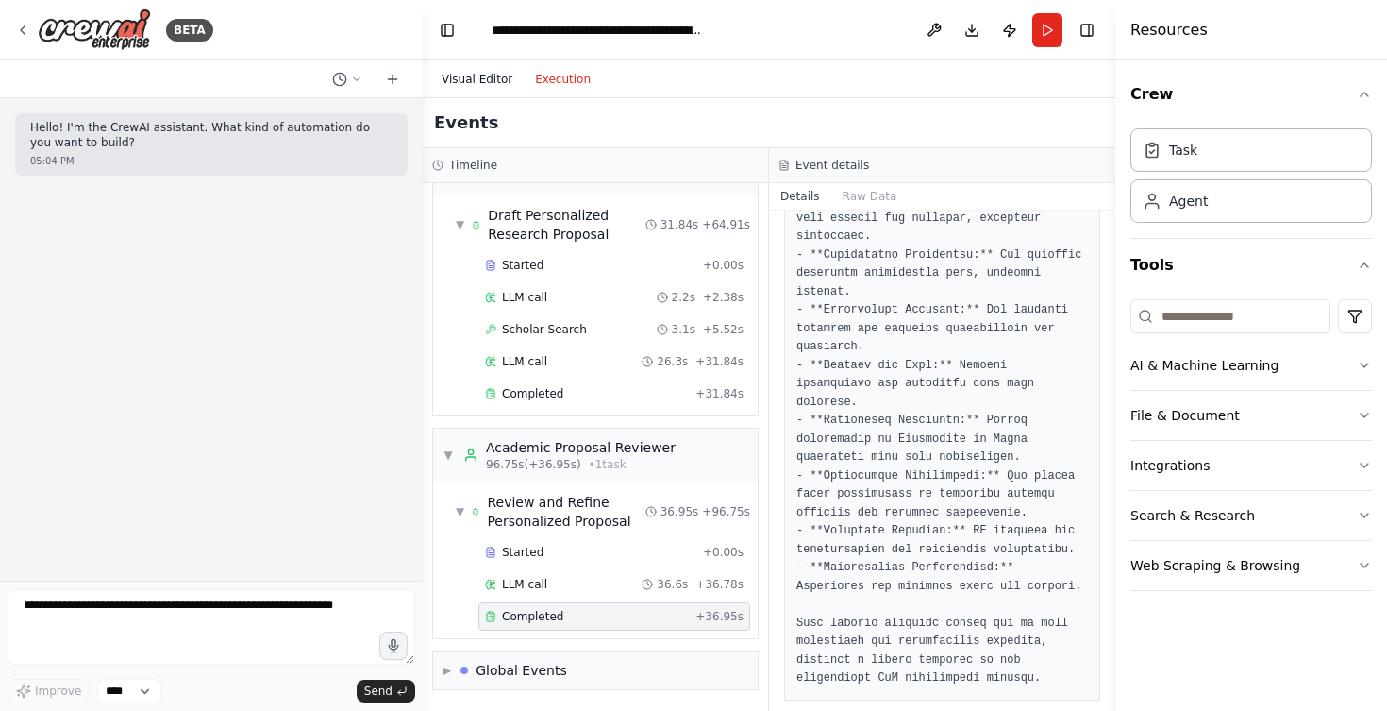
click at [469, 68] on button "Visual Editor" at bounding box center [476, 79] width 93 height 23
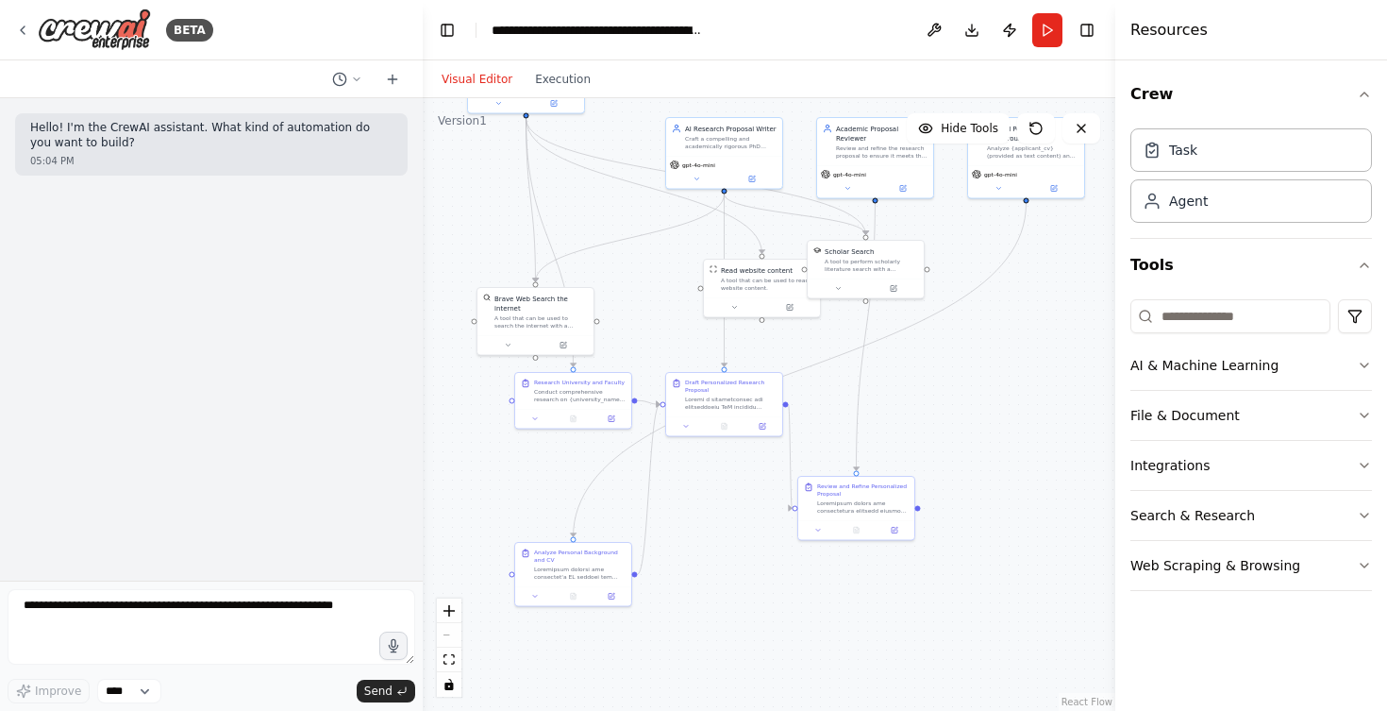
click at [979, 372] on div ".deletable-edge-delete-btn { width: 20px; height: 20px; border: 0px solid #ffff…" at bounding box center [769, 404] width 693 height 612
click at [604, 511] on div ".deletable-edge-delete-btn { width: 20px; height: 20px; border: 0px solid #ffff…" at bounding box center [769, 404] width 693 height 612
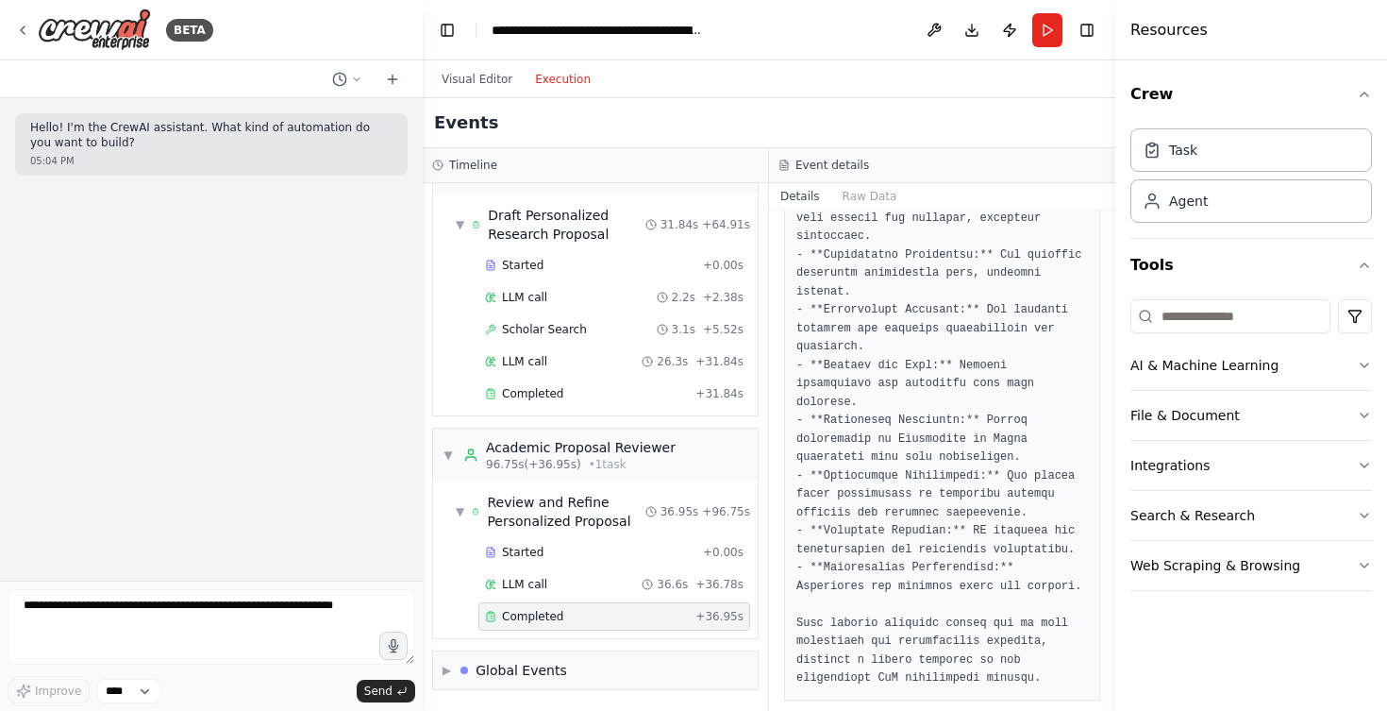
click at [557, 78] on button "Execution" at bounding box center [563, 79] width 78 height 23
click at [475, 80] on button "Visual Editor" at bounding box center [476, 79] width 93 height 23
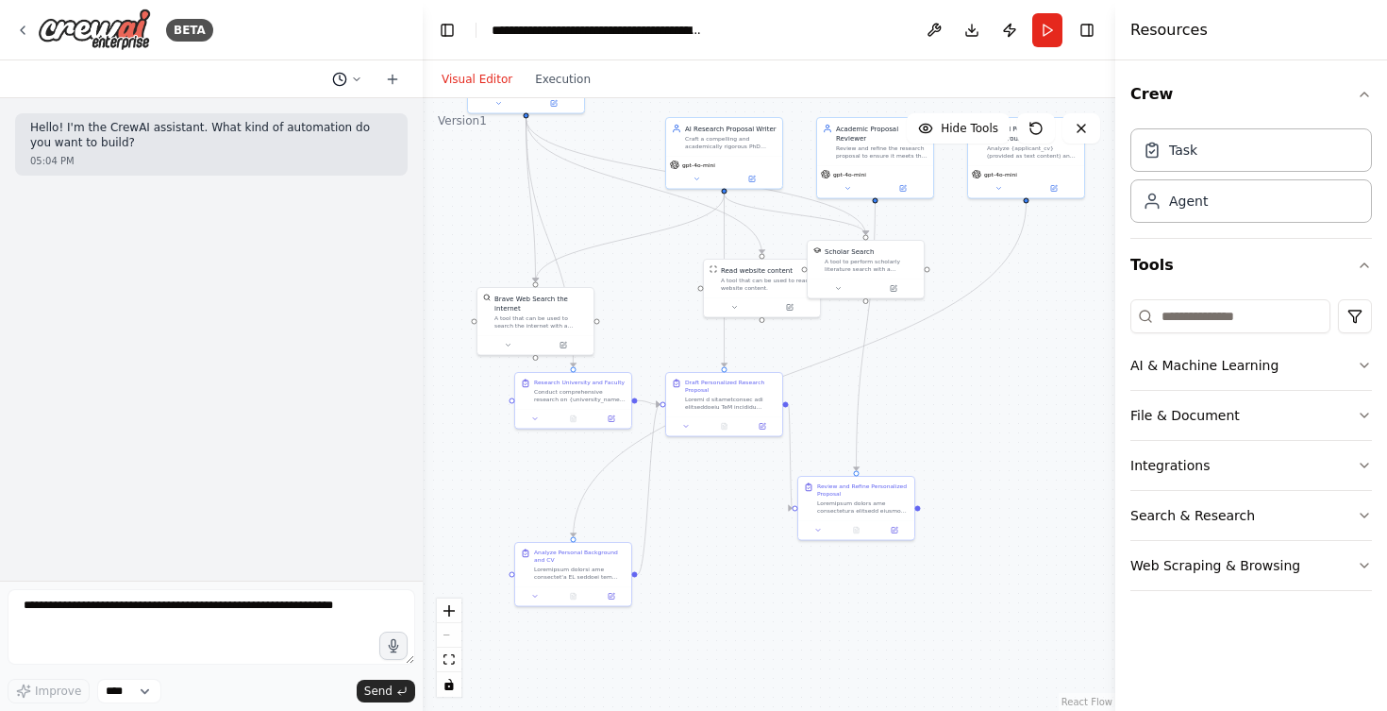
click at [352, 76] on icon at bounding box center [356, 79] width 11 height 11
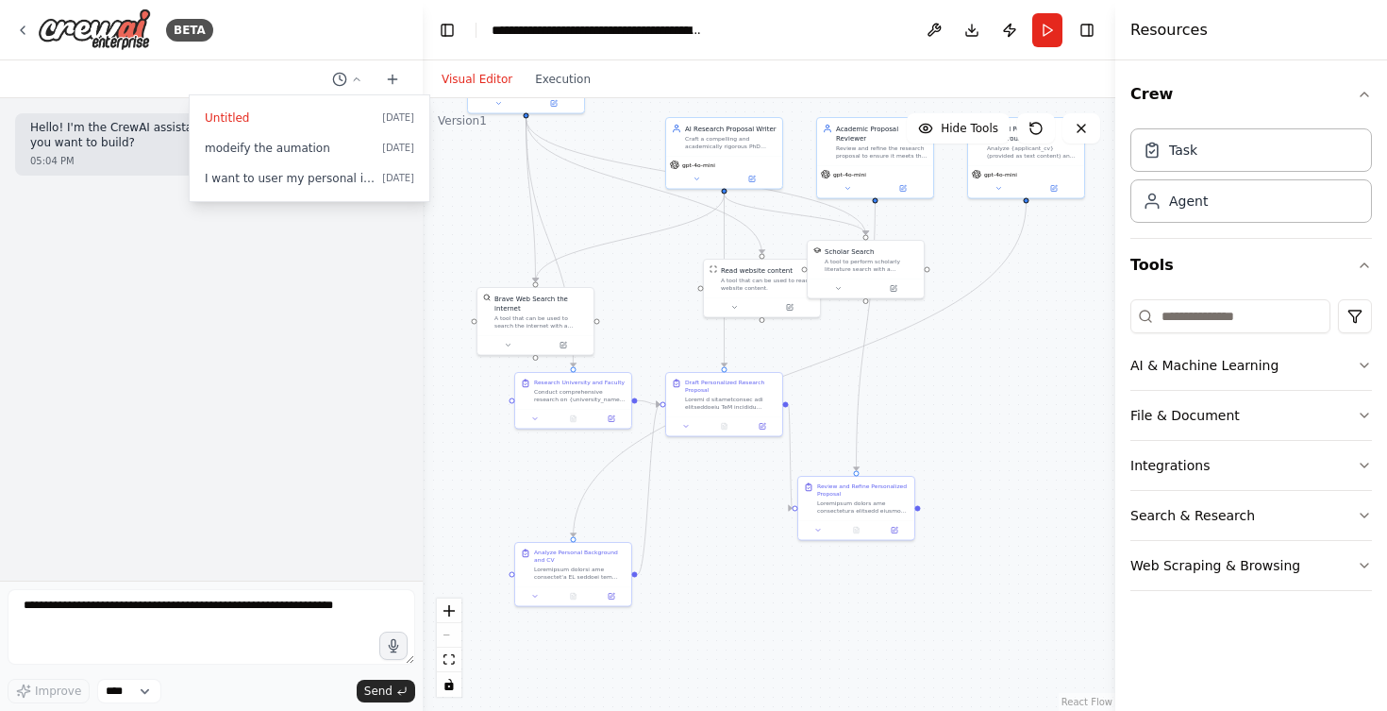
click at [1003, 375] on div ".deletable-edge-delete-btn { width: 20px; height: 20px; border: 0px solid #ffff…" at bounding box center [769, 404] width 693 height 612
click at [1187, 421] on button "File & Document" at bounding box center [1251, 415] width 242 height 49
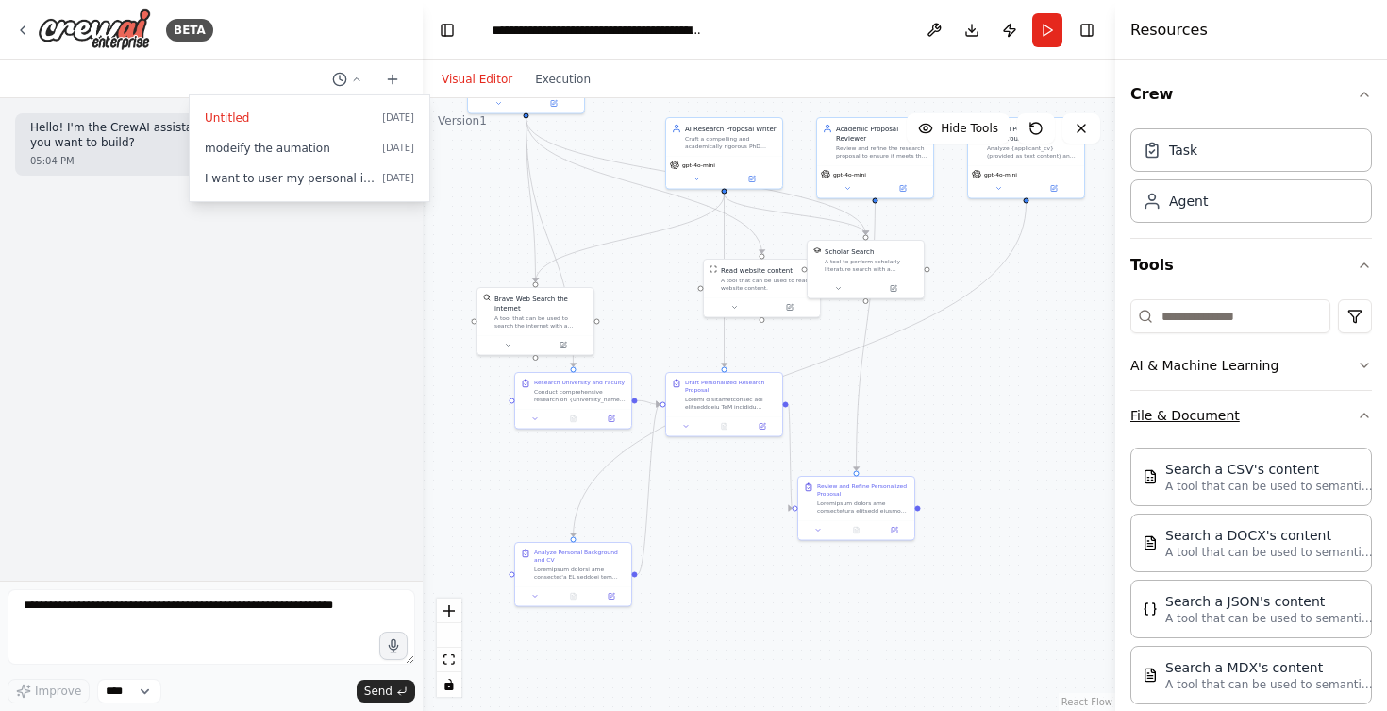
click at [1350, 424] on button "File & Document" at bounding box center [1251, 415] width 242 height 49
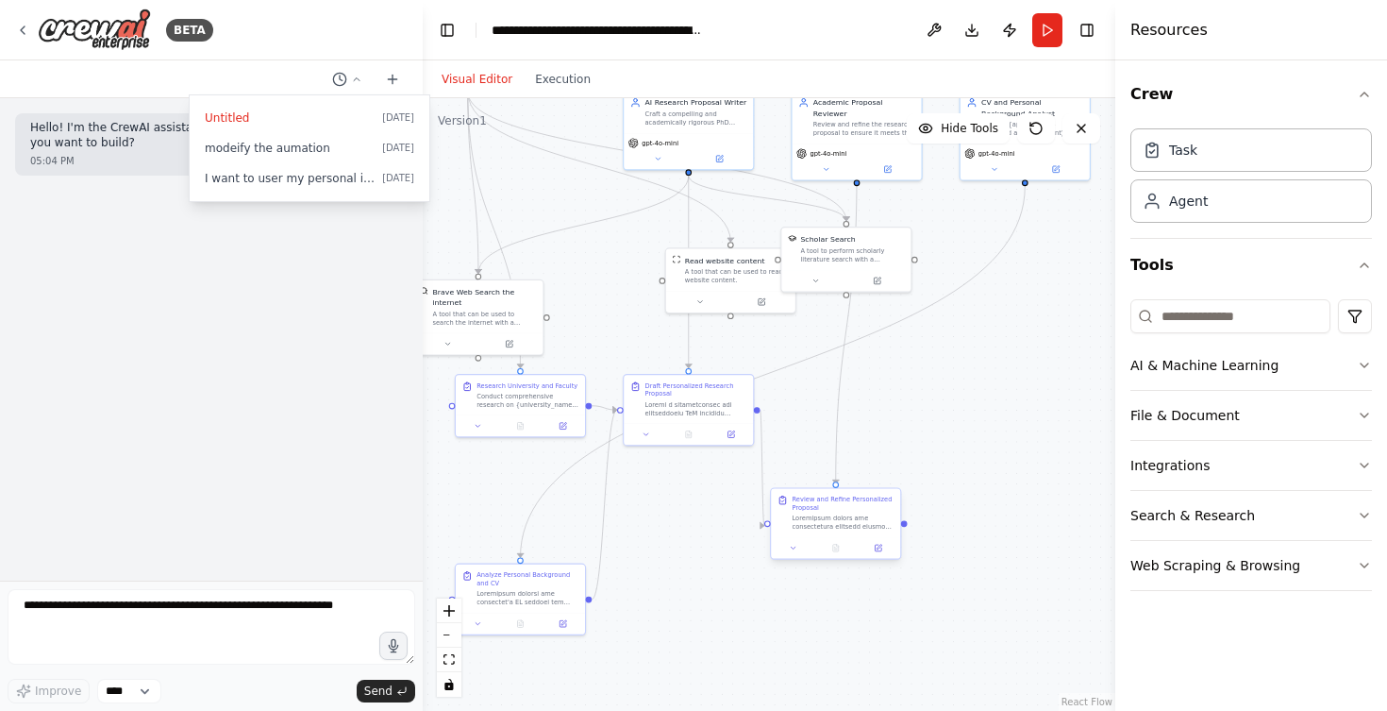
click at [803, 514] on div at bounding box center [844, 521] width 102 height 17
click at [828, 519] on div at bounding box center [844, 521] width 102 height 17
click at [563, 75] on button "Execution" at bounding box center [563, 79] width 78 height 23
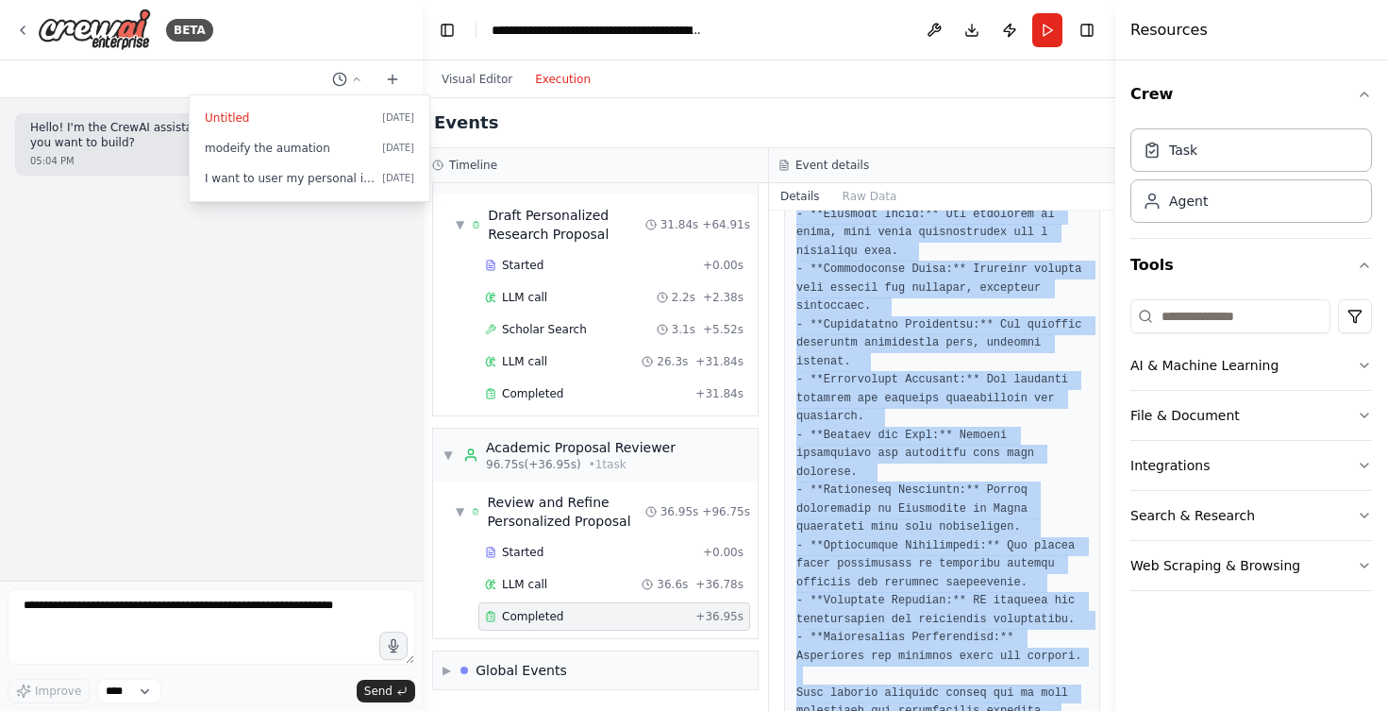
scroll to position [4595, 0]
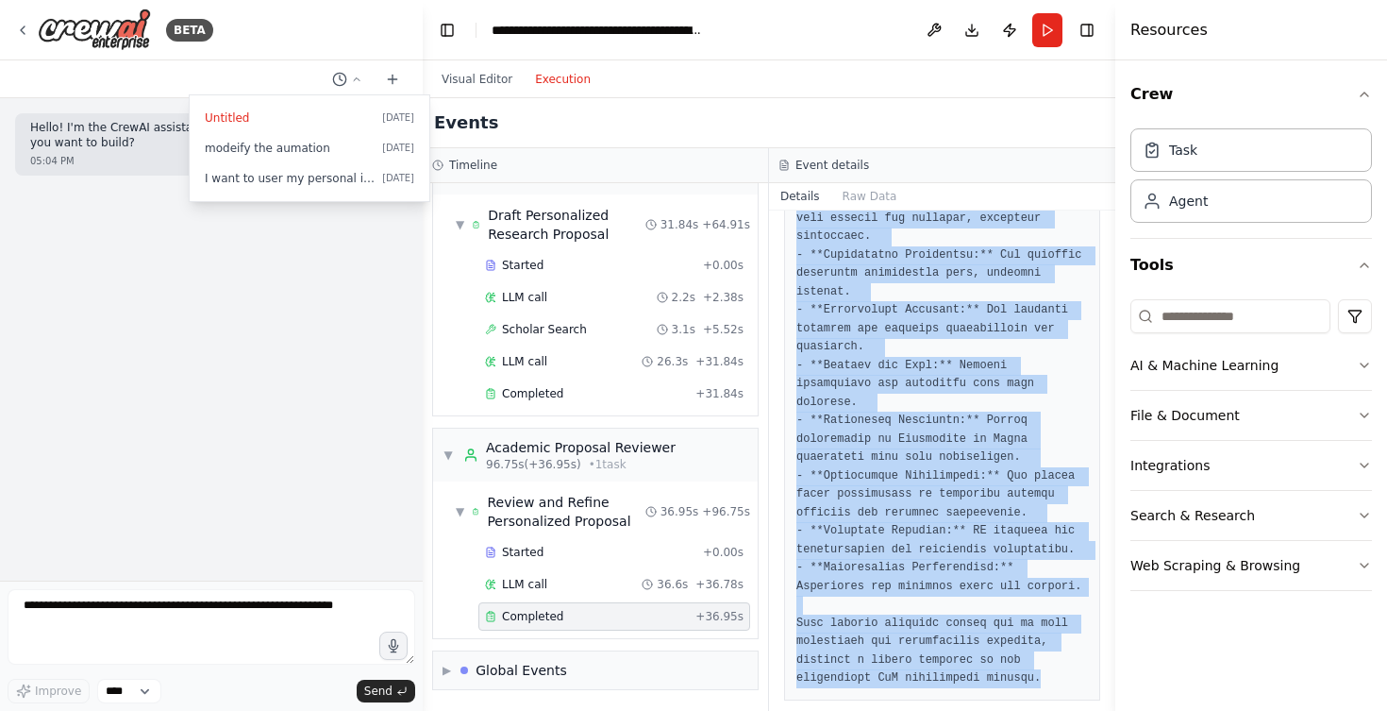
copy pre "--- **PhD Research Proposal: Trustworthy Generative AI in Healthcare** **Title:…"
drag, startPoint x: 793, startPoint y: 334, endPoint x: 1013, endPoint y: 734, distance: 457.0
click at [1013, 710] on html "**********" at bounding box center [693, 355] width 1387 height 711
